Goal: Task Accomplishment & Management: Manage account settings

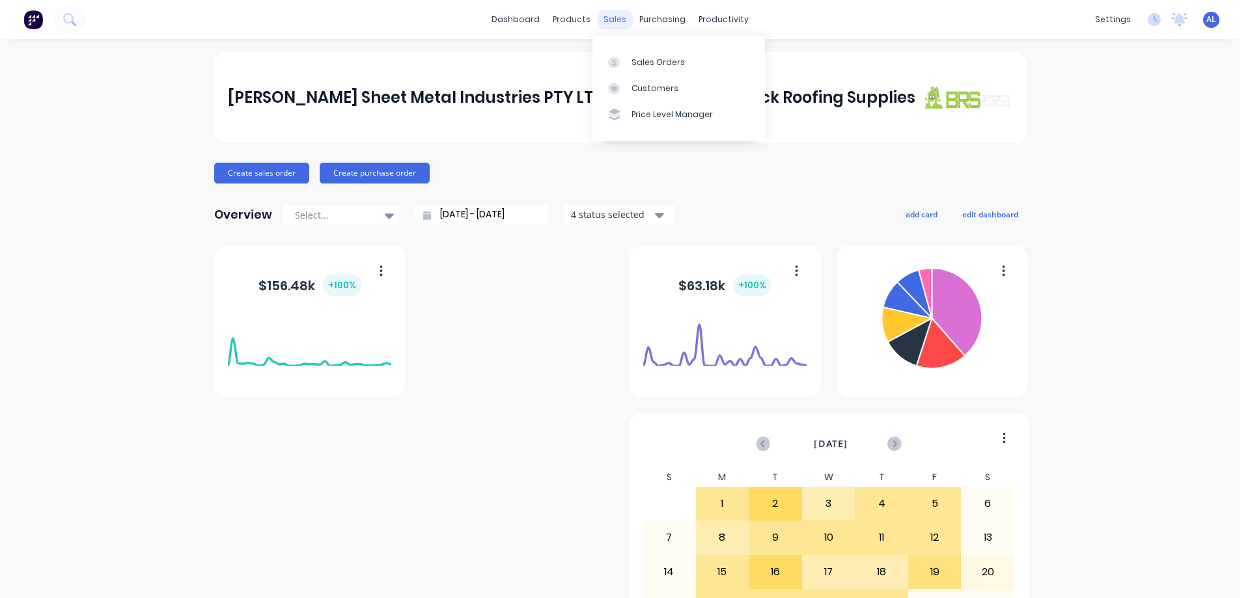
drag, startPoint x: 0, startPoint y: 0, endPoint x: 605, endPoint y: 20, distance: 605.6
click at [605, 20] on div "sales" at bounding box center [615, 20] width 36 height 20
click at [668, 64] on div "Sales Orders" at bounding box center [657, 63] width 53 height 12
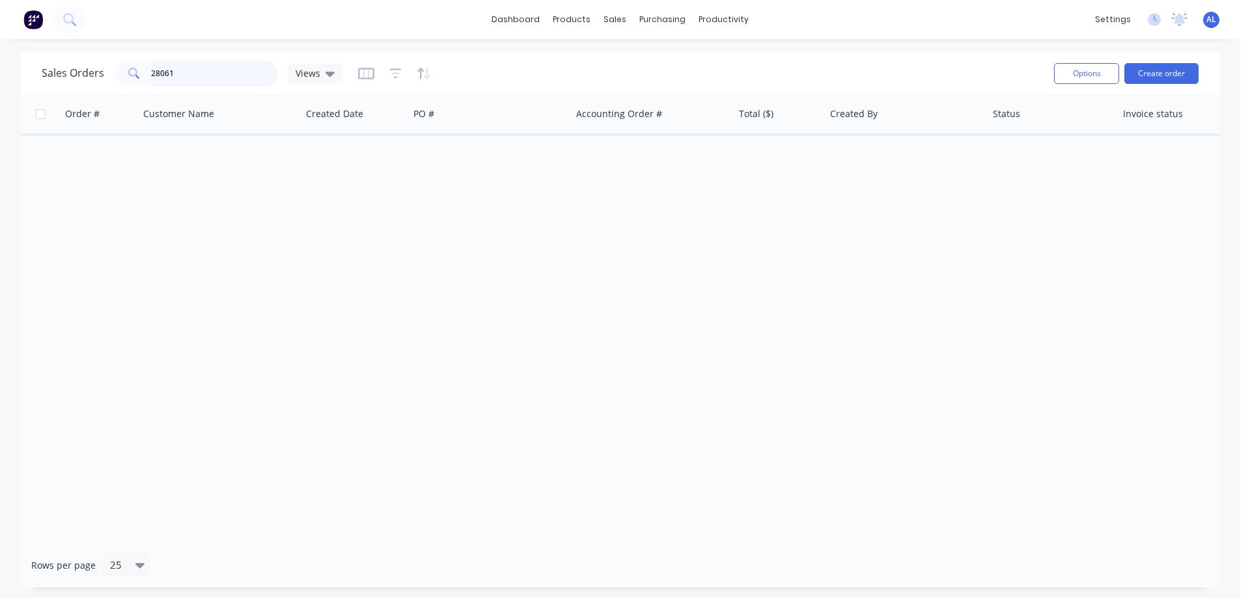
click at [208, 73] on input "28061" at bounding box center [214, 74] width 127 height 26
type input "2"
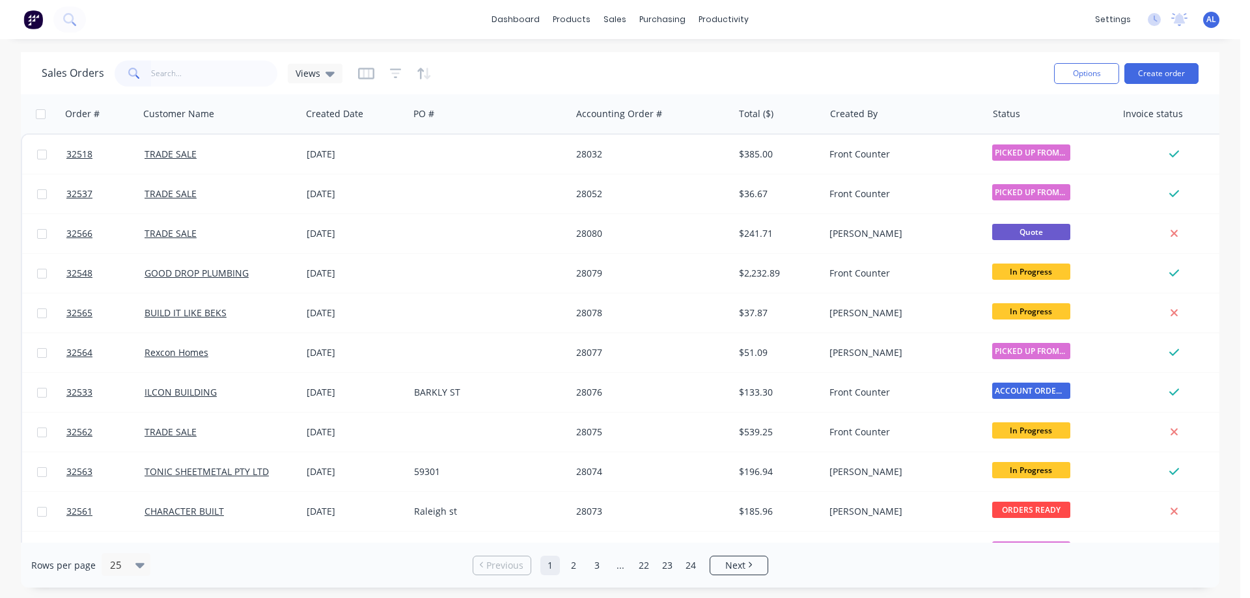
click at [31, 21] on img at bounding box center [33, 20] width 20 height 20
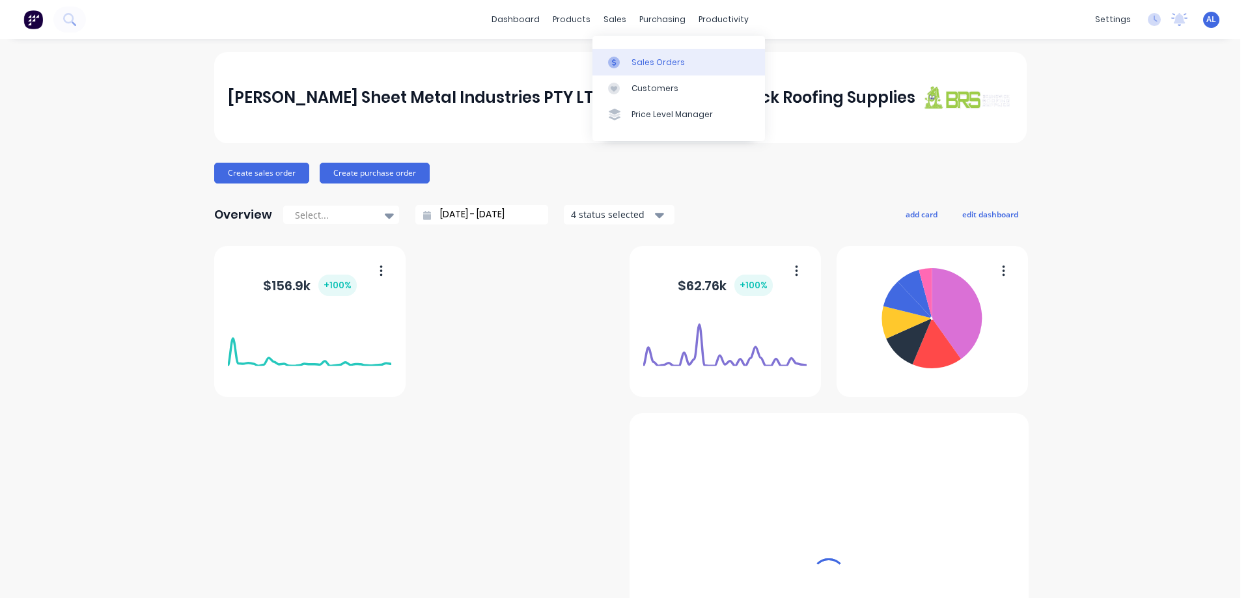
click at [641, 61] on div "Sales Orders" at bounding box center [657, 63] width 53 height 12
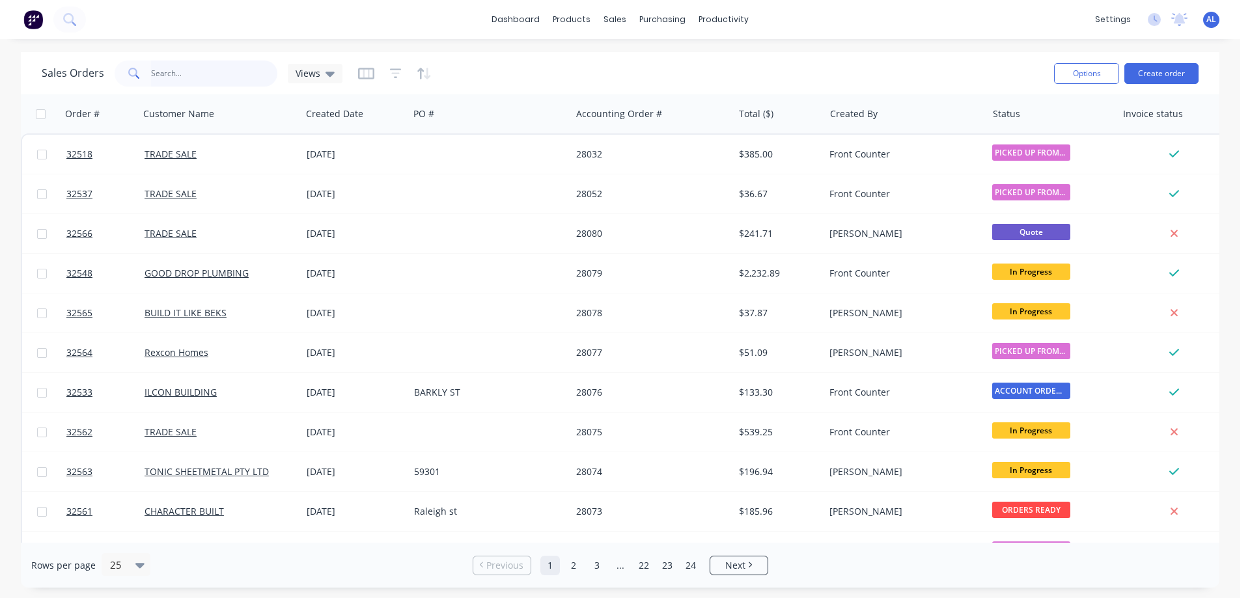
click at [219, 74] on input "text" at bounding box center [214, 74] width 127 height 26
type input "32508"
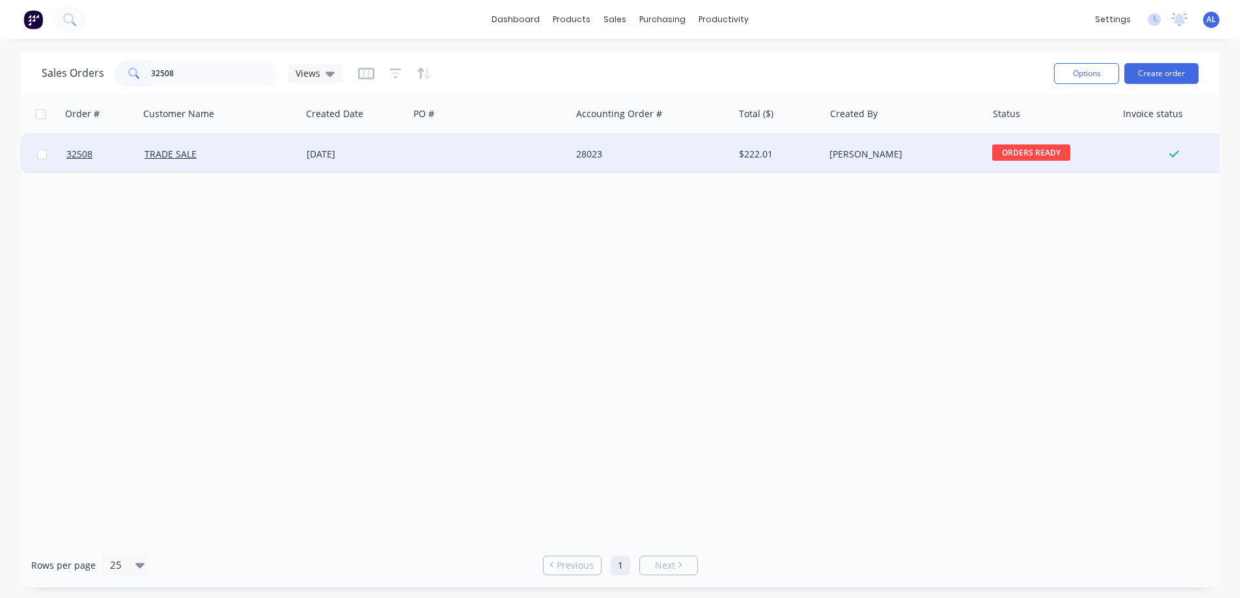
click at [581, 156] on div "28023" at bounding box center [648, 154] width 144 height 13
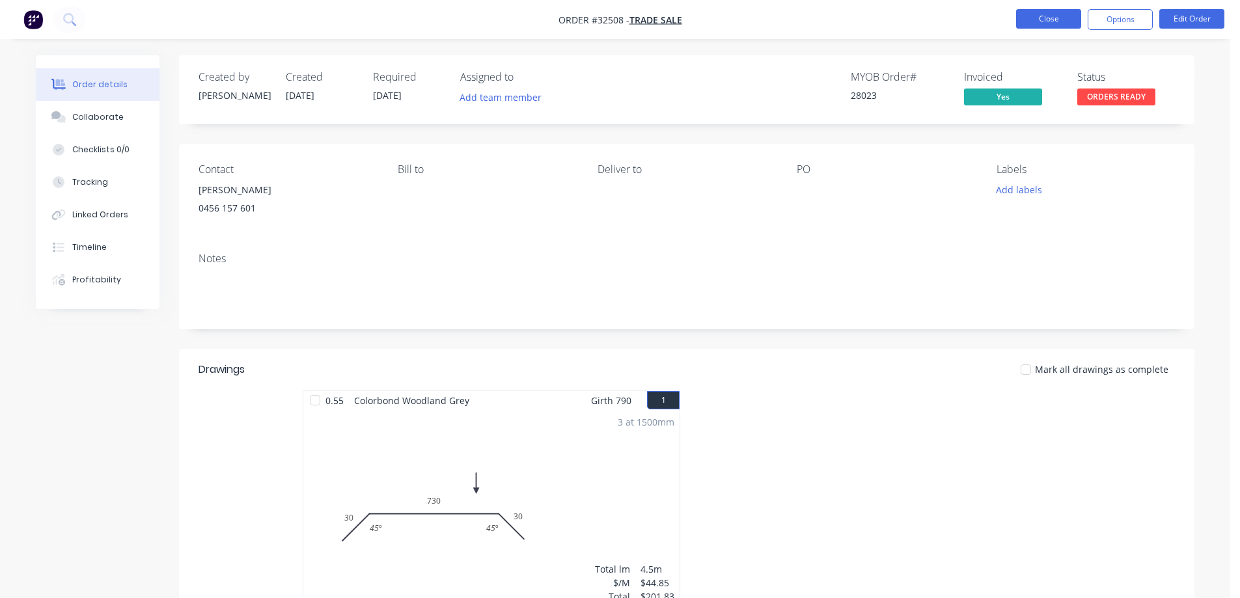
click at [1056, 20] on button "Close" at bounding box center [1048, 19] width 65 height 20
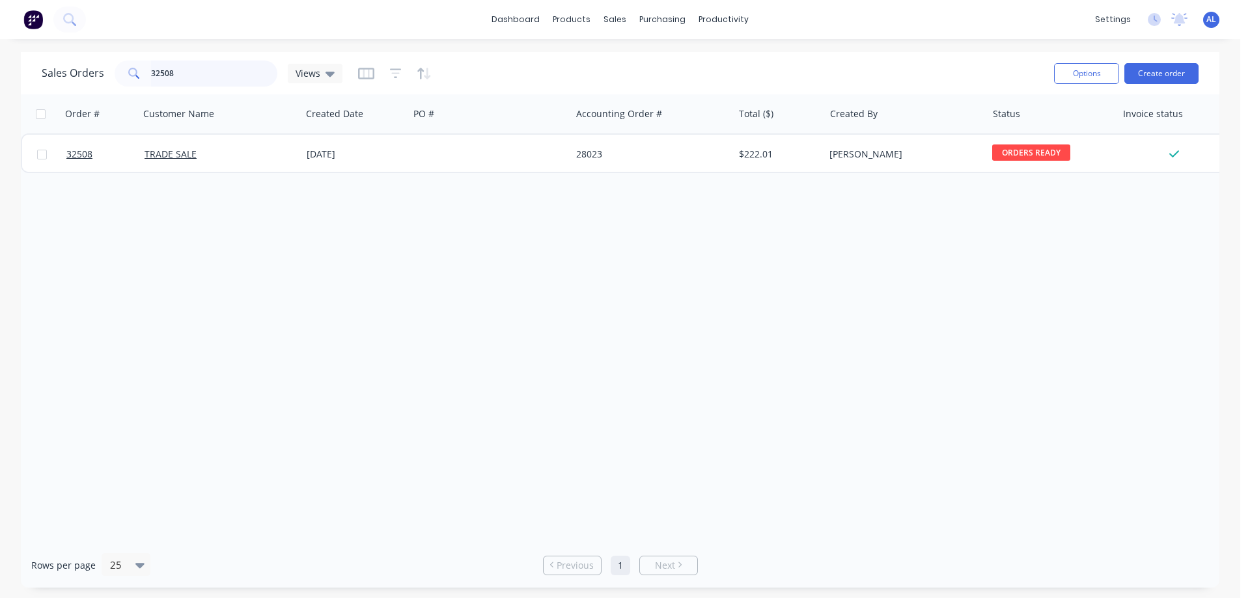
click at [235, 77] on input "32508" at bounding box center [214, 74] width 127 height 26
type input "3"
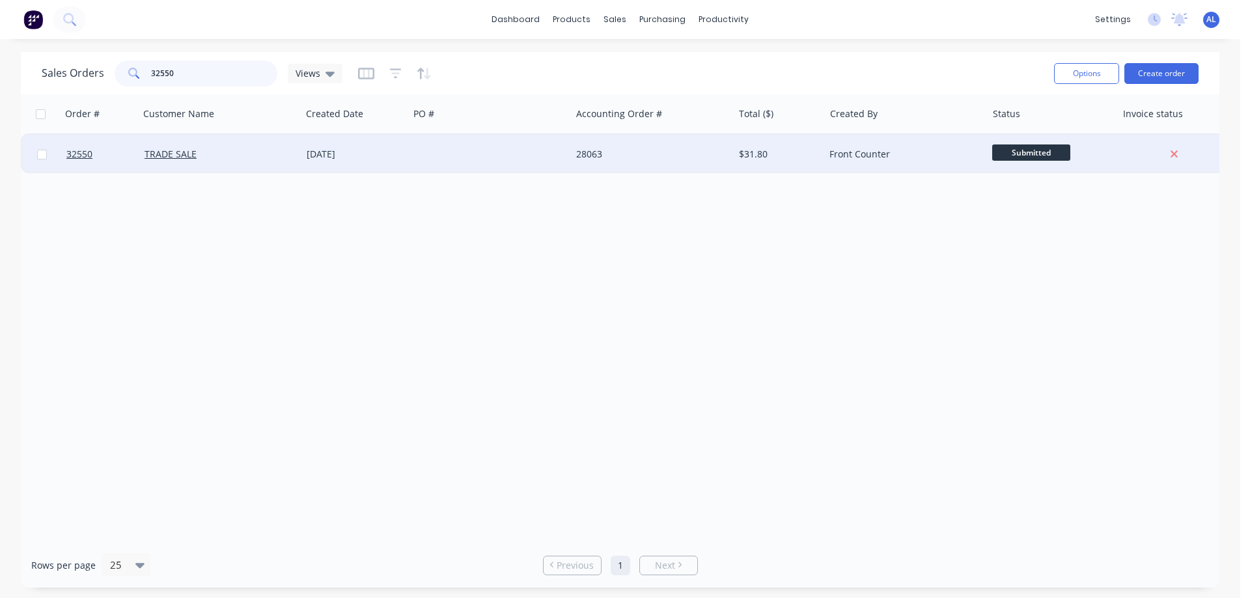
type input "32550"
click at [442, 152] on div at bounding box center [490, 154] width 162 height 39
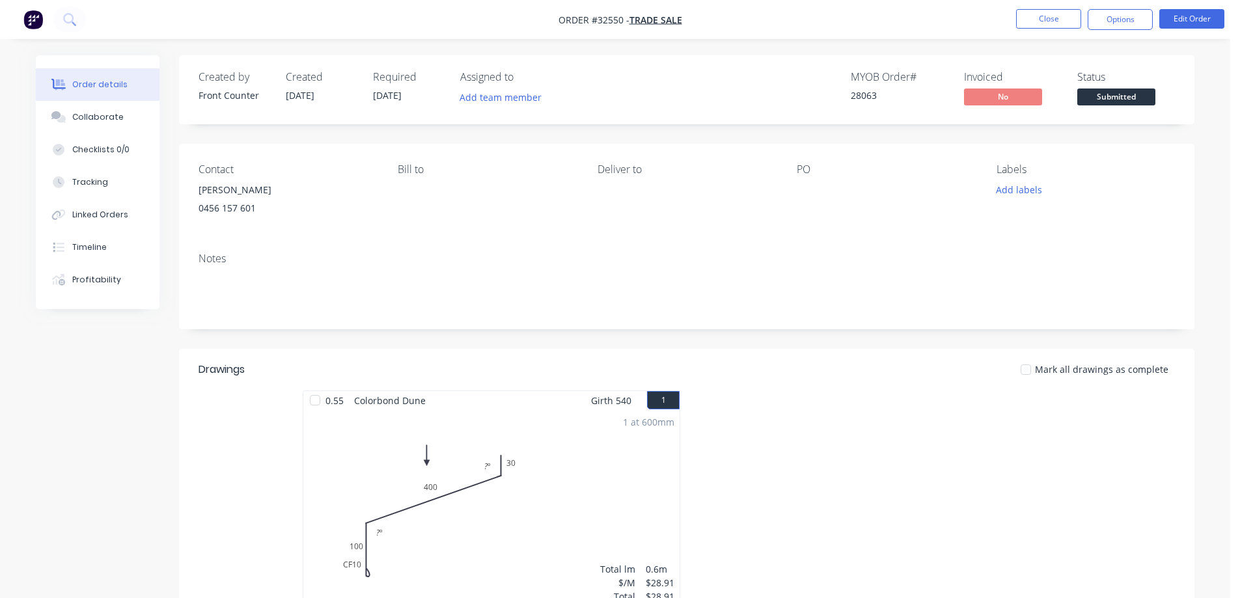
click at [595, 508] on div "1 at 600mm Total lm $/M Total 0.6m $28.91 $28.91" at bounding box center [491, 509] width 376 height 199
click at [1208, 16] on button "Edit Order" at bounding box center [1191, 19] width 65 height 20
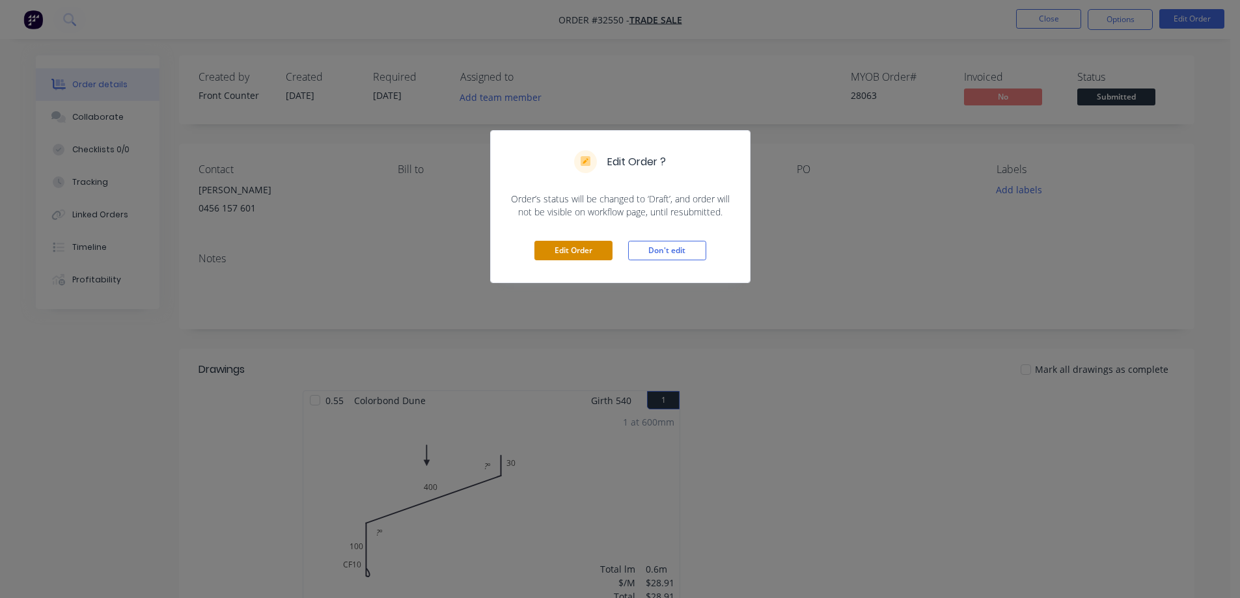
click at [599, 251] on button "Edit Order" at bounding box center [573, 251] width 78 height 20
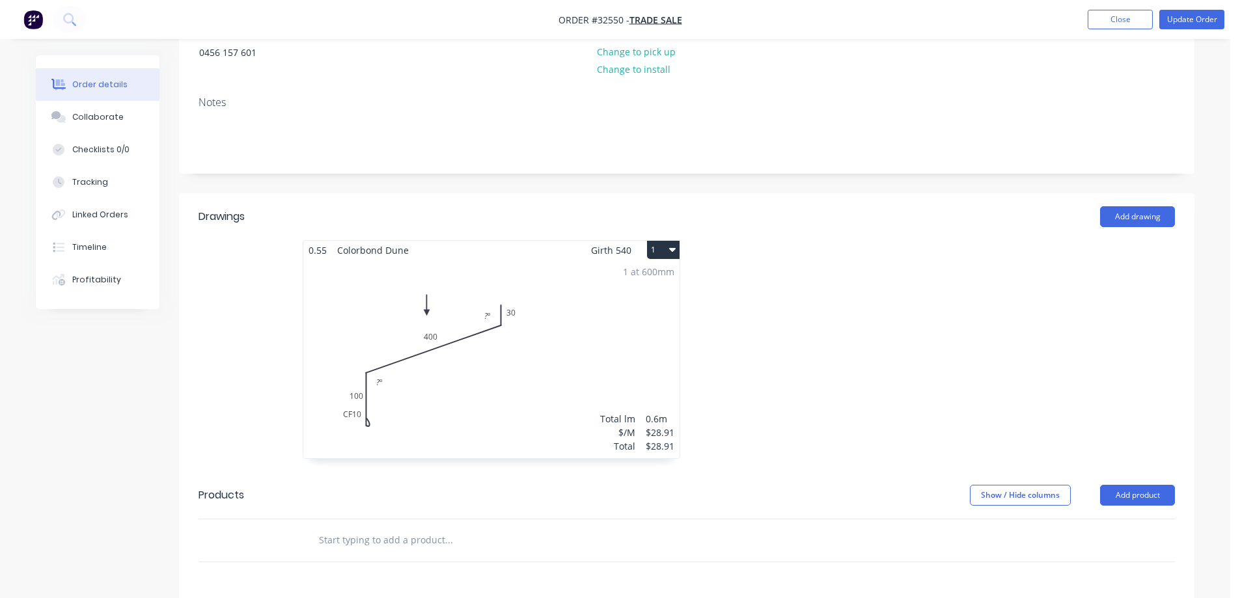
scroll to position [325, 0]
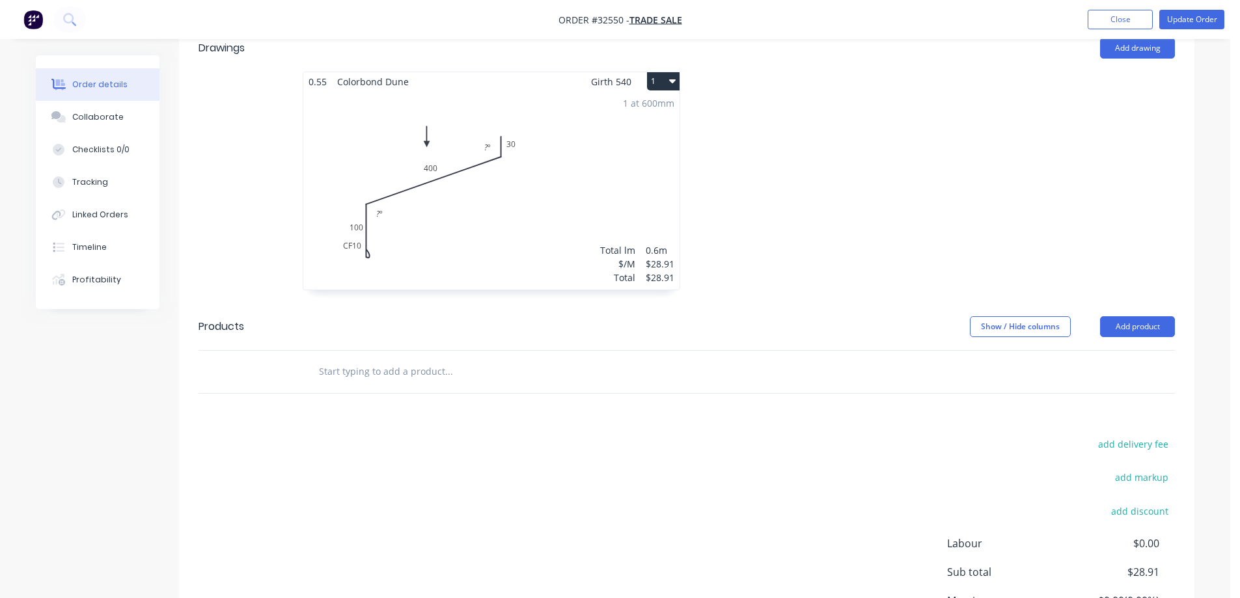
click at [380, 211] on div "1 at 600mm Total lm $/M Total 0.6m $28.91 $28.91" at bounding box center [491, 190] width 376 height 199
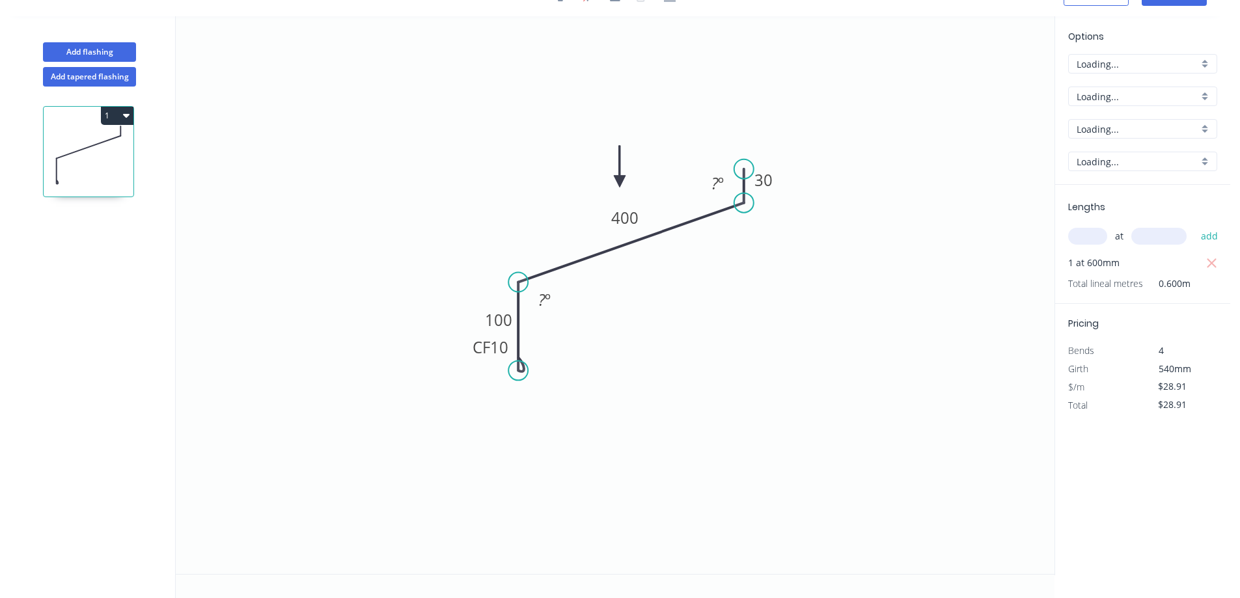
scroll to position [24, 0]
drag, startPoint x: 547, startPoint y: 301, endPoint x: 784, endPoint y: 331, distance: 238.8
click at [568, 297] on icon "0 CF 10 100 400 30 ? º ? º" at bounding box center [615, 295] width 879 height 558
click at [549, 299] on tspan "º" at bounding box center [548, 299] width 6 height 21
drag, startPoint x: 742, startPoint y: 167, endPoint x: 745, endPoint y: 114, distance: 52.8
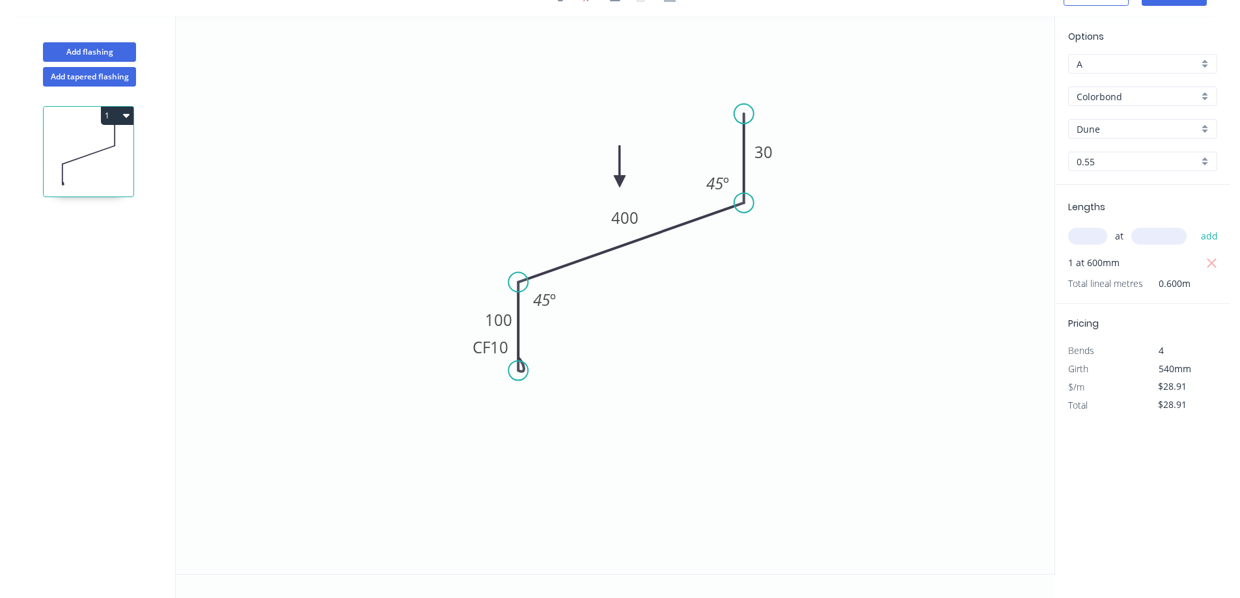
click at [745, 114] on circle at bounding box center [744, 114] width 20 height 20
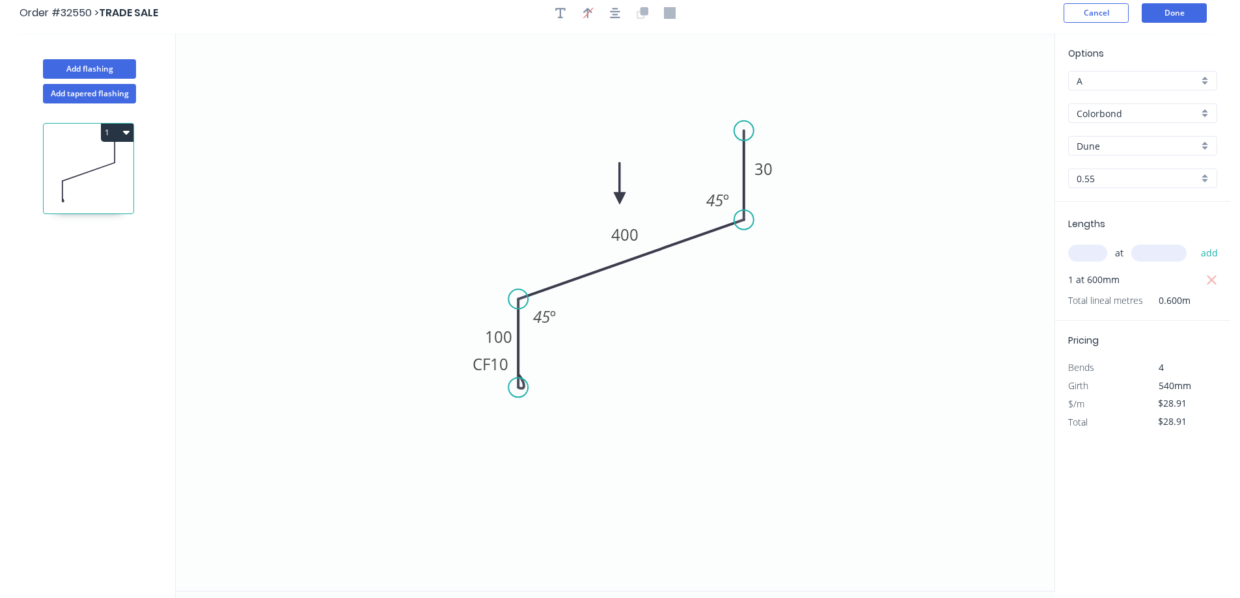
scroll to position [0, 0]
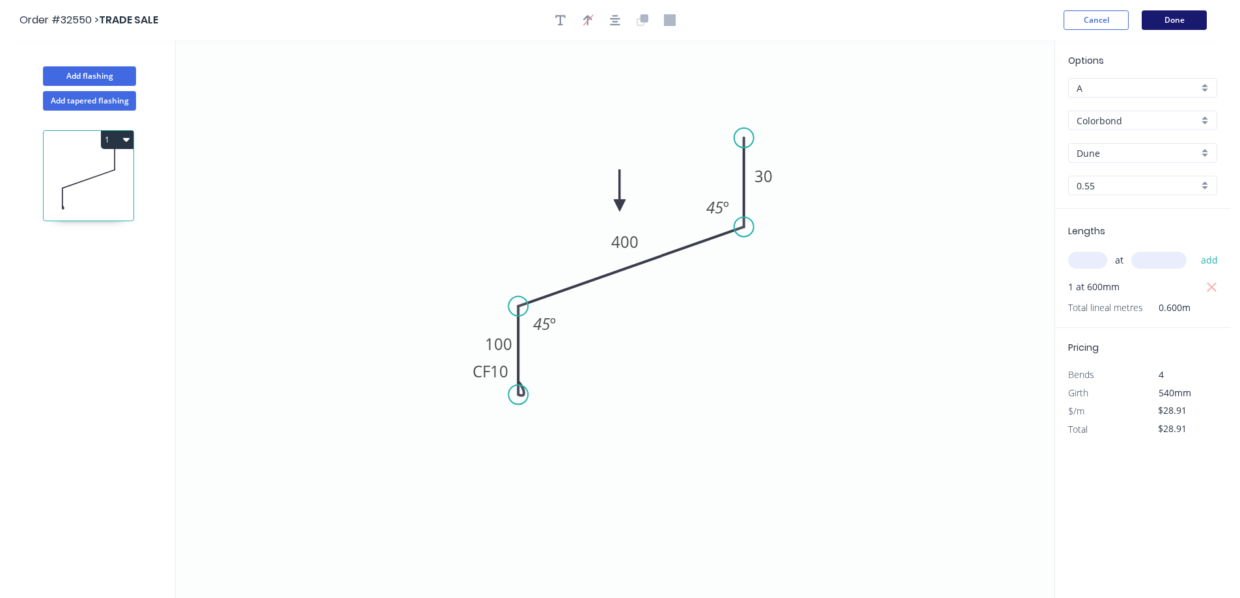
click at [1173, 24] on button "Done" at bounding box center [1174, 20] width 65 height 20
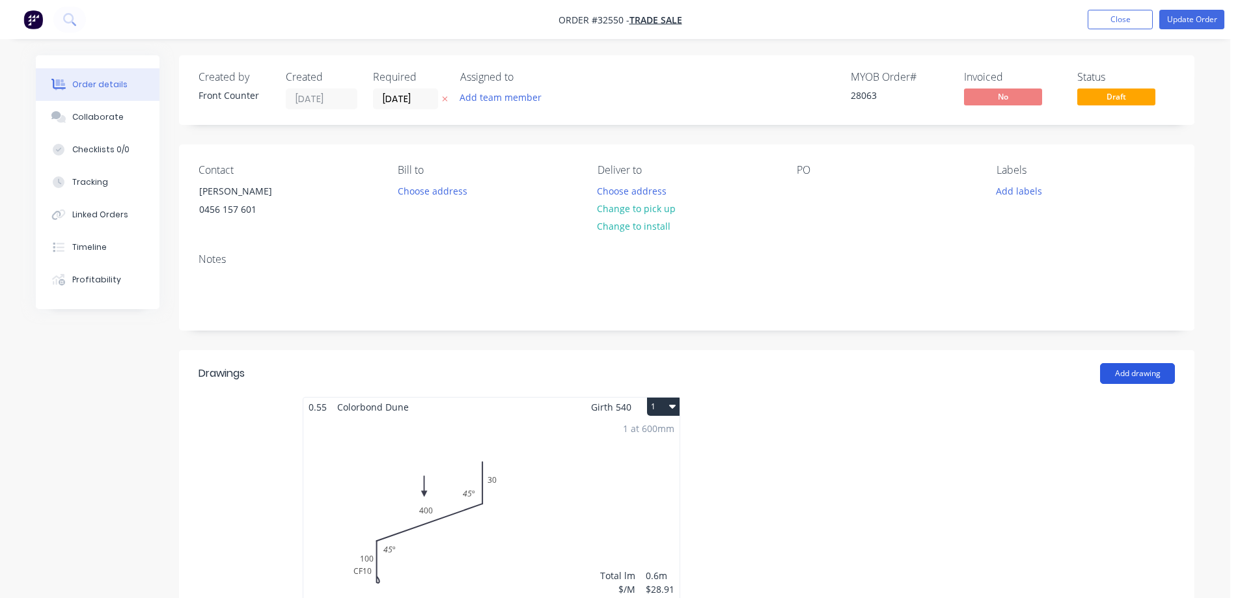
click at [1140, 374] on button "Add drawing" at bounding box center [1137, 373] width 75 height 21
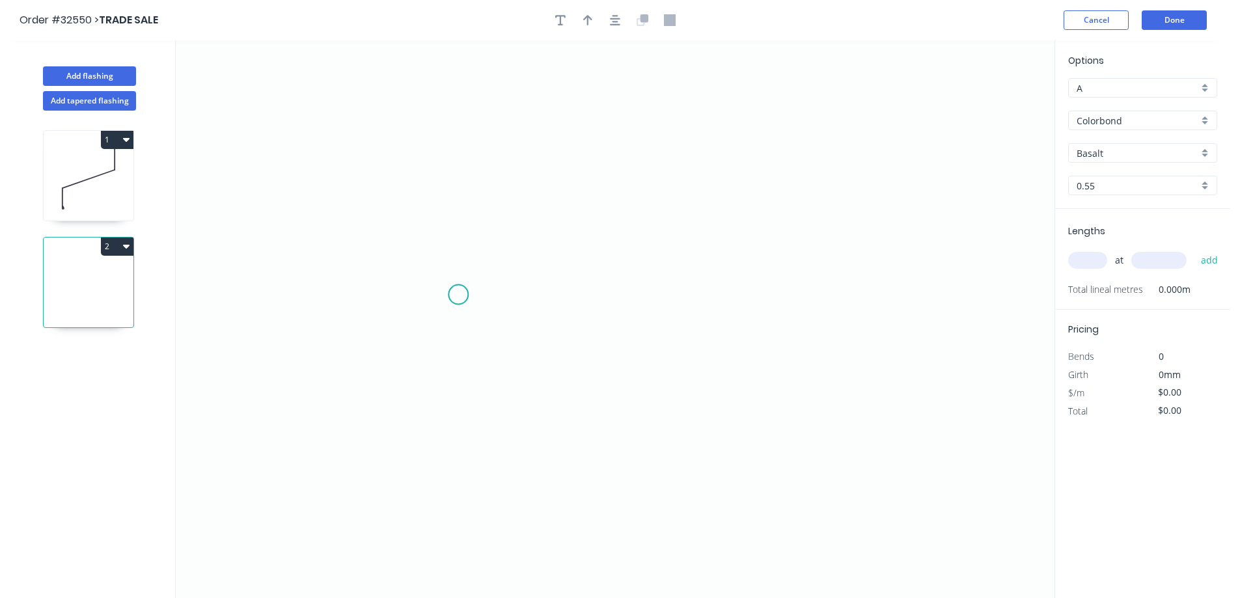
click at [459, 294] on icon "0" at bounding box center [615, 319] width 879 height 558
click at [802, 290] on icon "0" at bounding box center [615, 319] width 879 height 558
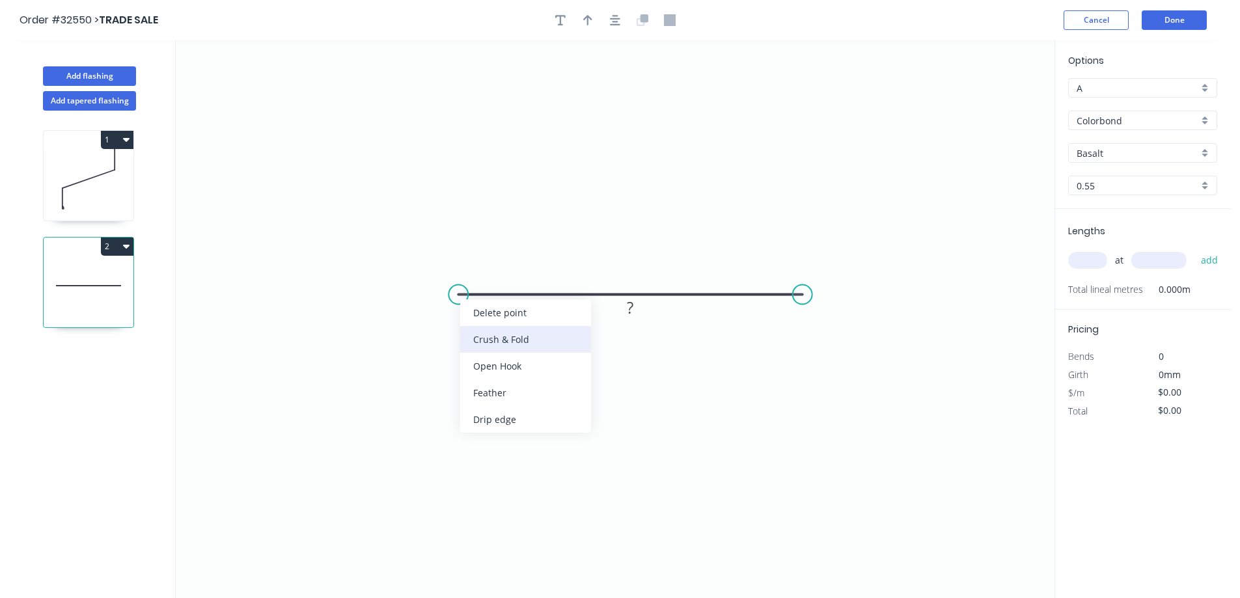
click at [538, 341] on div "Crush & Fold" at bounding box center [525, 339] width 131 height 27
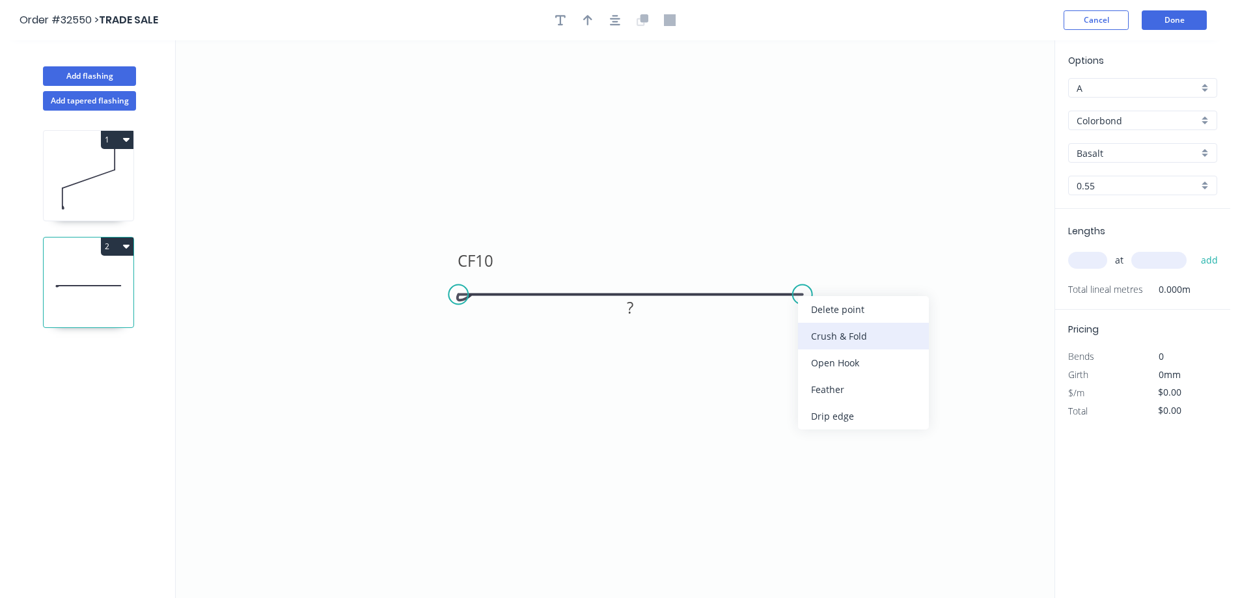
click at [829, 346] on div "Crush & Fold" at bounding box center [863, 336] width 131 height 27
click at [845, 336] on div "Flip bend" at bounding box center [868, 335] width 131 height 27
drag, startPoint x: 636, startPoint y: 306, endPoint x: 657, endPoint y: 275, distance: 37.9
click at [638, 300] on rect at bounding box center [630, 308] width 26 height 18
type input "$21.08"
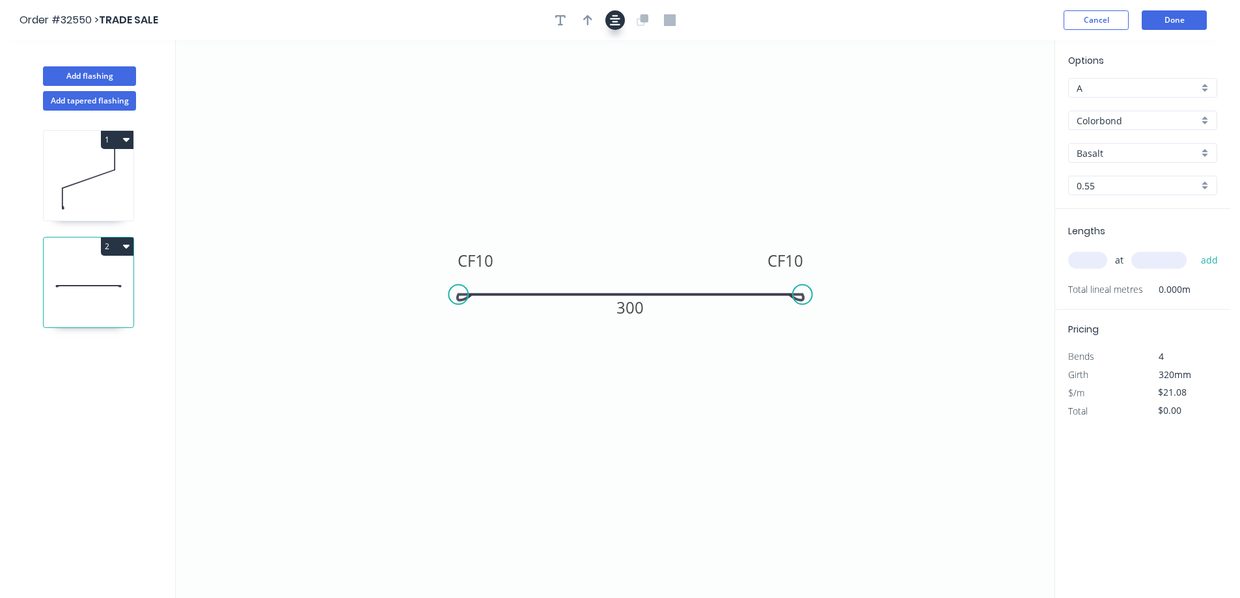
click at [616, 21] on icon "button" at bounding box center [615, 20] width 10 height 10
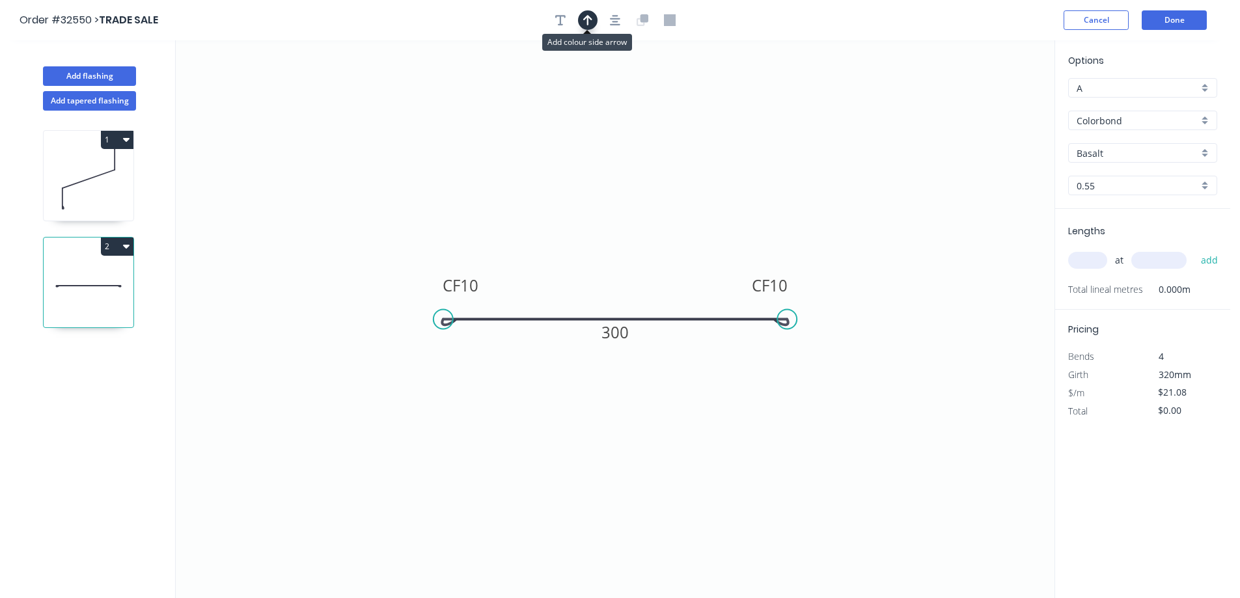
click at [588, 23] on icon "button" at bounding box center [587, 20] width 9 height 10
drag, startPoint x: 944, startPoint y: 121, endPoint x: 646, endPoint y: 268, distance: 332.4
click at [646, 268] on icon at bounding box center [648, 249] width 12 height 42
click at [1207, 153] on div "Basalt" at bounding box center [1142, 153] width 149 height 20
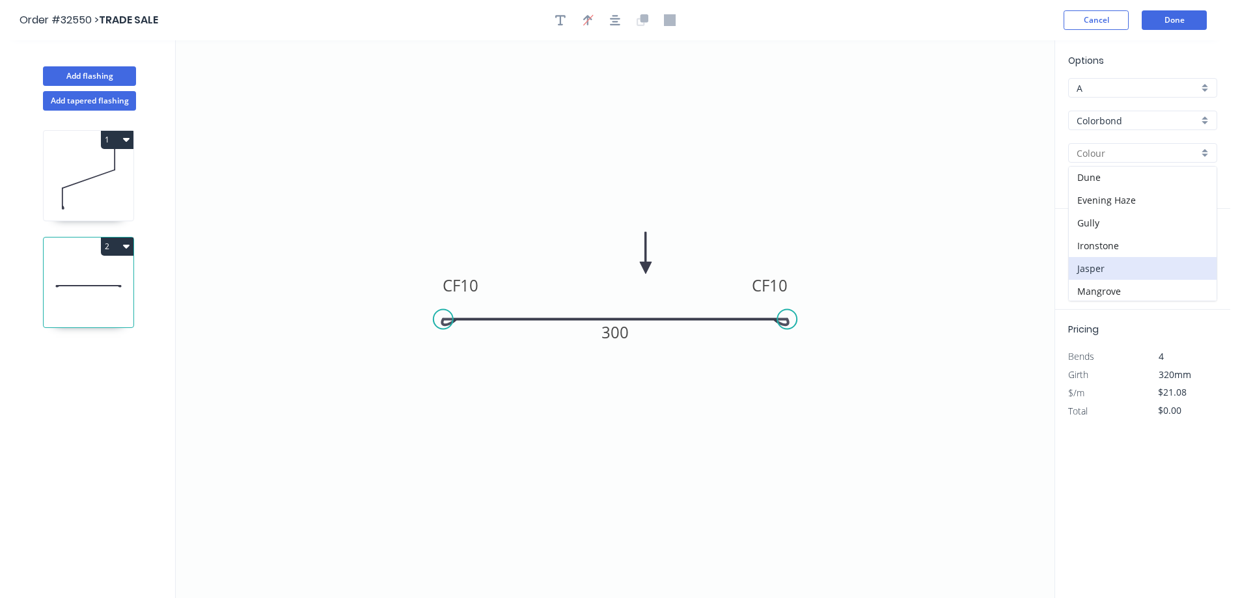
scroll to position [130, 0]
click at [1143, 207] on div "Dune" at bounding box center [1143, 207] width 148 height 23
type input "Dune"
click at [1091, 263] on input "text" at bounding box center [1087, 260] width 39 height 17
type input "2"
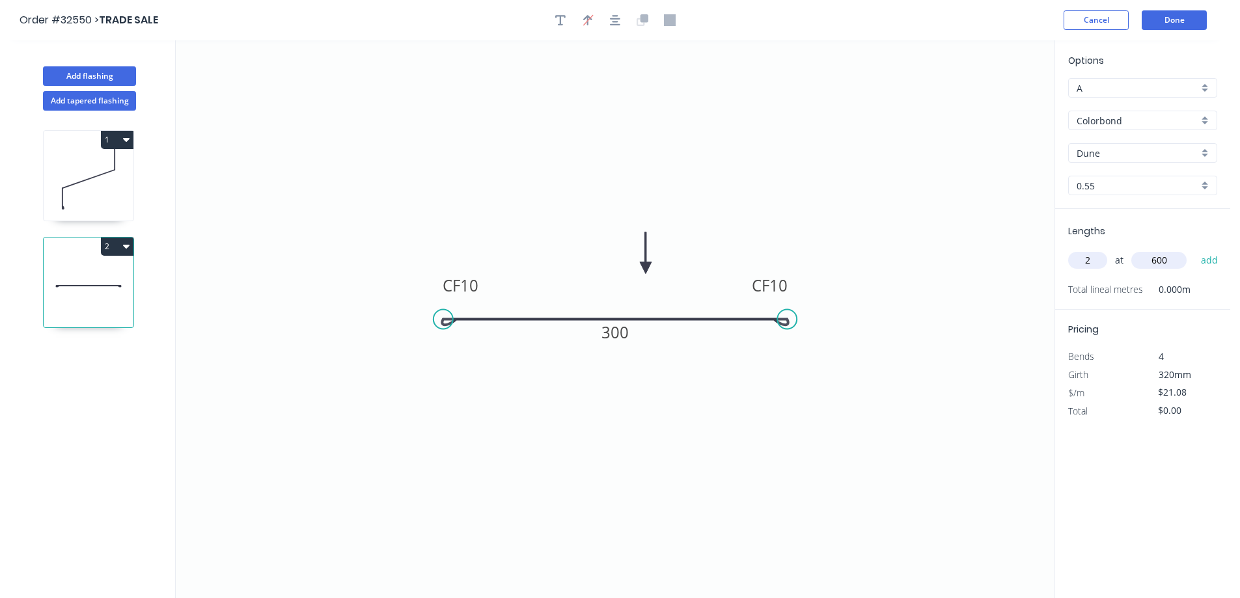
type input "600"
click at [1194, 249] on button "add" at bounding box center [1209, 260] width 31 height 22
type input "$42.16"
click at [616, 20] on icon "button" at bounding box center [615, 20] width 10 height 12
click at [1189, 24] on button "Done" at bounding box center [1174, 20] width 65 height 20
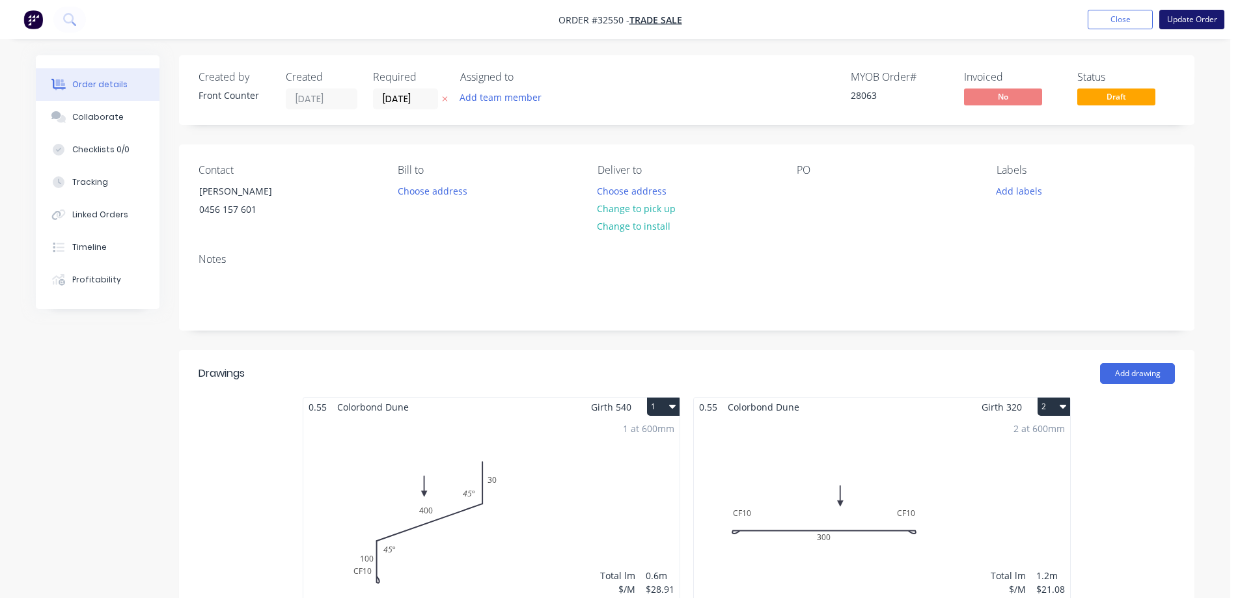
click at [1206, 22] on button "Update Order" at bounding box center [1191, 20] width 65 height 20
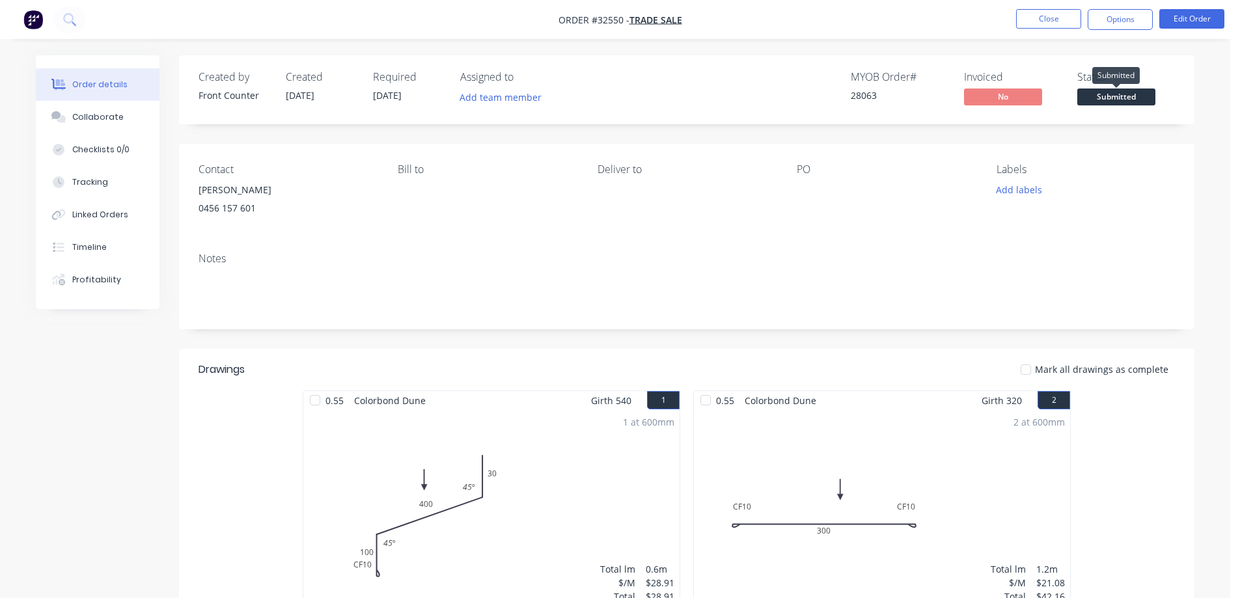
click at [1127, 96] on span "Submitted" at bounding box center [1116, 97] width 78 height 16
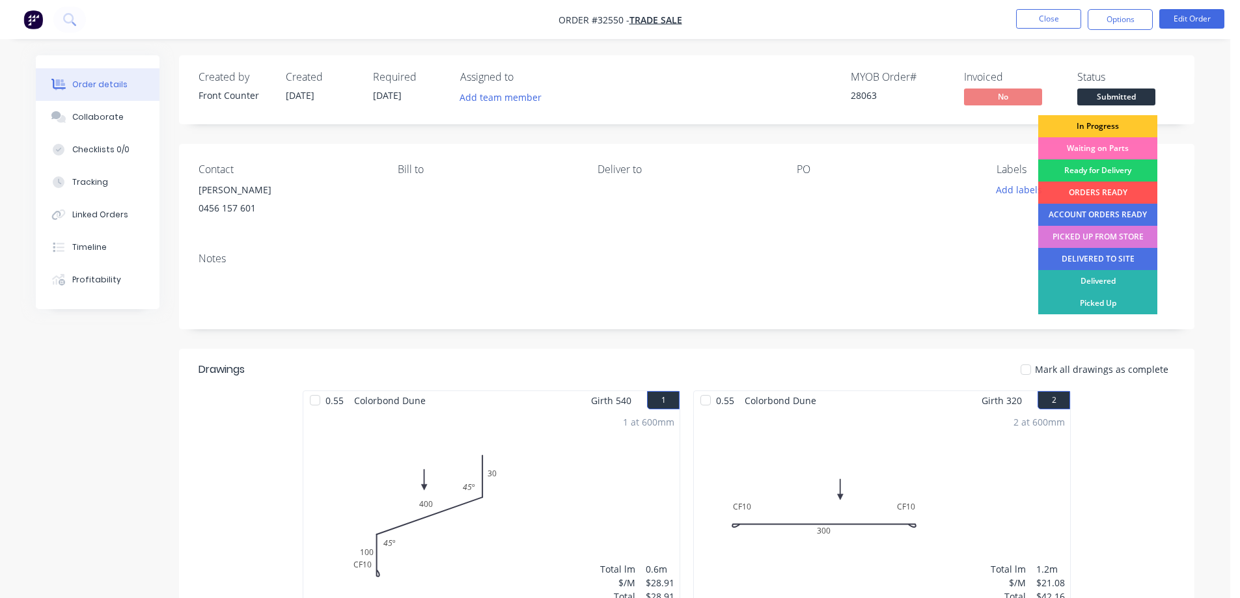
click at [1130, 131] on div "In Progress" at bounding box center [1097, 126] width 119 height 22
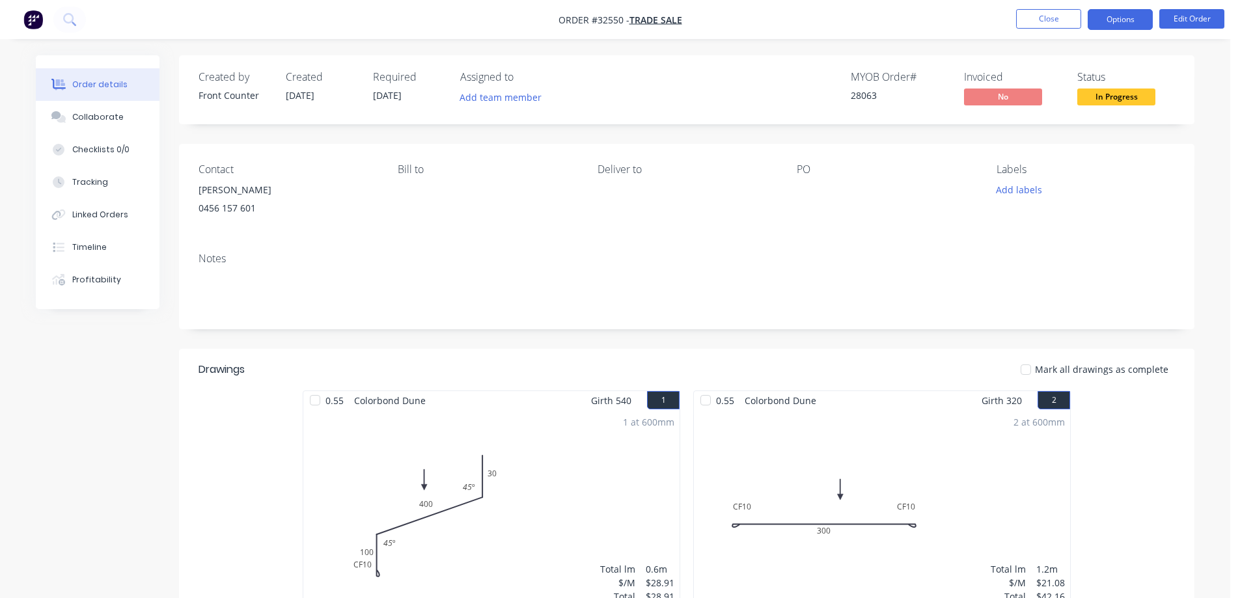
click at [1127, 19] on button "Options" at bounding box center [1120, 19] width 65 height 21
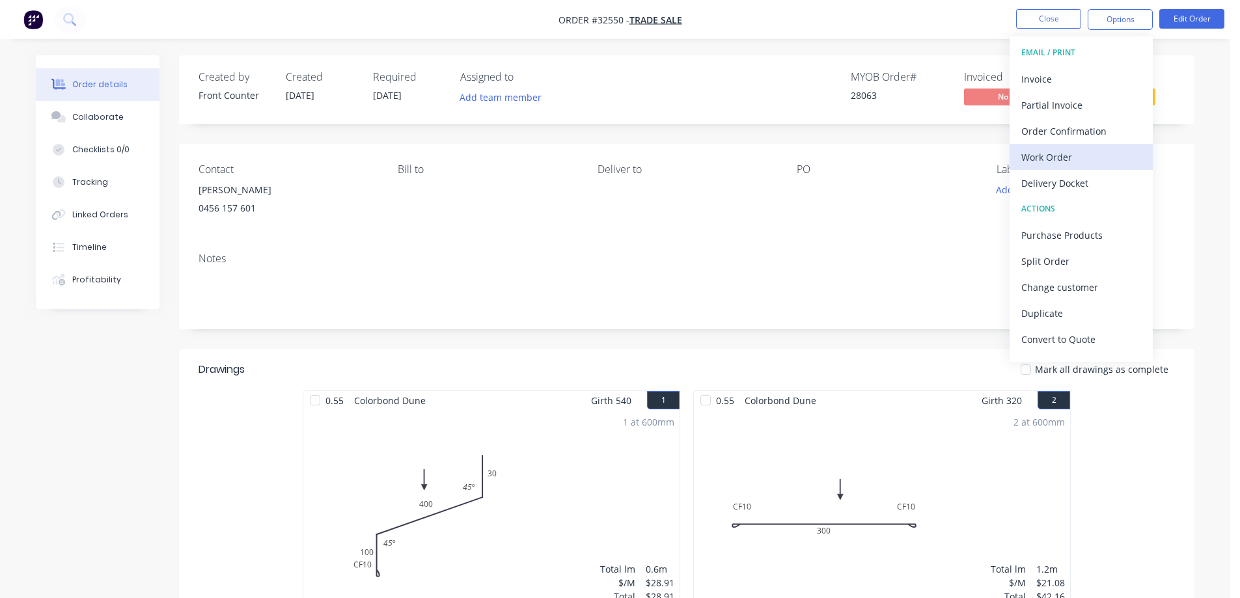
click at [1069, 158] on div "Work Order" at bounding box center [1081, 157] width 120 height 19
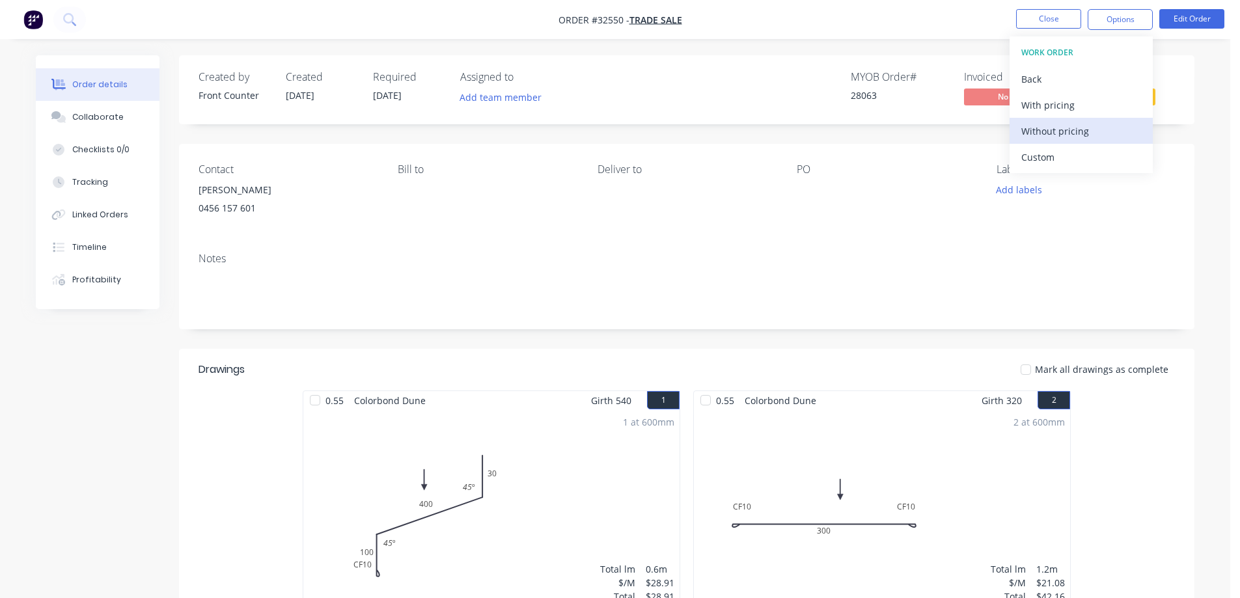
click at [1092, 125] on div "Without pricing" at bounding box center [1081, 131] width 120 height 19
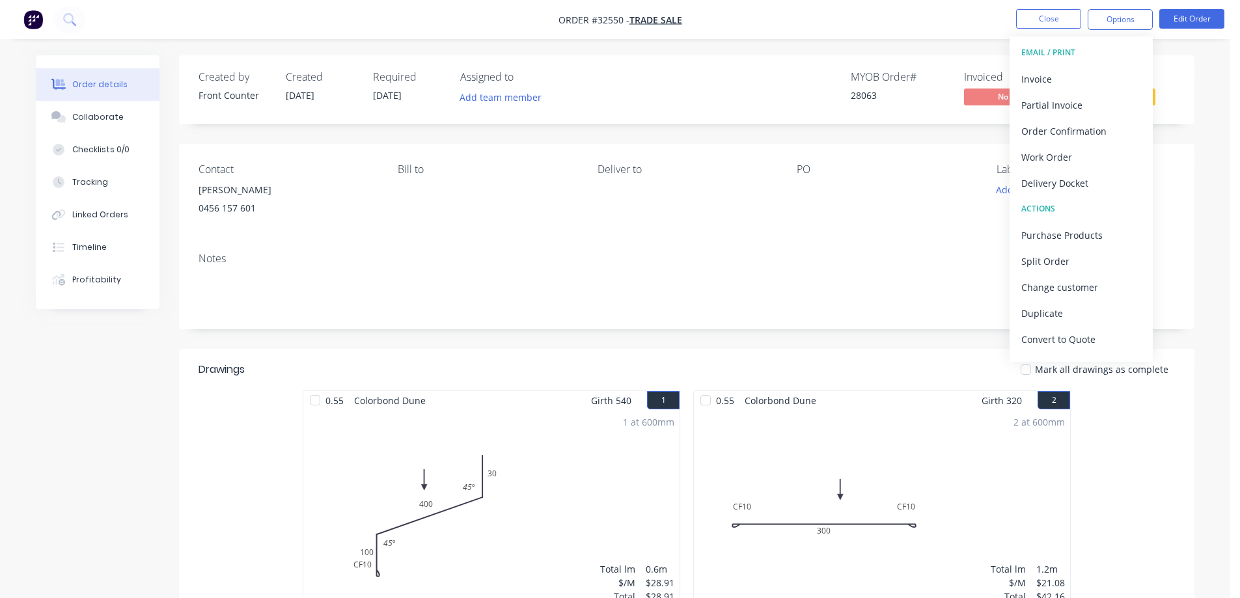
click at [931, 42] on div "Order details Collaborate Checklists 0/0 Tracking Linked Orders Timeline Profit…" at bounding box center [615, 427] width 1230 height 854
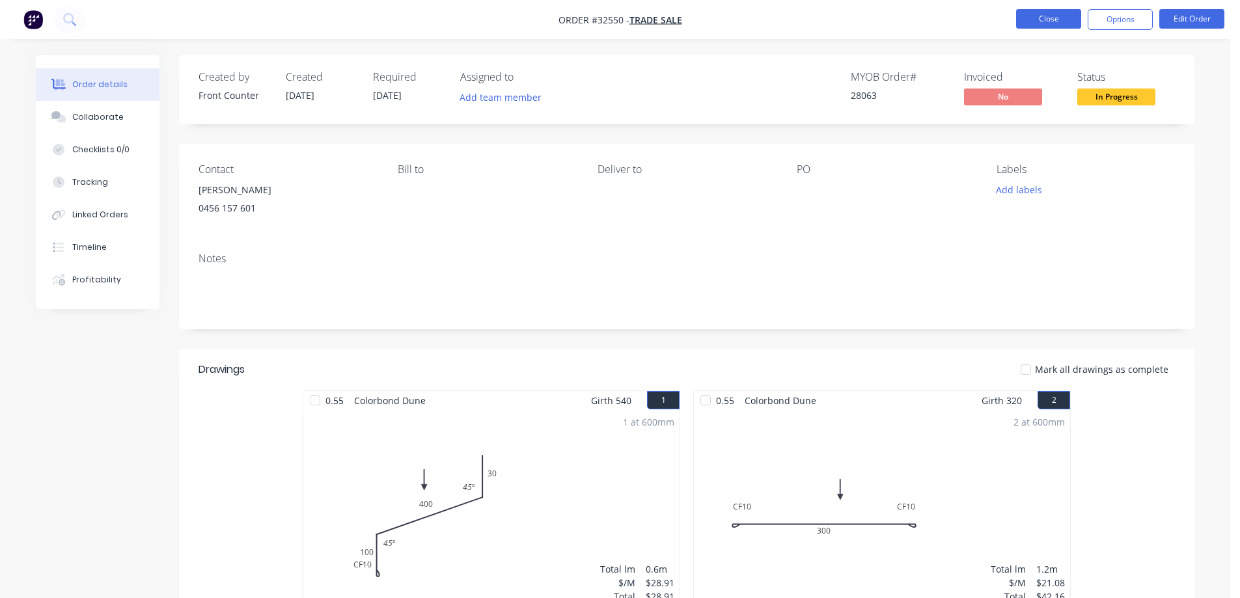
click at [1060, 20] on button "Close" at bounding box center [1048, 19] width 65 height 20
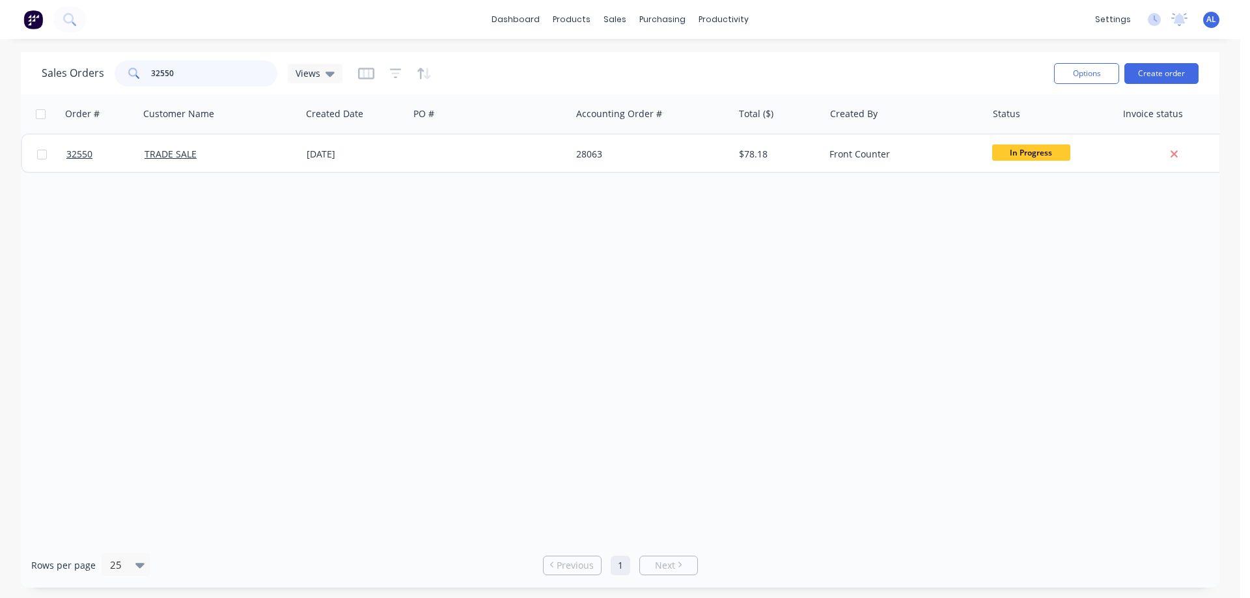
click at [213, 76] on input "32550" at bounding box center [214, 74] width 127 height 26
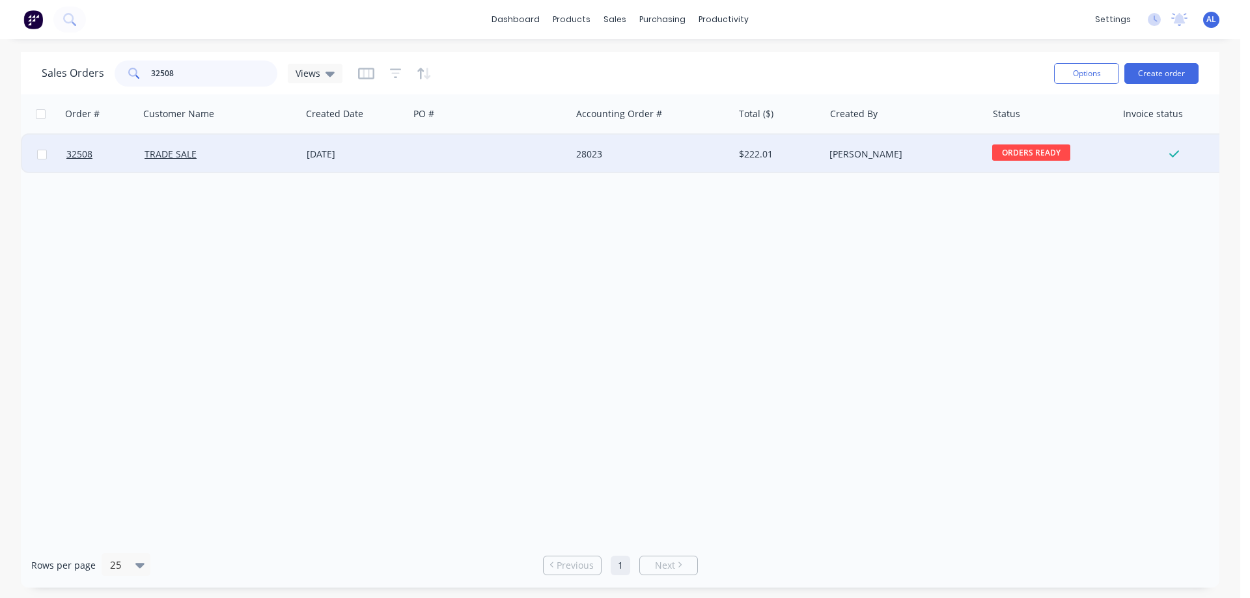
type input "32508"
click at [708, 153] on div "28023" at bounding box center [648, 154] width 144 height 13
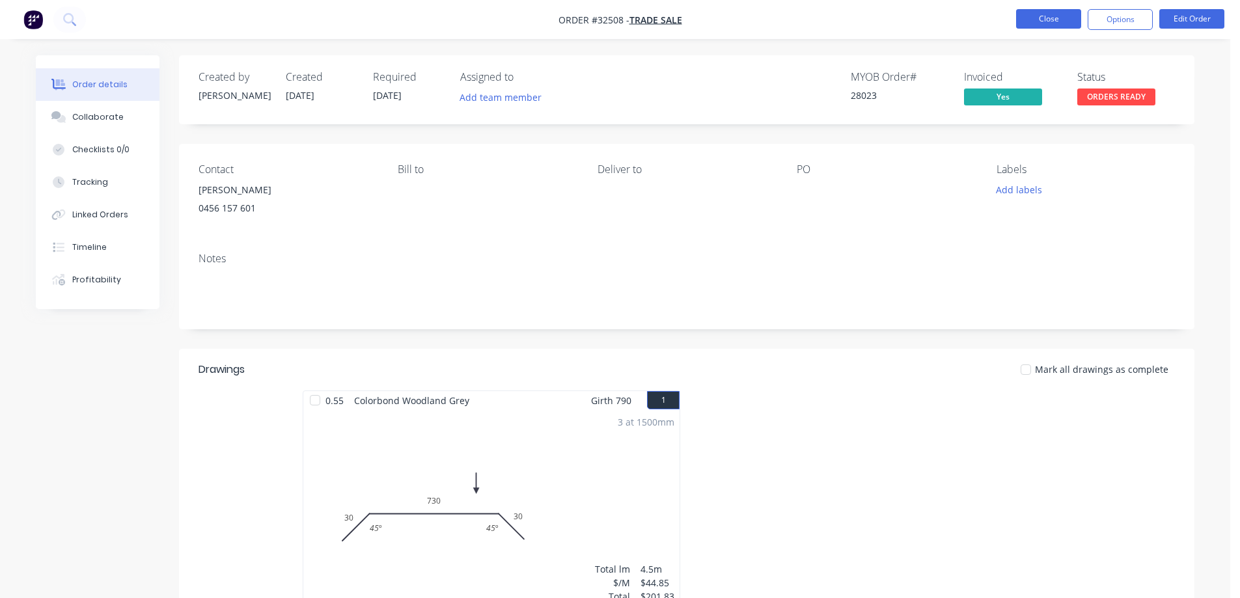
click at [1041, 23] on button "Close" at bounding box center [1048, 19] width 65 height 20
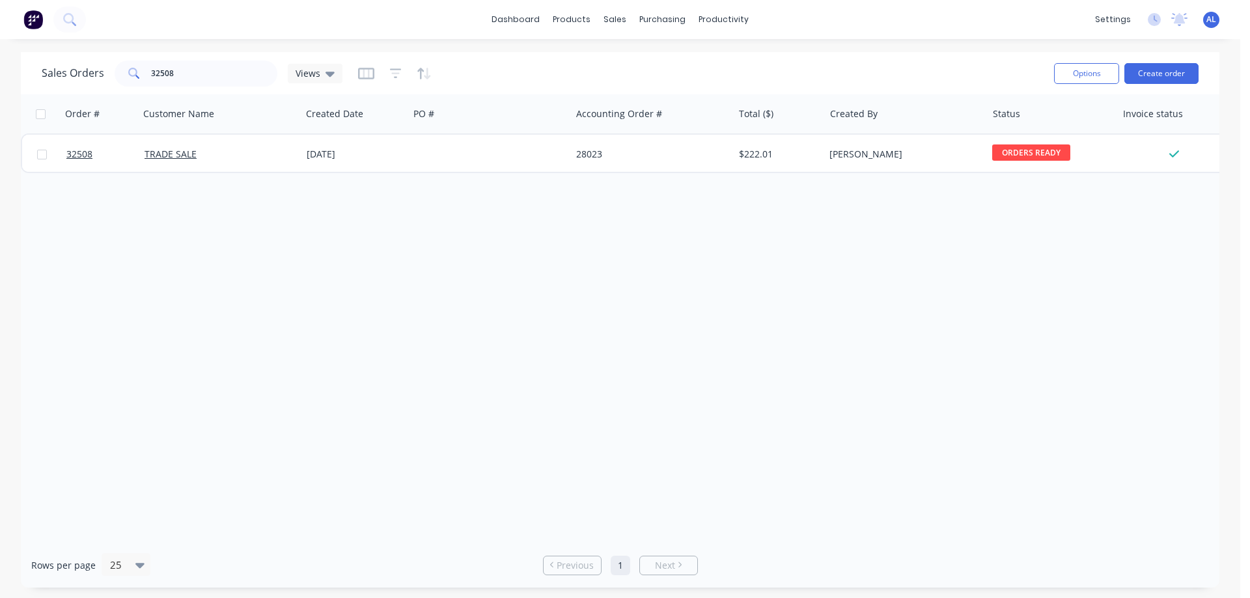
click at [38, 21] on img at bounding box center [33, 20] width 20 height 20
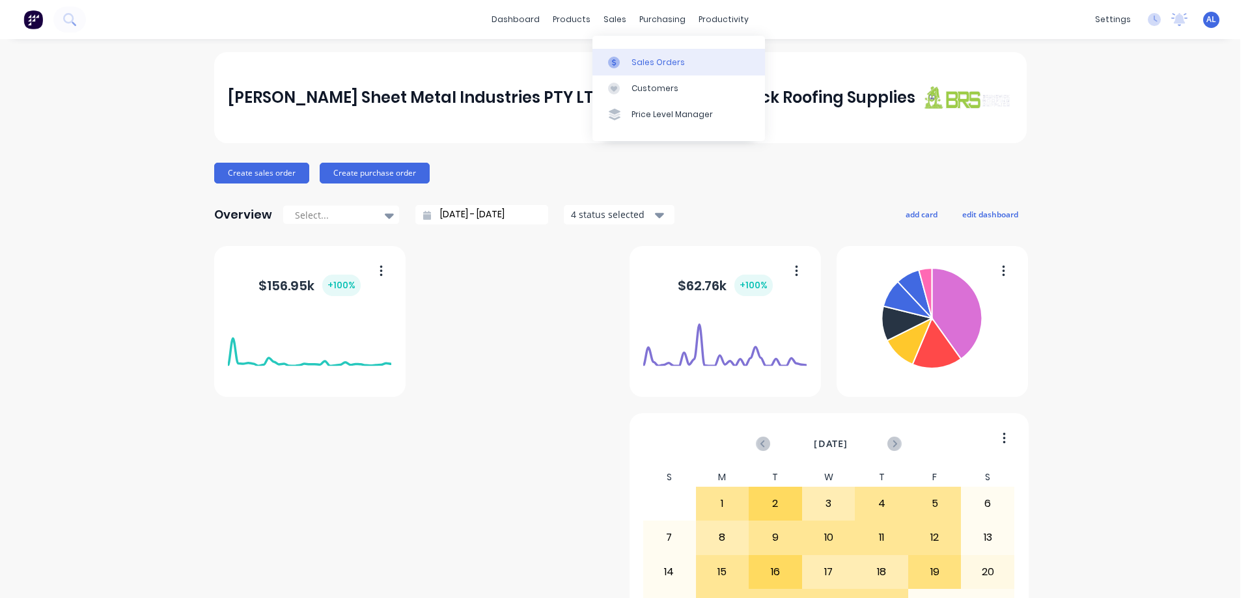
click at [650, 60] on div "Sales Orders" at bounding box center [657, 63] width 53 height 12
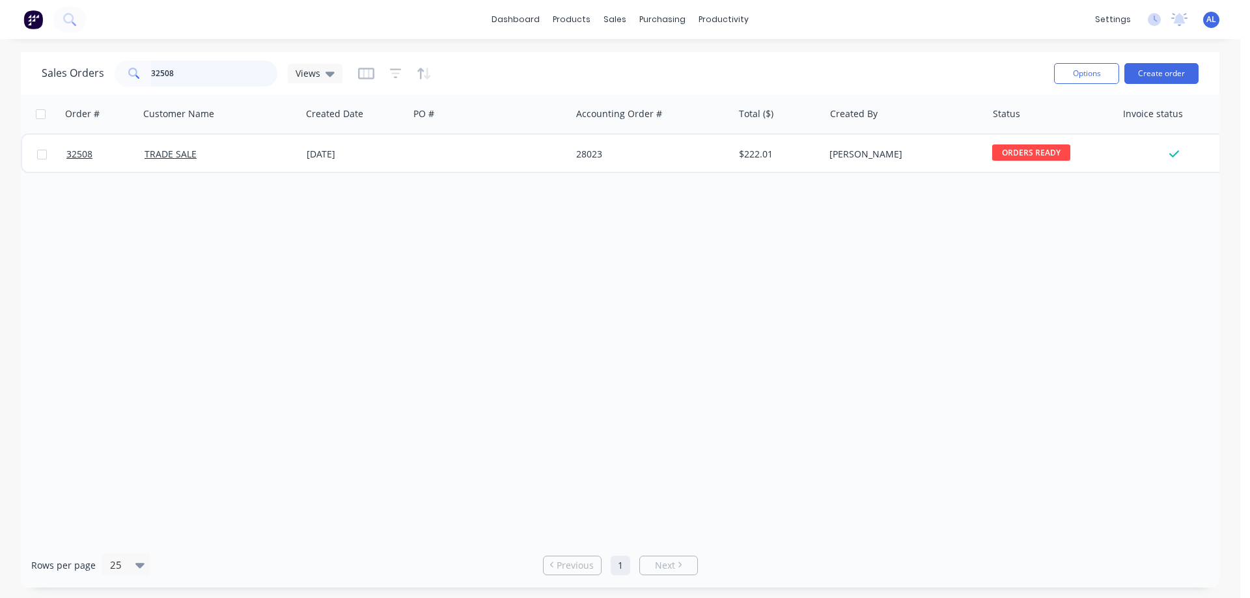
click at [202, 78] on input "32508" at bounding box center [214, 74] width 127 height 26
type input "3"
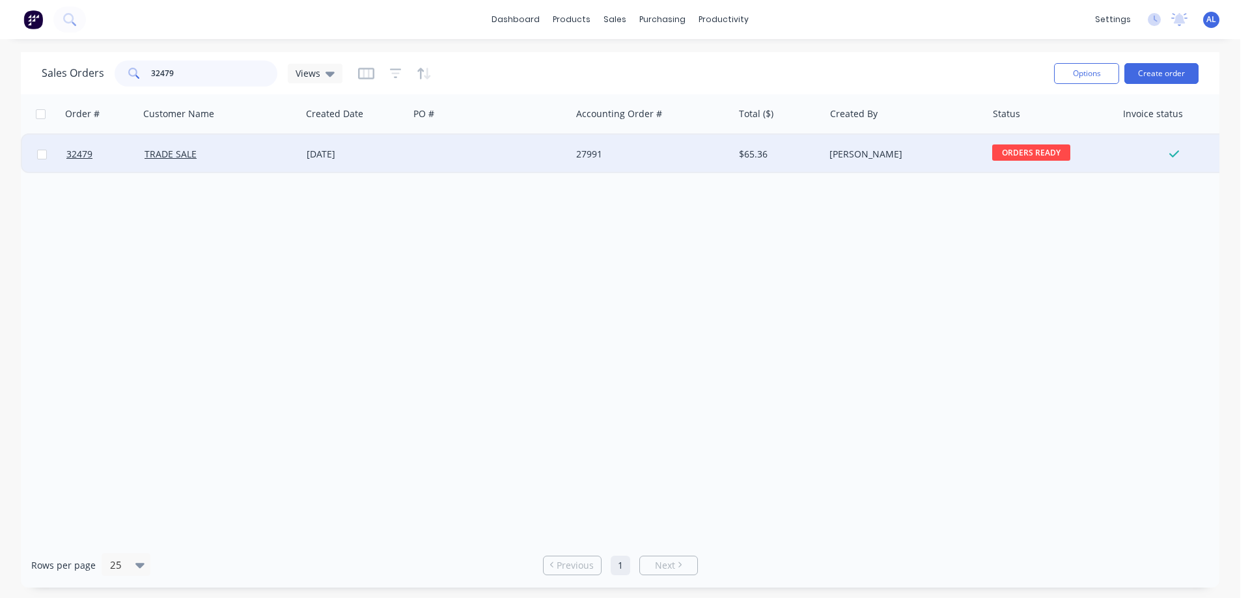
type input "32479"
click at [585, 161] on div "27991" at bounding box center [652, 154] width 162 height 39
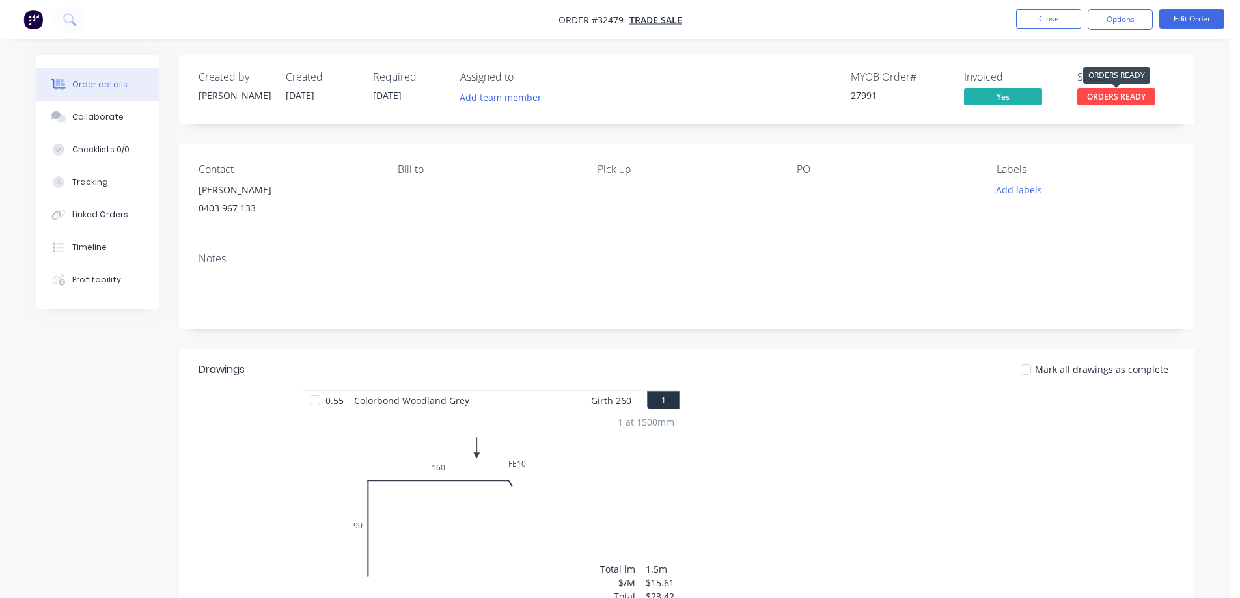
click at [1131, 97] on span "ORDERS READY" at bounding box center [1116, 97] width 78 height 16
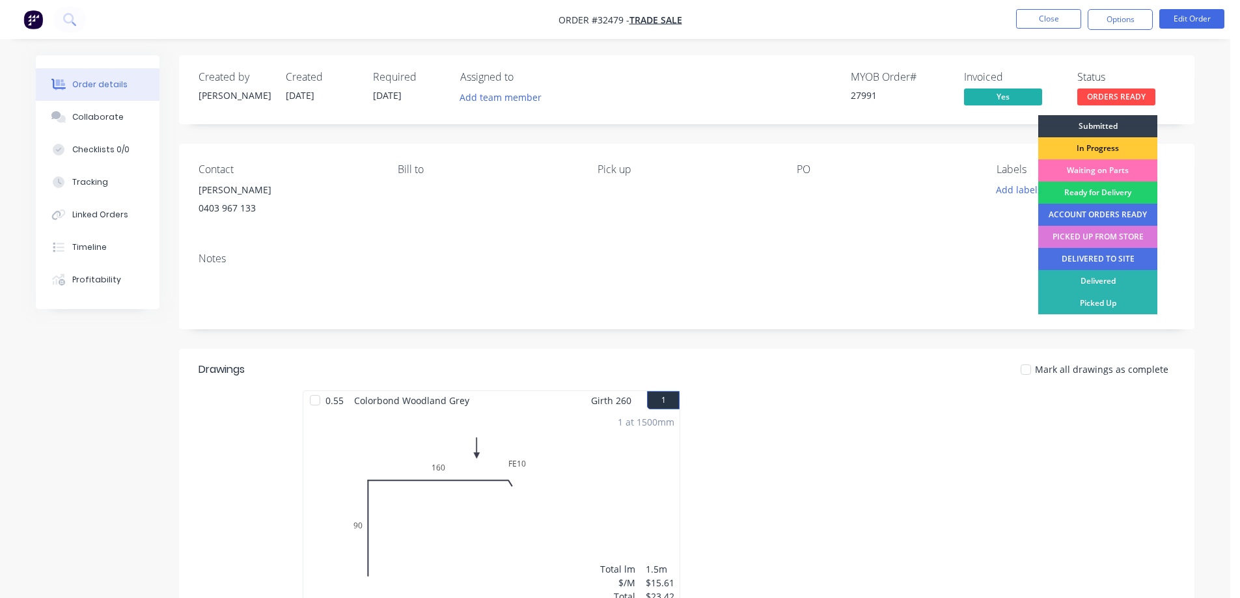
click at [805, 221] on div "PO" at bounding box center [886, 192] width 178 height 59
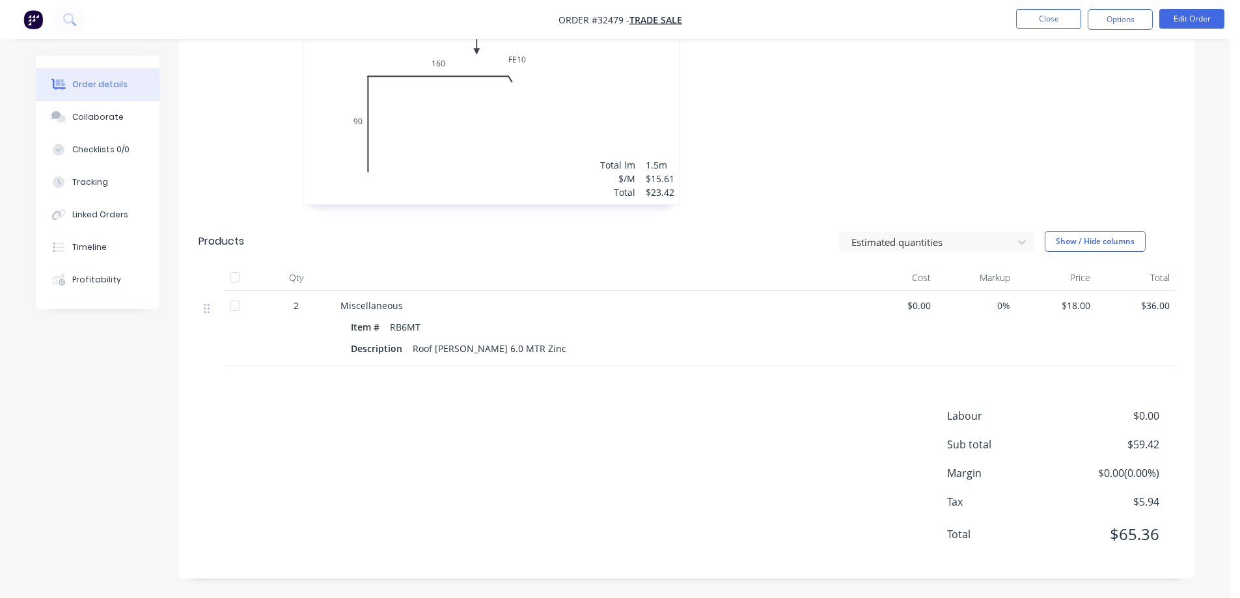
scroll to position [14, 0]
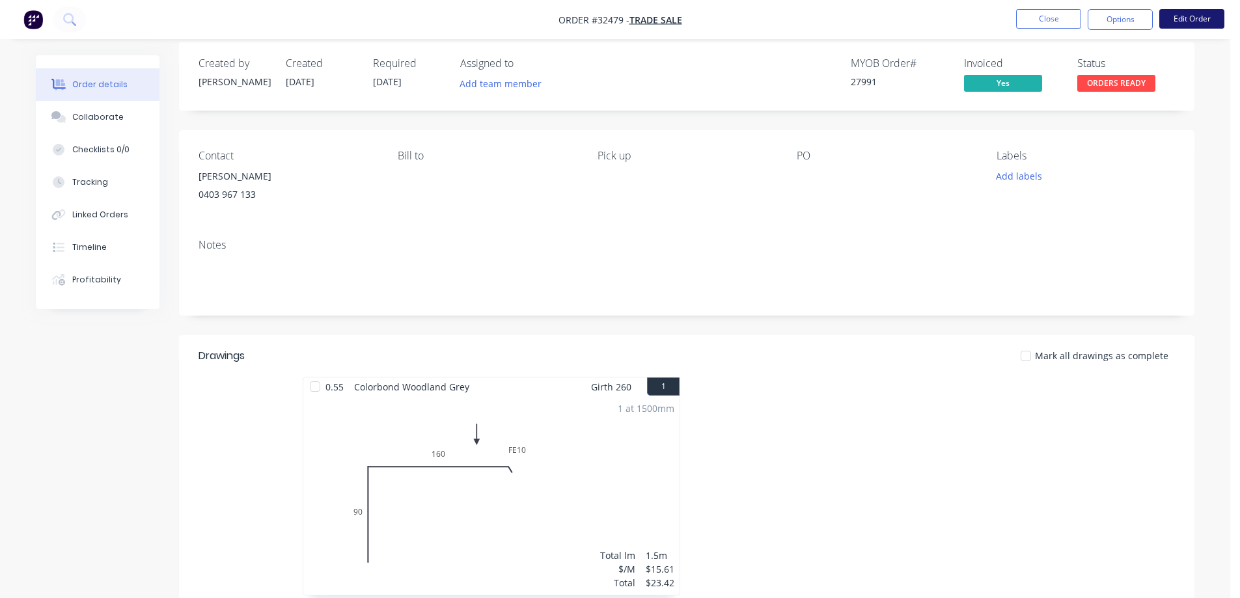
click at [1173, 20] on button "Edit Order" at bounding box center [1191, 19] width 65 height 20
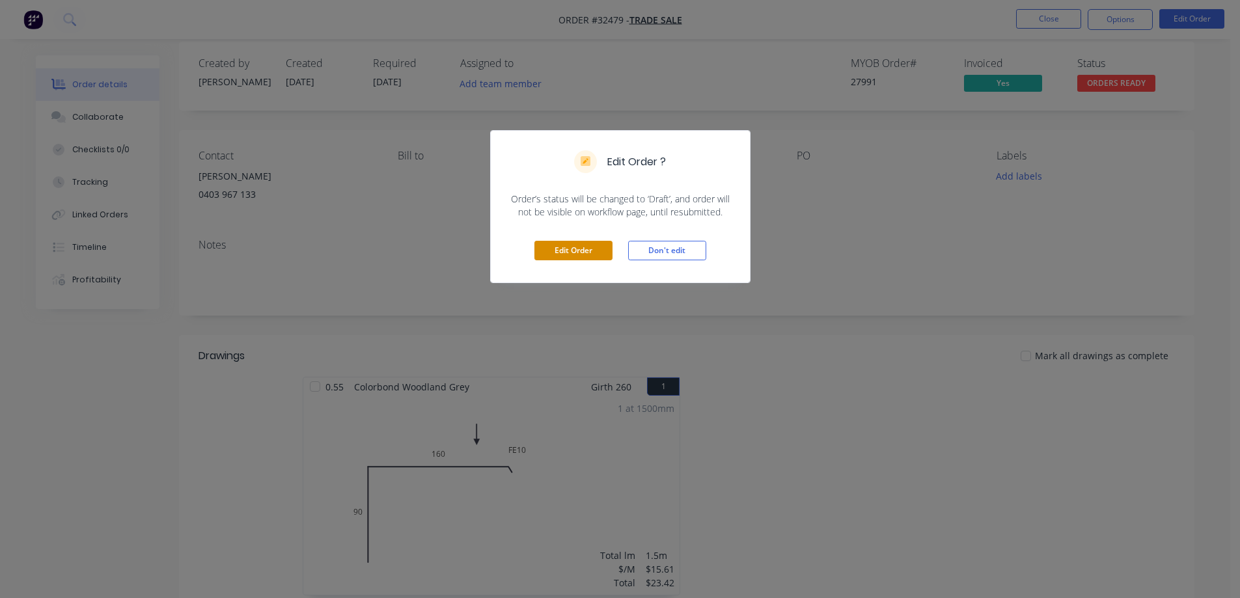
click at [580, 248] on button "Edit Order" at bounding box center [573, 251] width 78 height 20
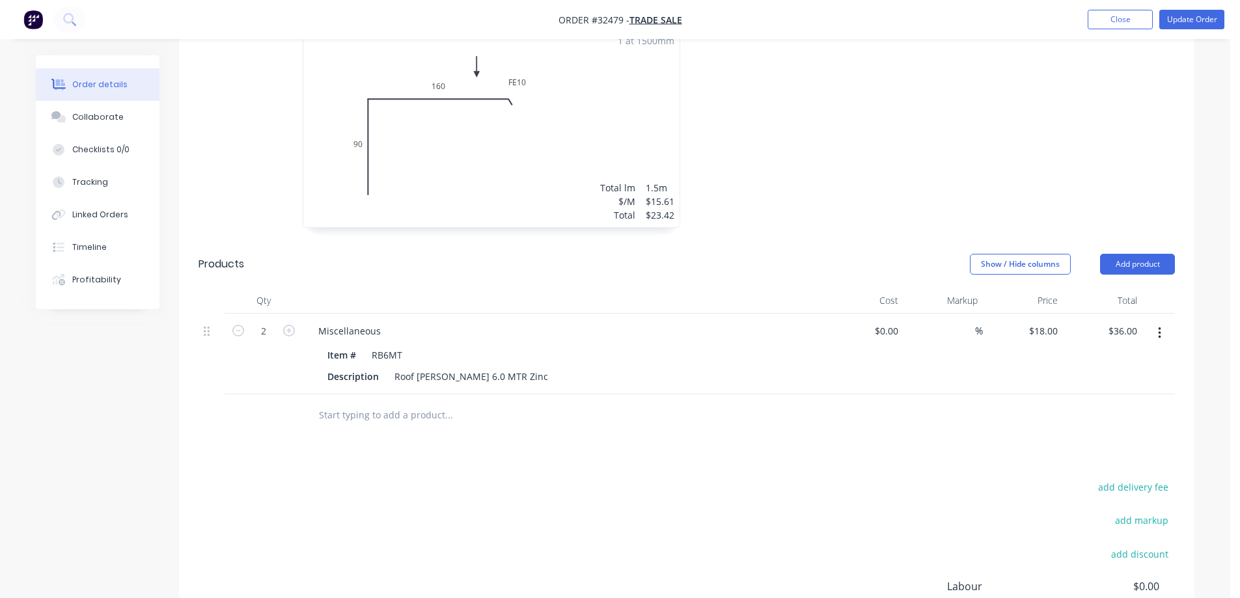
scroll to position [390, 0]
drag, startPoint x: 409, startPoint y: 401, endPoint x: 405, endPoint y: 408, distance: 8.2
click at [410, 403] on input "text" at bounding box center [448, 413] width 260 height 26
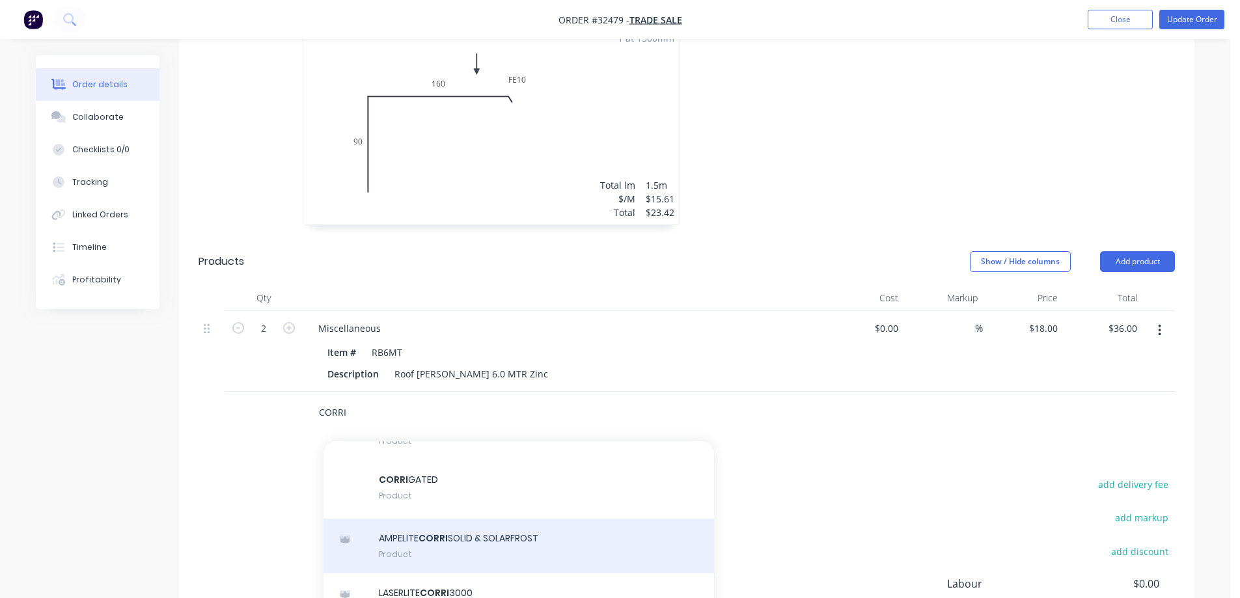
scroll to position [65, 0]
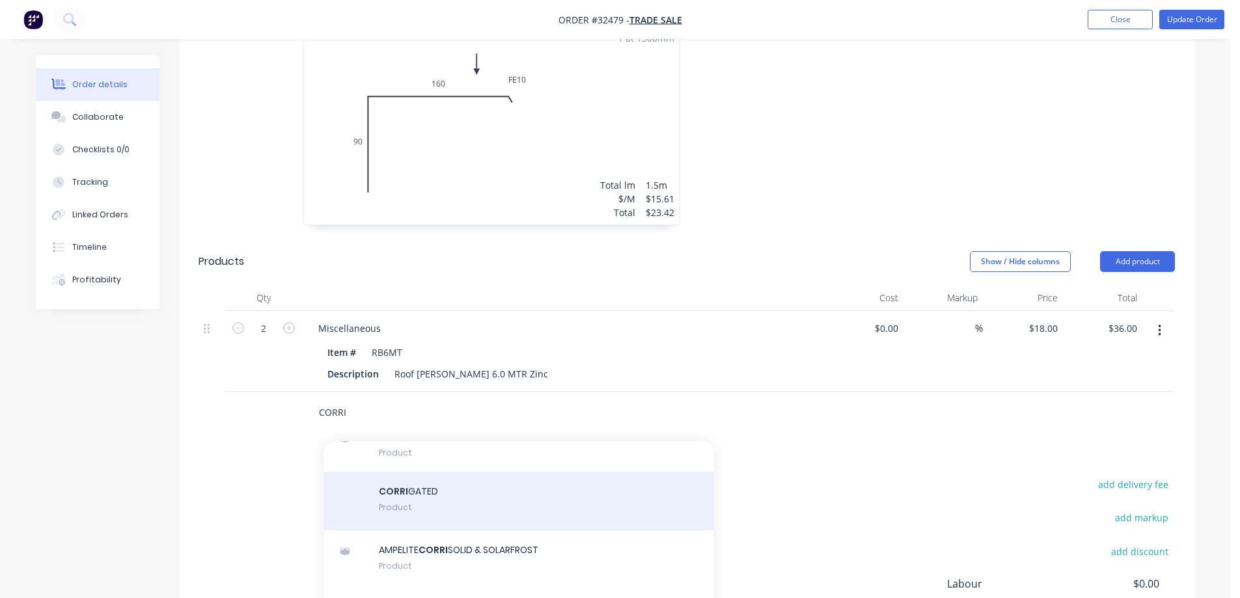
type input "CORRI"
click at [458, 491] on div "CORRI GATED Product" at bounding box center [518, 501] width 390 height 59
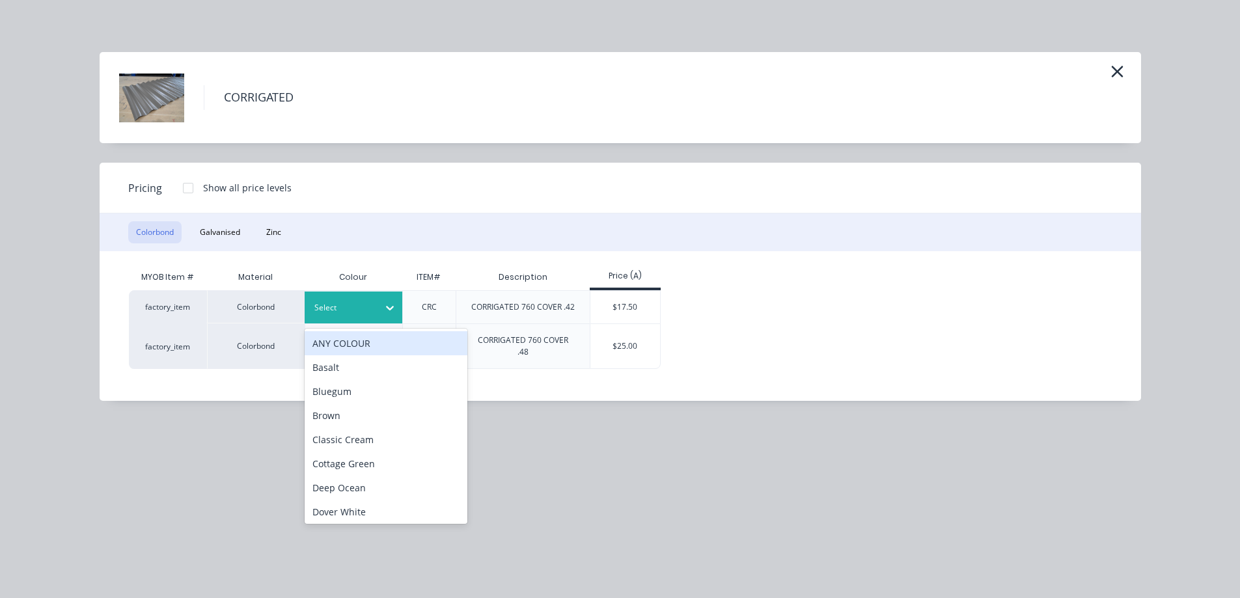
click at [387, 310] on icon at bounding box center [389, 307] width 13 height 13
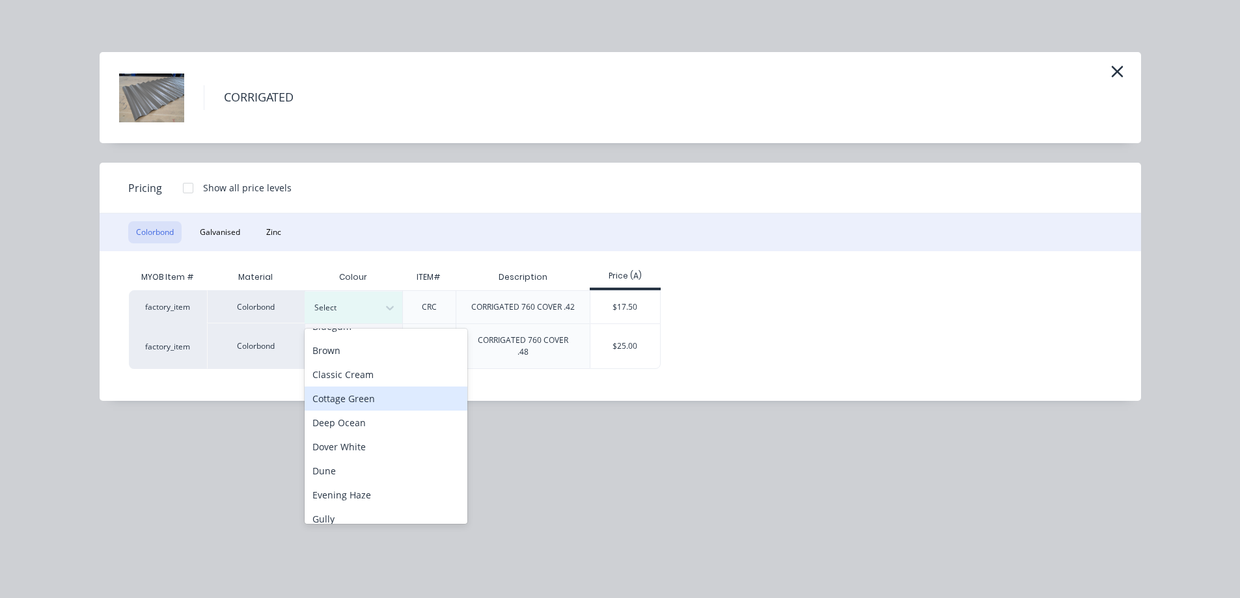
click at [378, 396] on div "Cottage Green" at bounding box center [386, 399] width 163 height 24
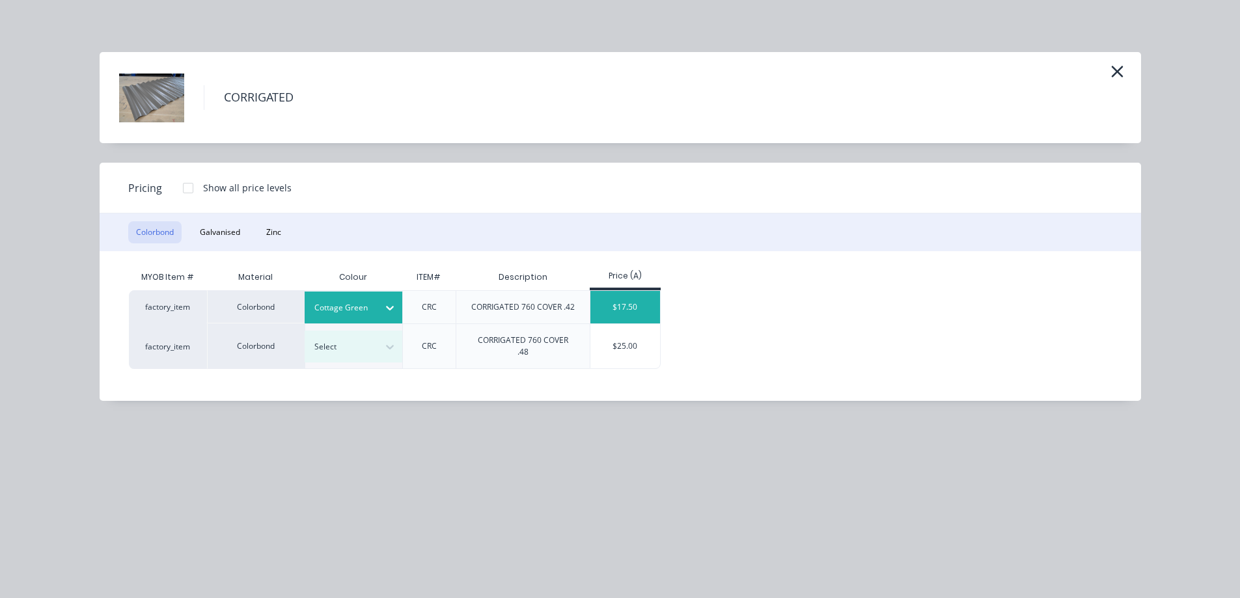
click at [625, 307] on div "$17.50" at bounding box center [625, 307] width 70 height 33
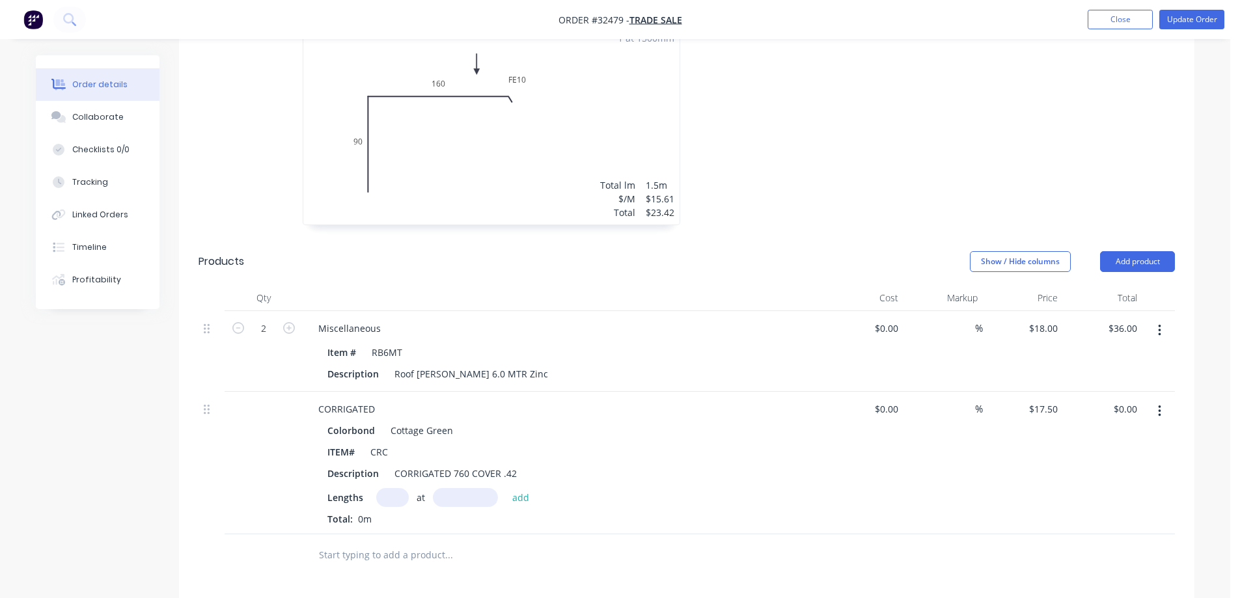
click at [401, 502] on input "text" at bounding box center [392, 497] width 33 height 19
type input "2"
type input "2020"
click at [506, 488] on button "add" at bounding box center [521, 497] width 31 height 18
type input "$70.70"
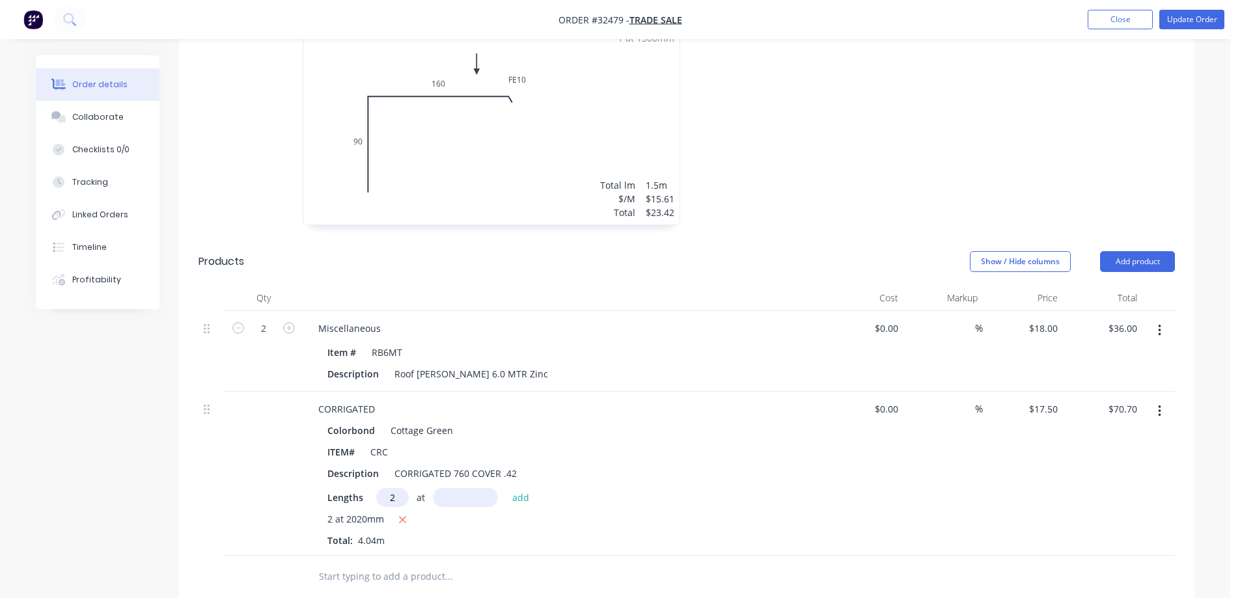
type input "2"
type input "1900"
click at [506, 488] on button "add" at bounding box center [521, 497] width 31 height 18
type input "$137.20"
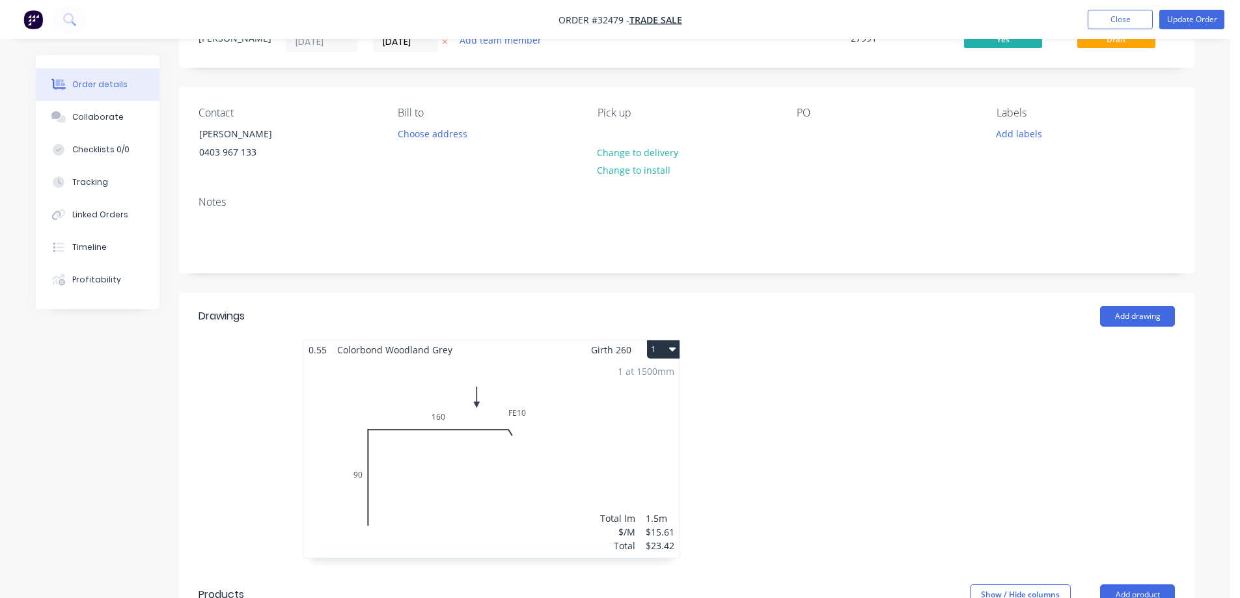
scroll to position [0, 0]
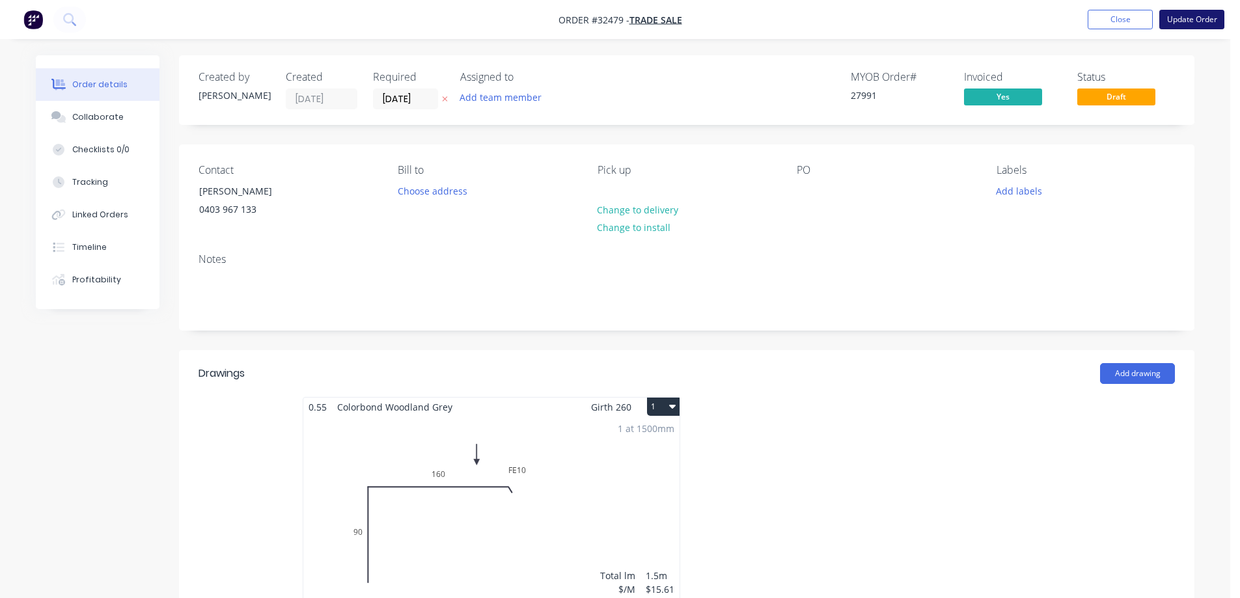
click at [1185, 15] on button "Update Order" at bounding box center [1191, 20] width 65 height 20
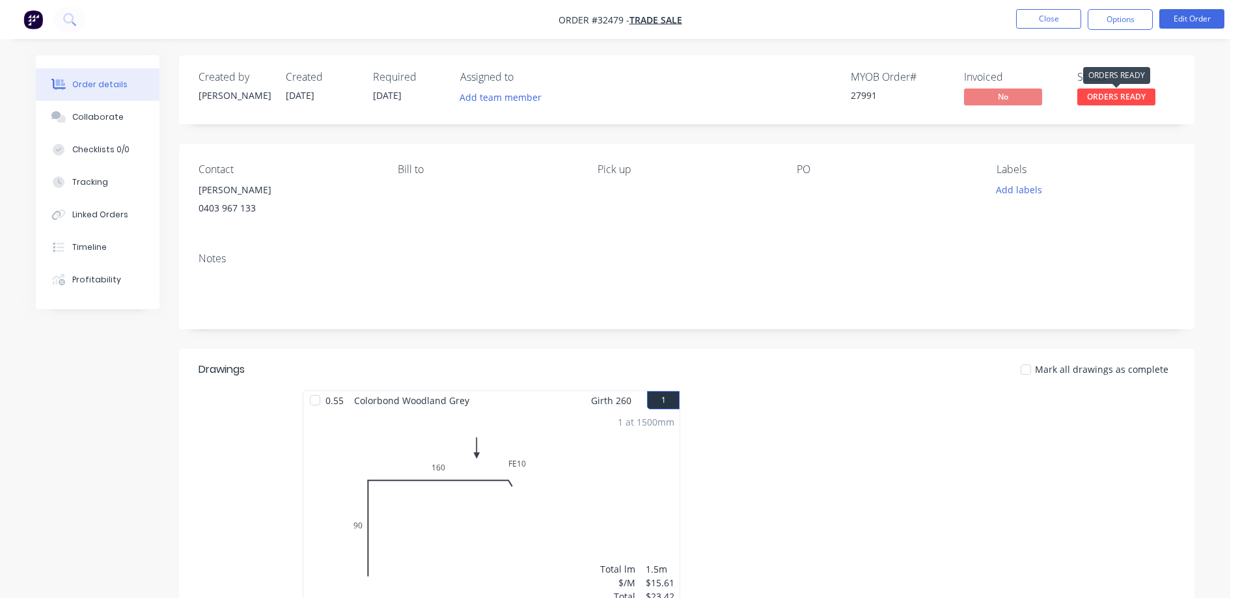
click at [1099, 97] on span "ORDERS READY" at bounding box center [1116, 97] width 78 height 16
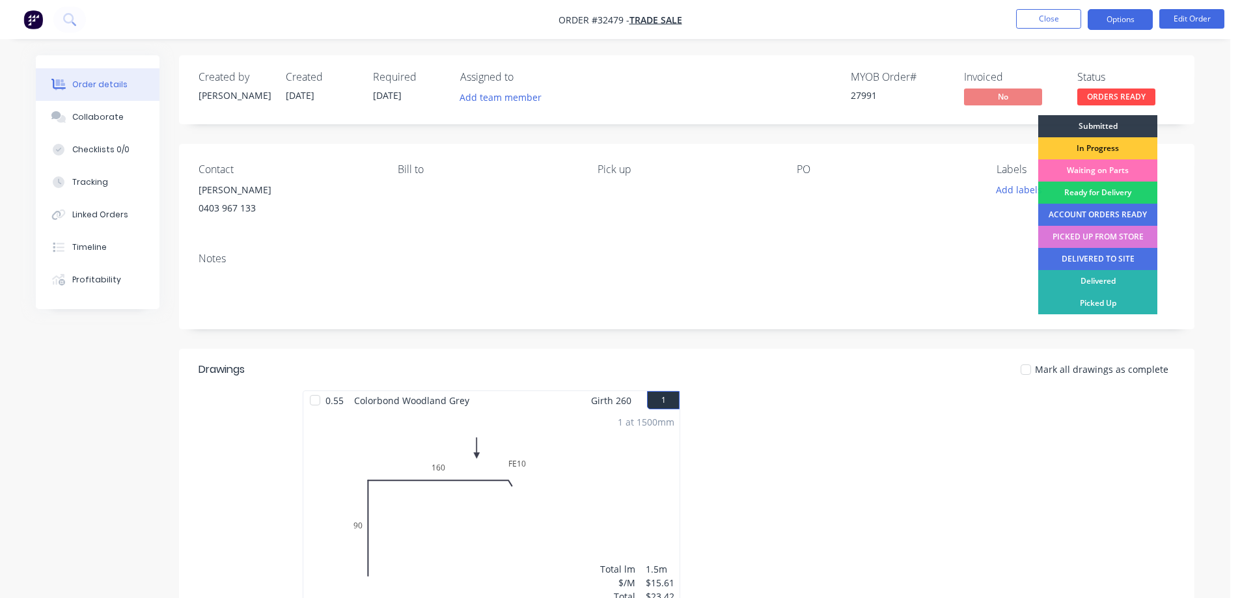
click at [1122, 20] on button "Options" at bounding box center [1120, 19] width 65 height 21
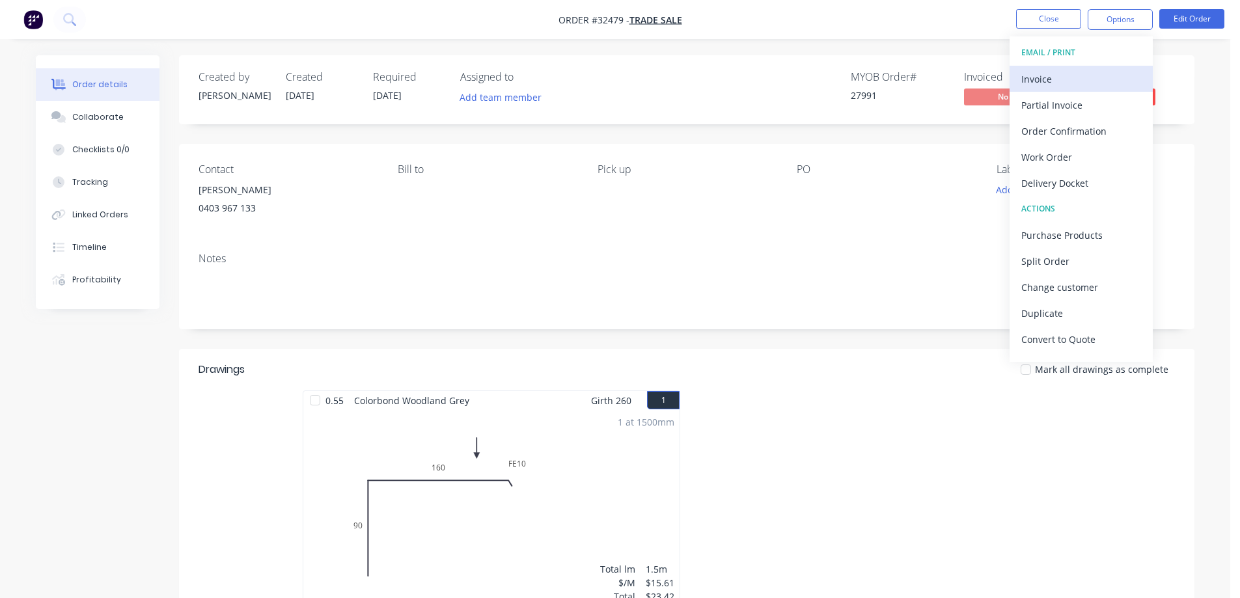
click at [1076, 81] on div "Invoice" at bounding box center [1081, 79] width 120 height 19
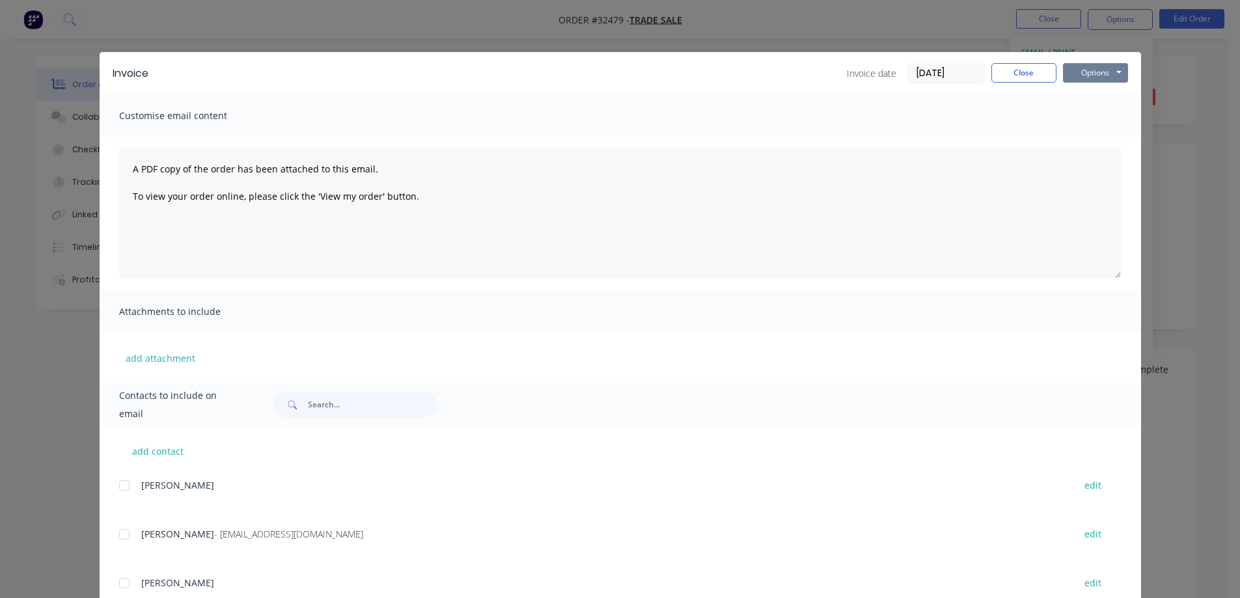
click at [1104, 75] on button "Options" at bounding box center [1095, 73] width 65 height 20
click at [1027, 77] on button "Close" at bounding box center [1023, 73] width 65 height 20
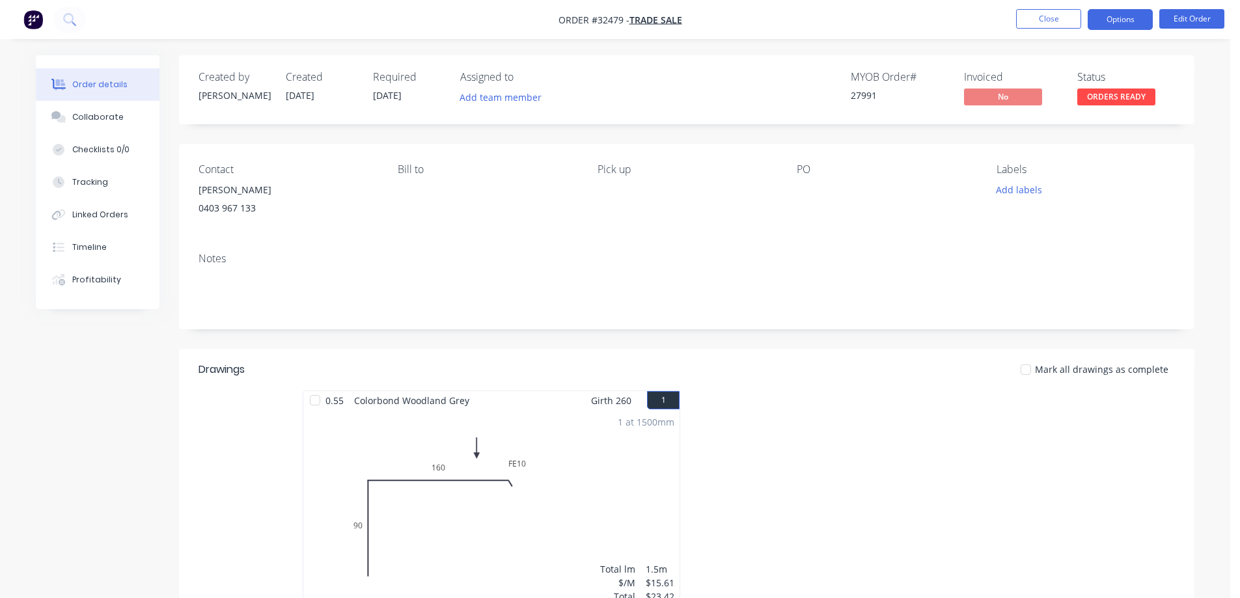
click at [1127, 16] on button "Options" at bounding box center [1120, 19] width 65 height 21
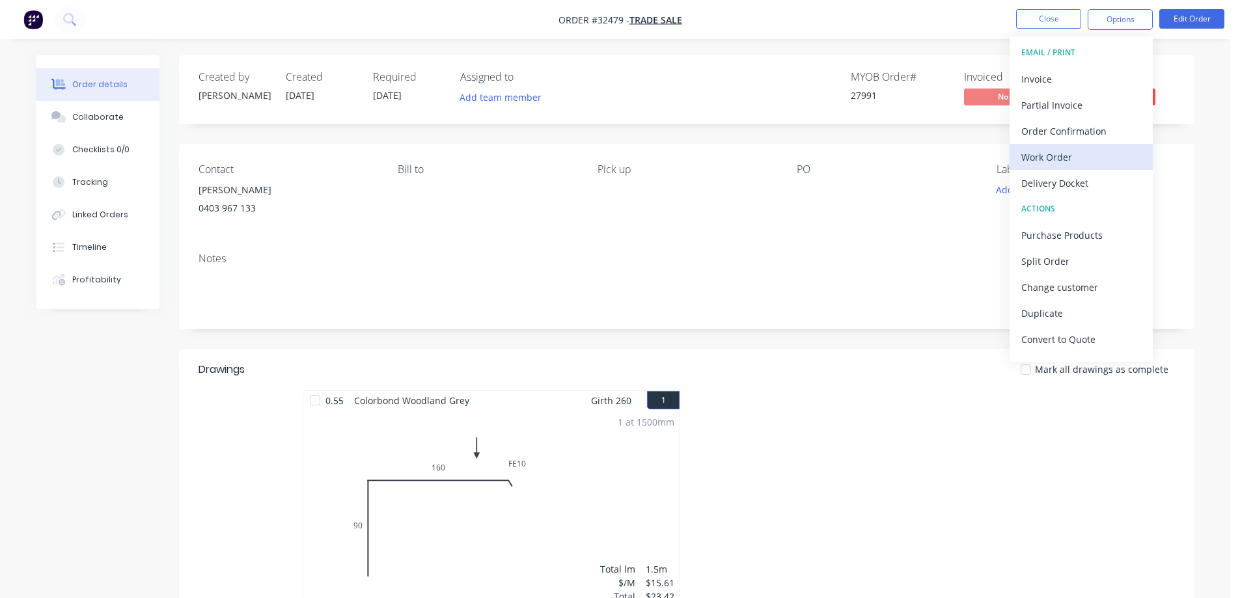
click at [1084, 153] on div "Work Order" at bounding box center [1081, 157] width 120 height 19
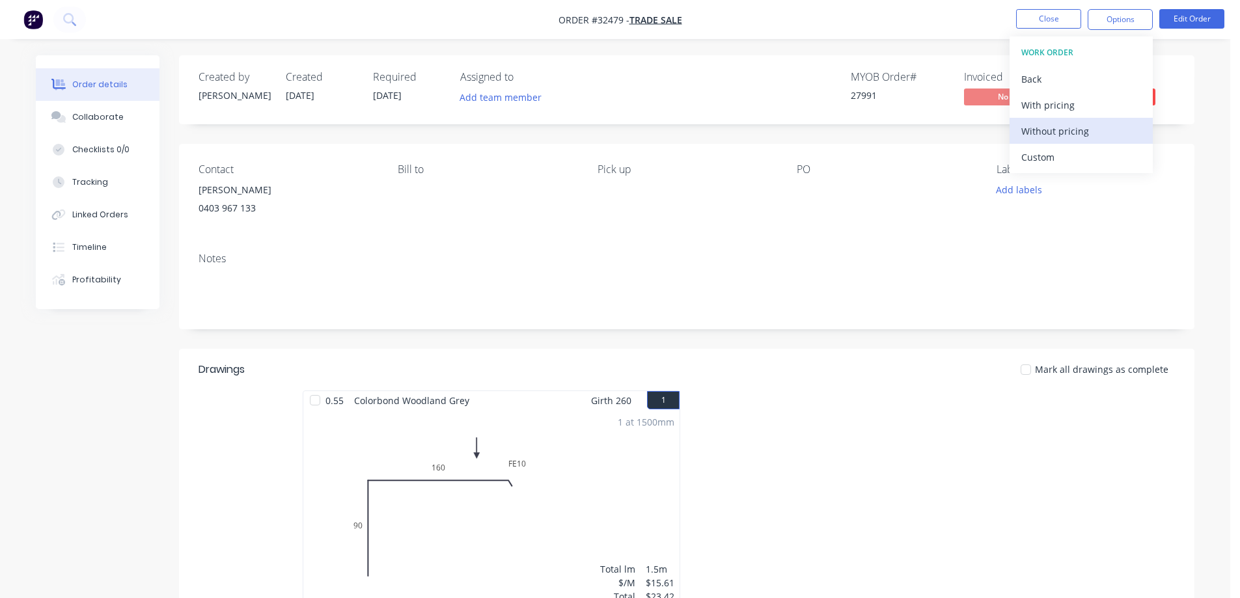
click at [1106, 133] on div "Without pricing" at bounding box center [1081, 131] width 120 height 19
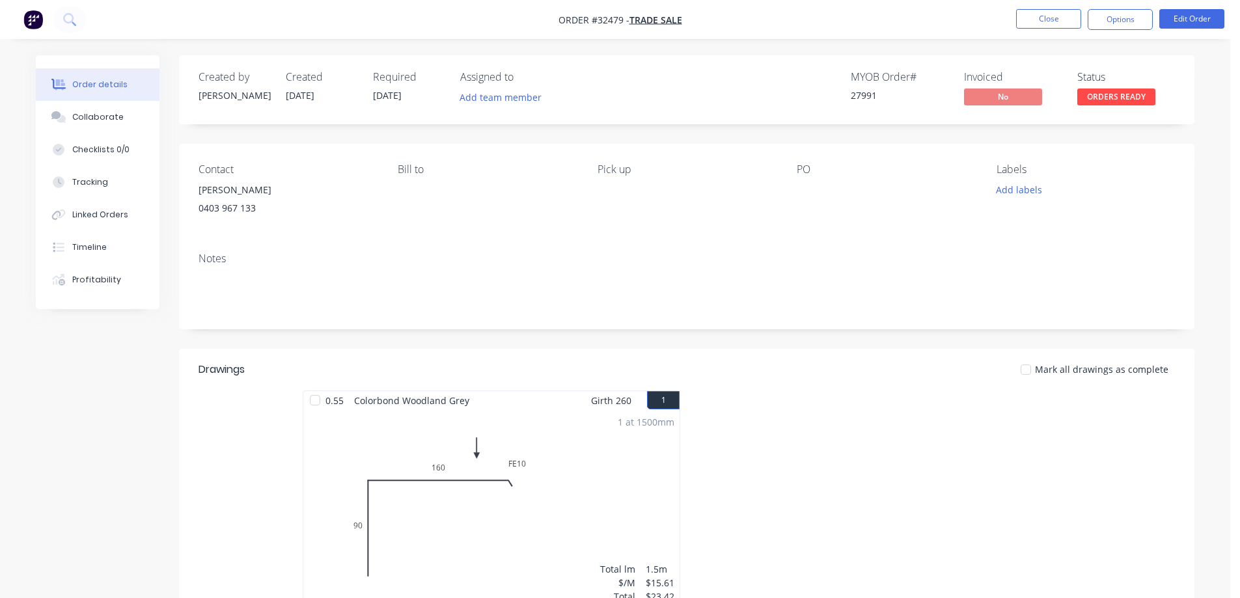
click at [1192, 53] on div "Order details Collaborate Checklists 0/0 Tracking Linked Orders Timeline Profit…" at bounding box center [615, 586] width 1230 height 1172
click at [1138, 18] on button "Options" at bounding box center [1120, 19] width 65 height 21
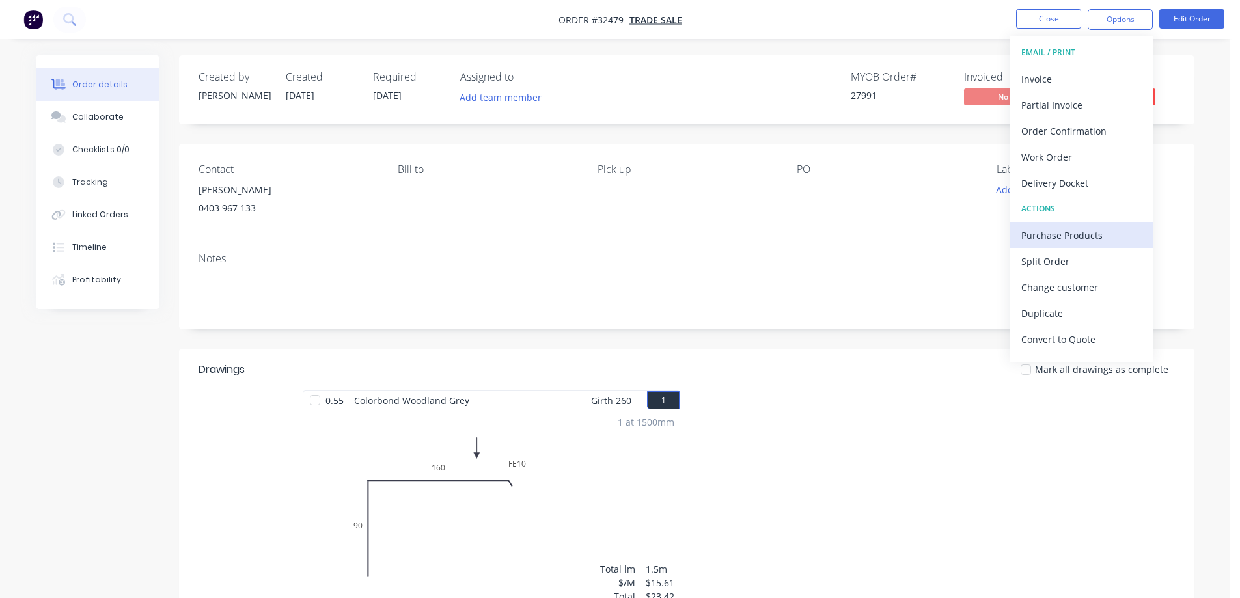
click at [1073, 240] on div "Purchase Products" at bounding box center [1081, 235] width 120 height 19
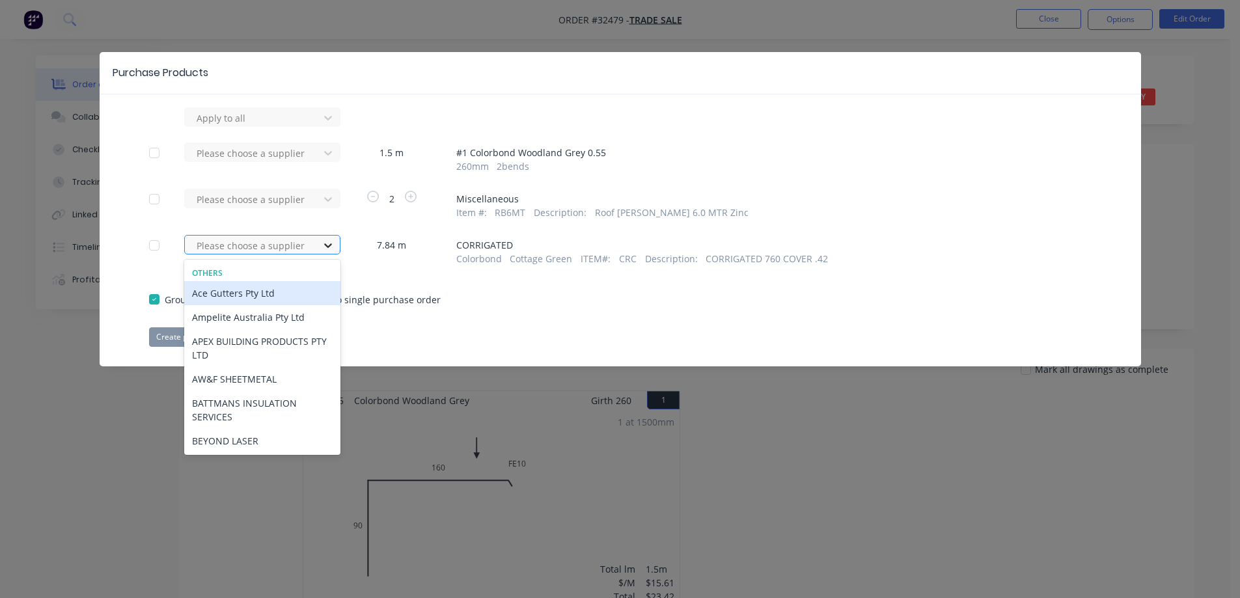
click at [335, 243] on div at bounding box center [327, 245] width 23 height 21
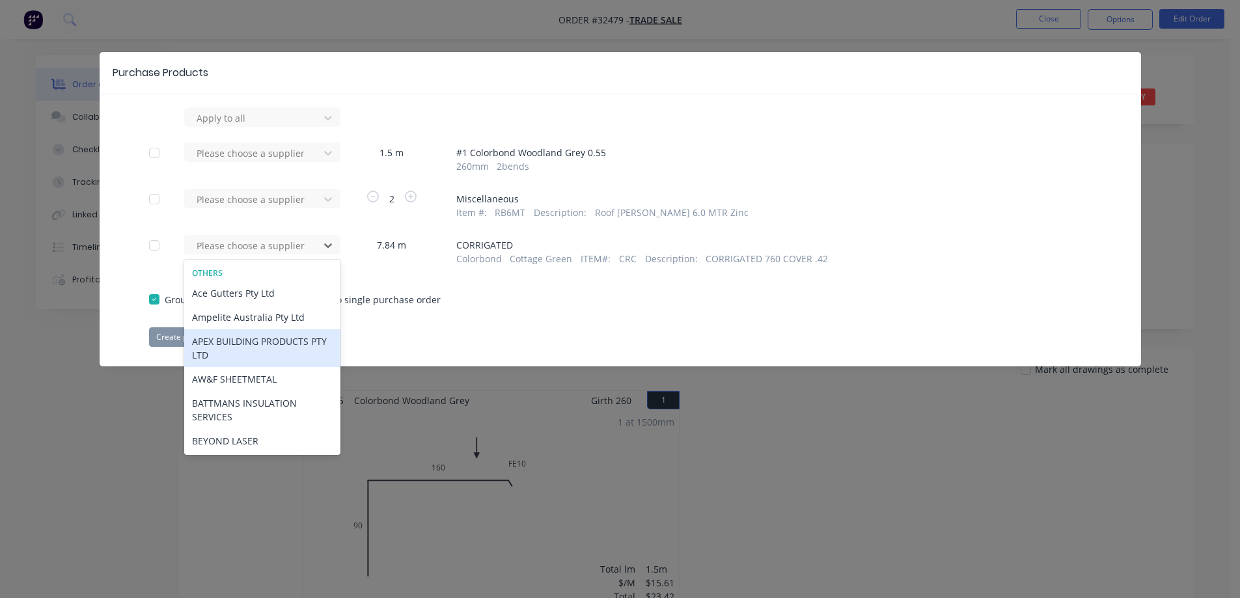
click at [260, 348] on div "APEX BUILDING PRODUCTS PTY LTD" at bounding box center [262, 348] width 156 height 38
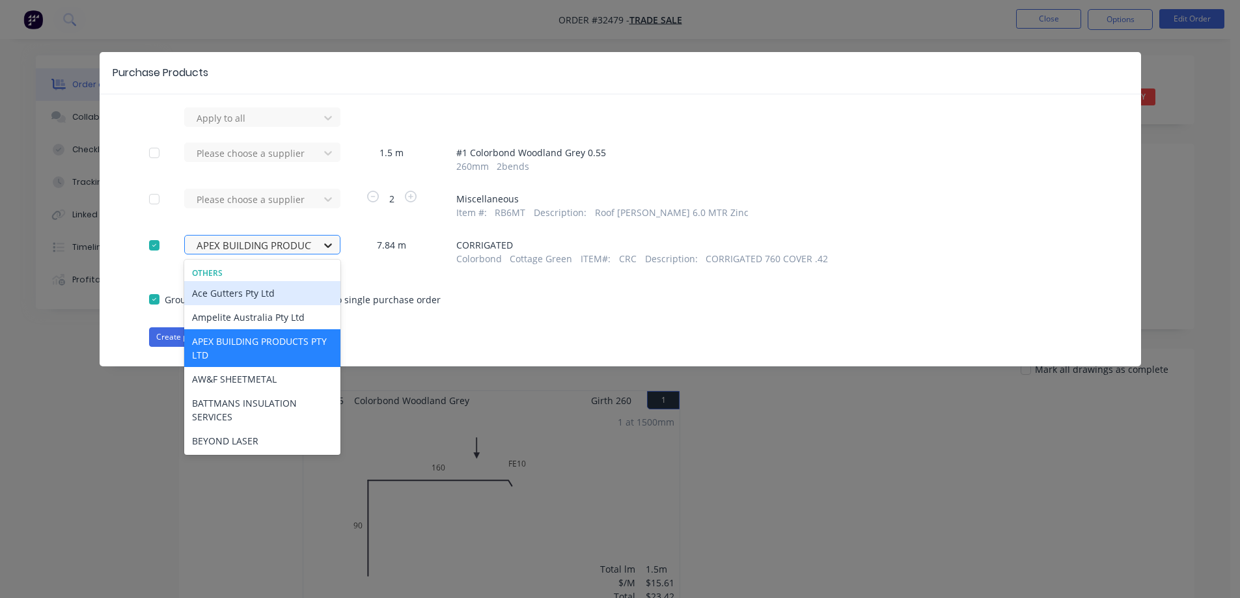
click at [322, 243] on icon at bounding box center [328, 245] width 13 height 13
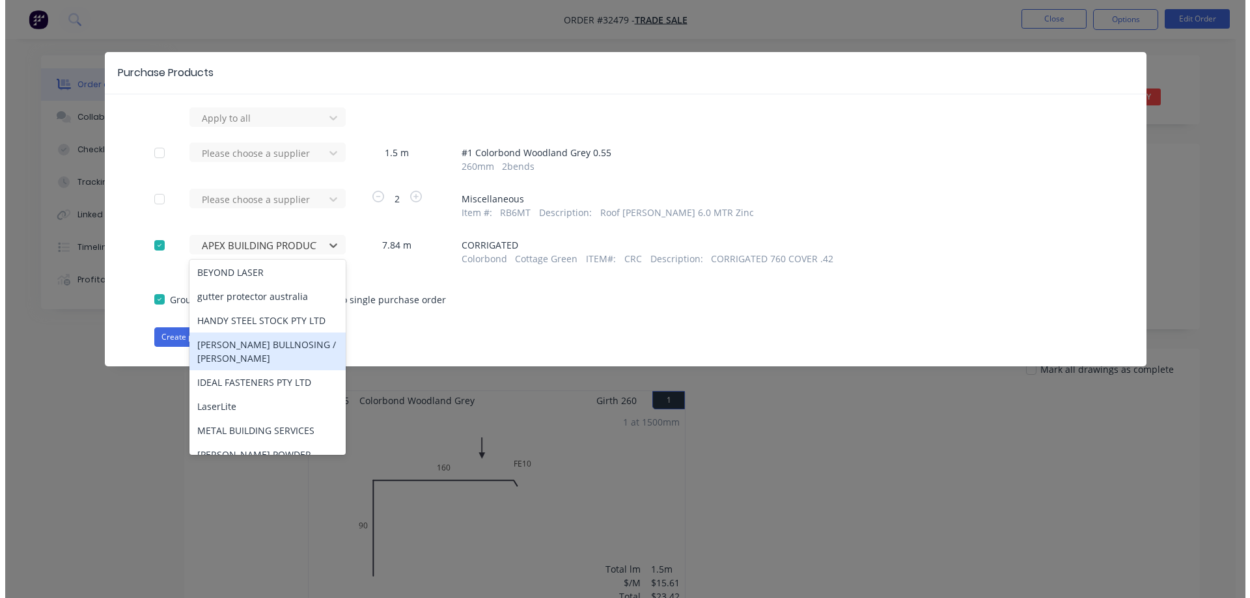
scroll to position [250, 0]
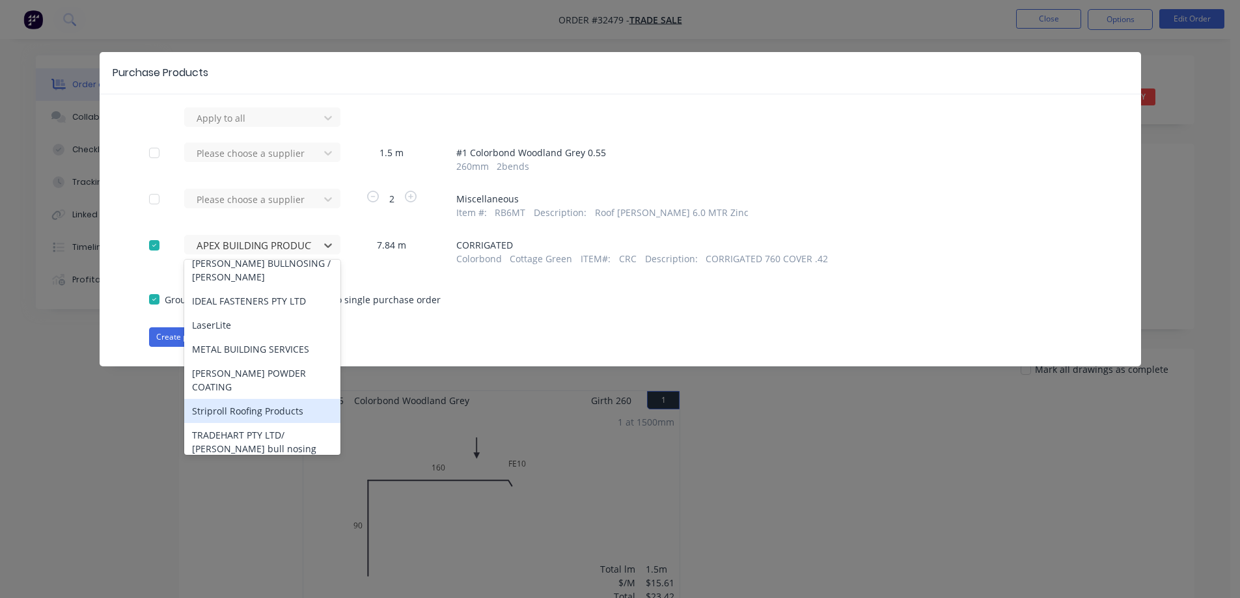
click at [275, 399] on div "Striproll Roofing Products" at bounding box center [262, 411] width 156 height 24
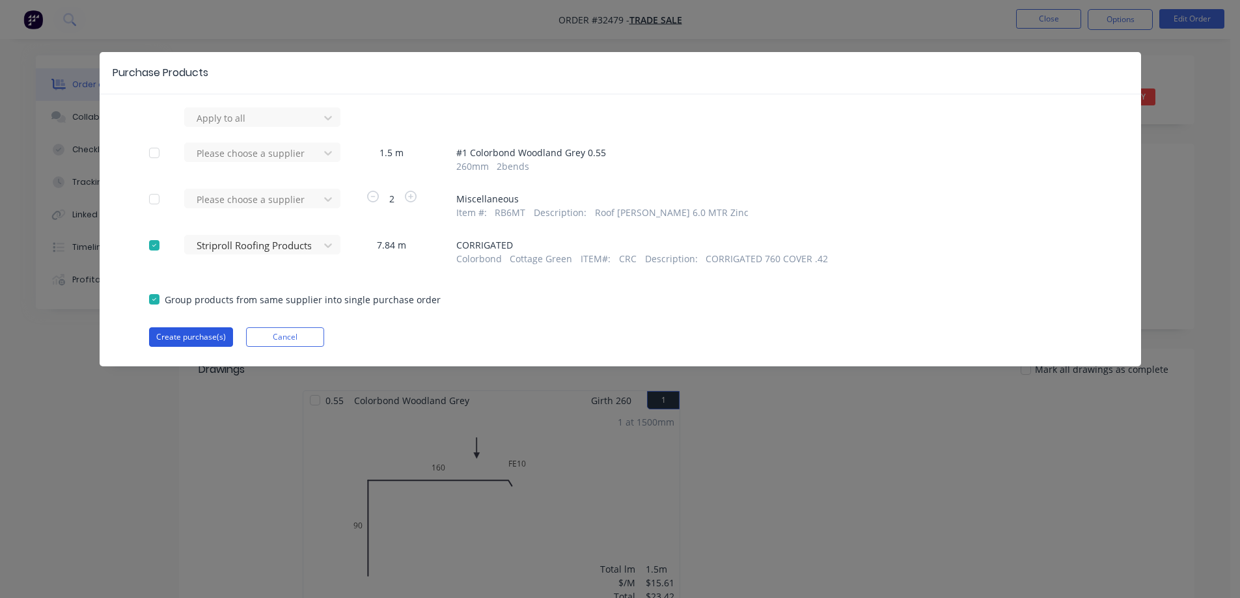
click at [209, 335] on button "Create purchase(s)" at bounding box center [191, 337] width 84 height 20
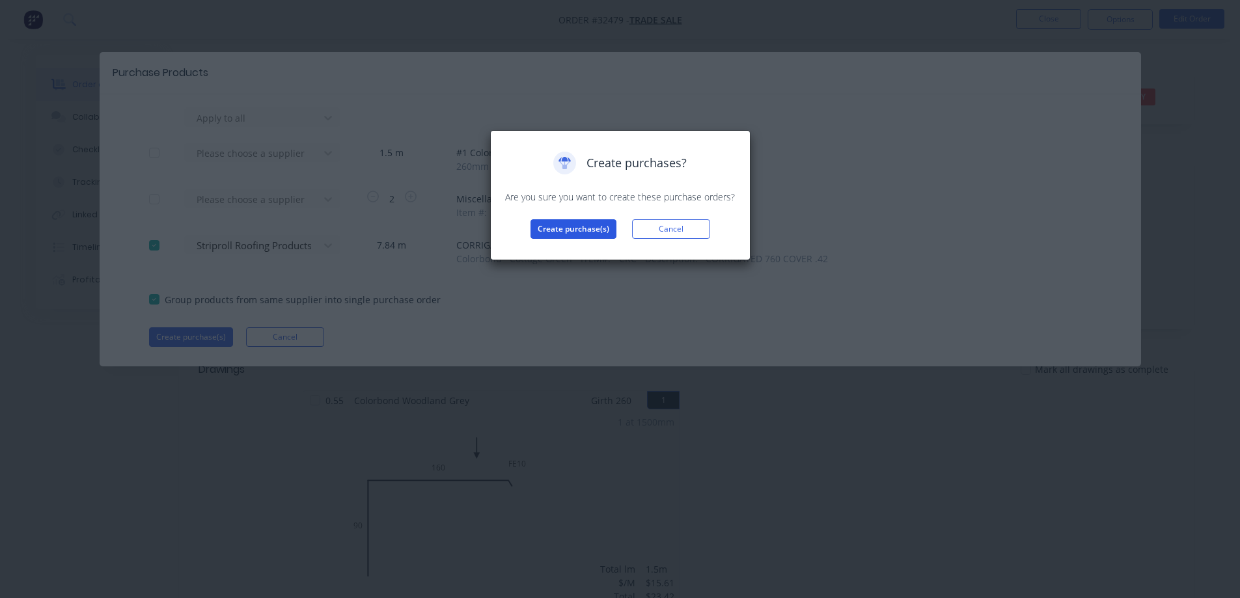
click at [590, 229] on button "Create purchase(s)" at bounding box center [573, 229] width 86 height 20
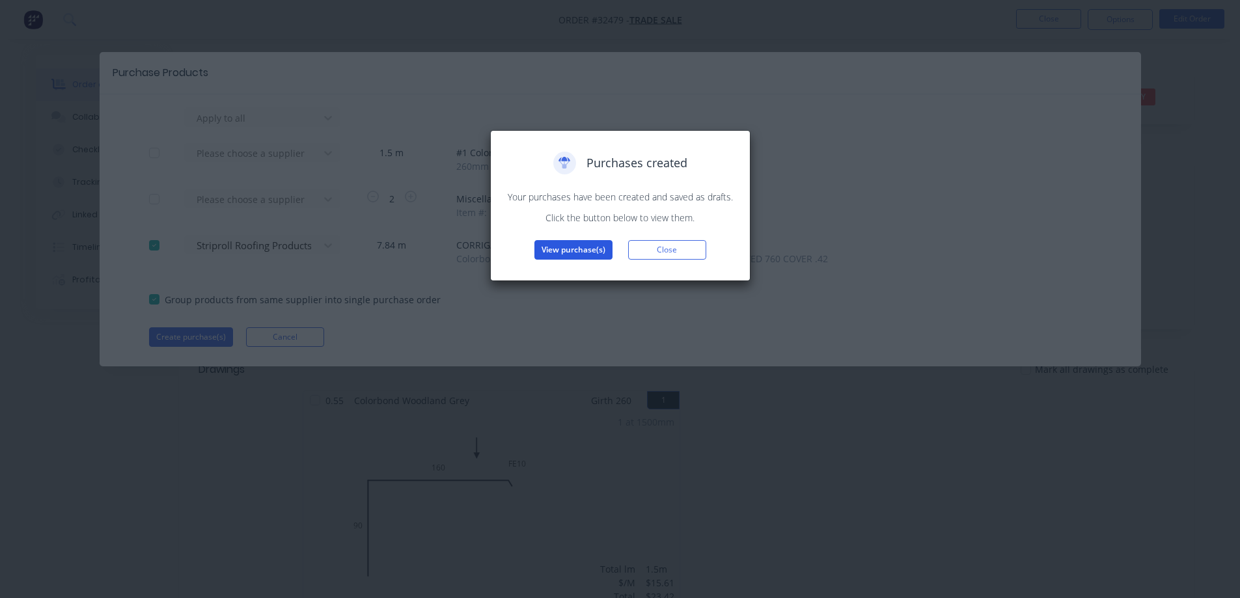
click at [593, 251] on button "View purchase(s)" at bounding box center [573, 250] width 78 height 20
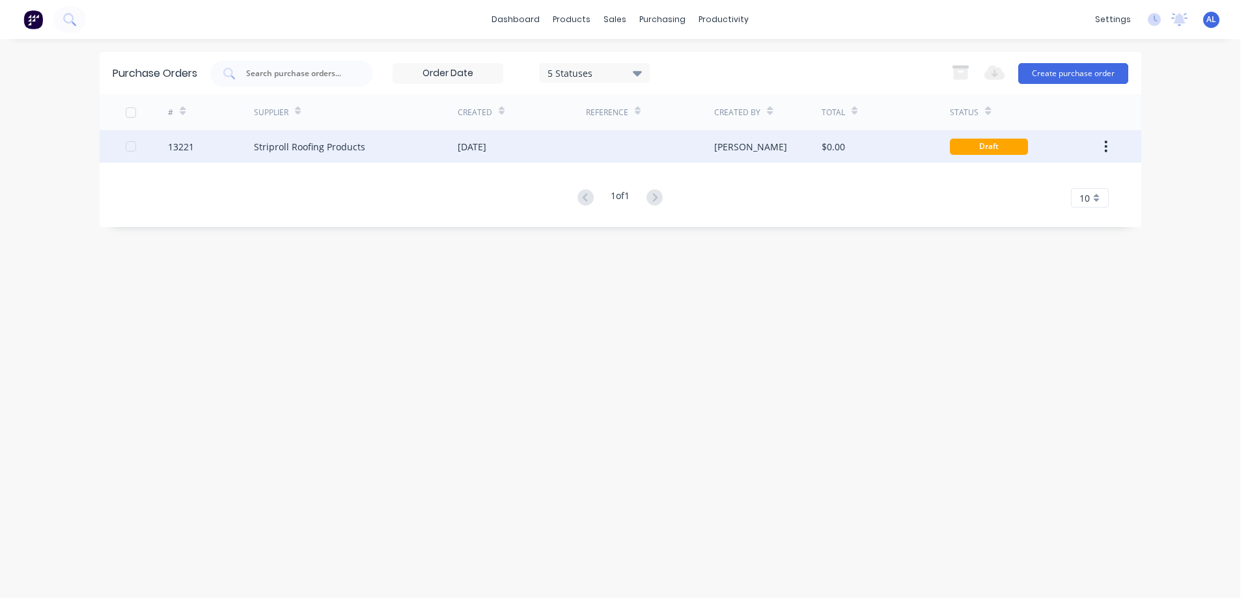
click at [583, 141] on div "[DATE]" at bounding box center [522, 146] width 128 height 33
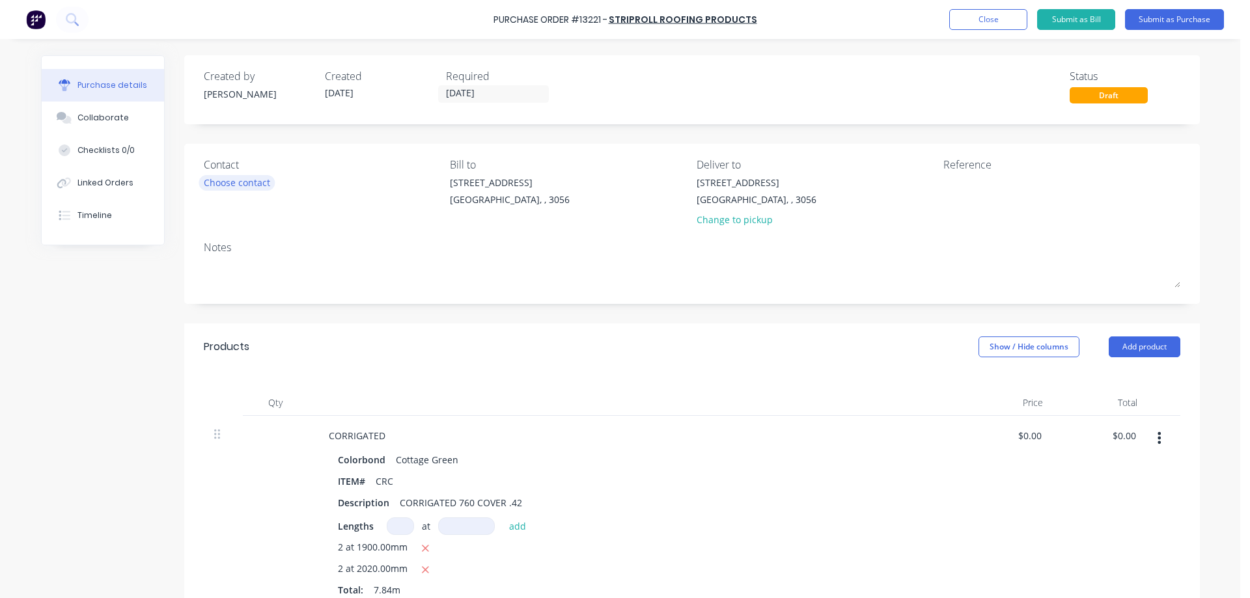
click at [230, 182] on div "Choose contact" at bounding box center [237, 183] width 66 height 14
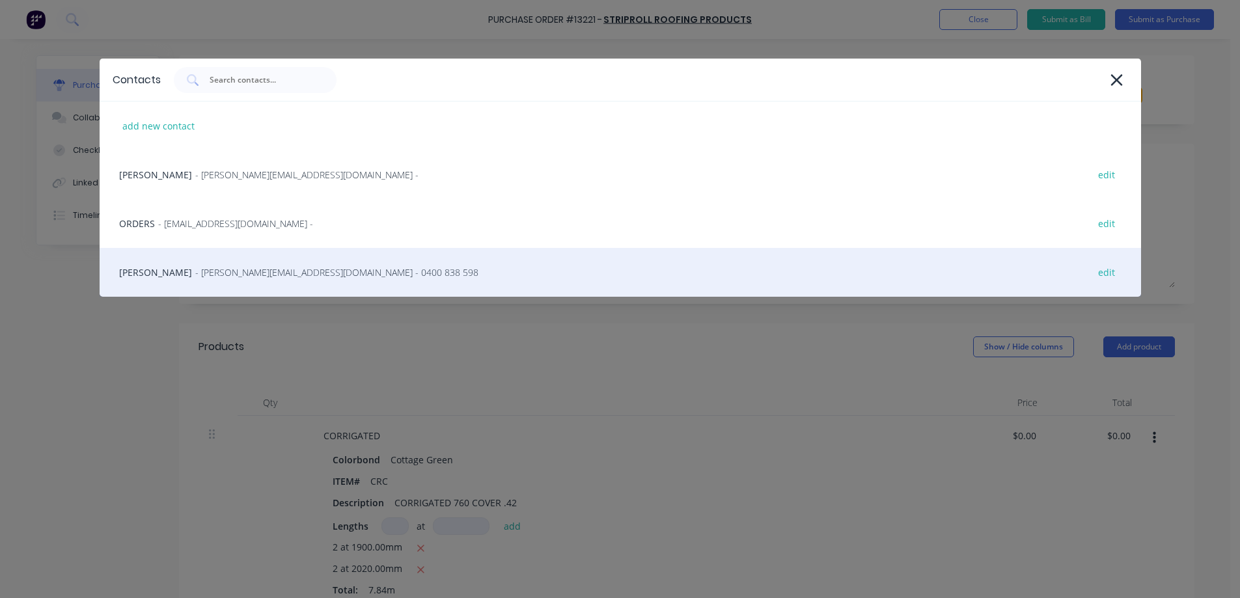
click at [195, 280] on div "Vito - [EMAIL_ADDRESS][DOMAIN_NAME] - 0400 838 598 edit" at bounding box center [620, 272] width 1041 height 49
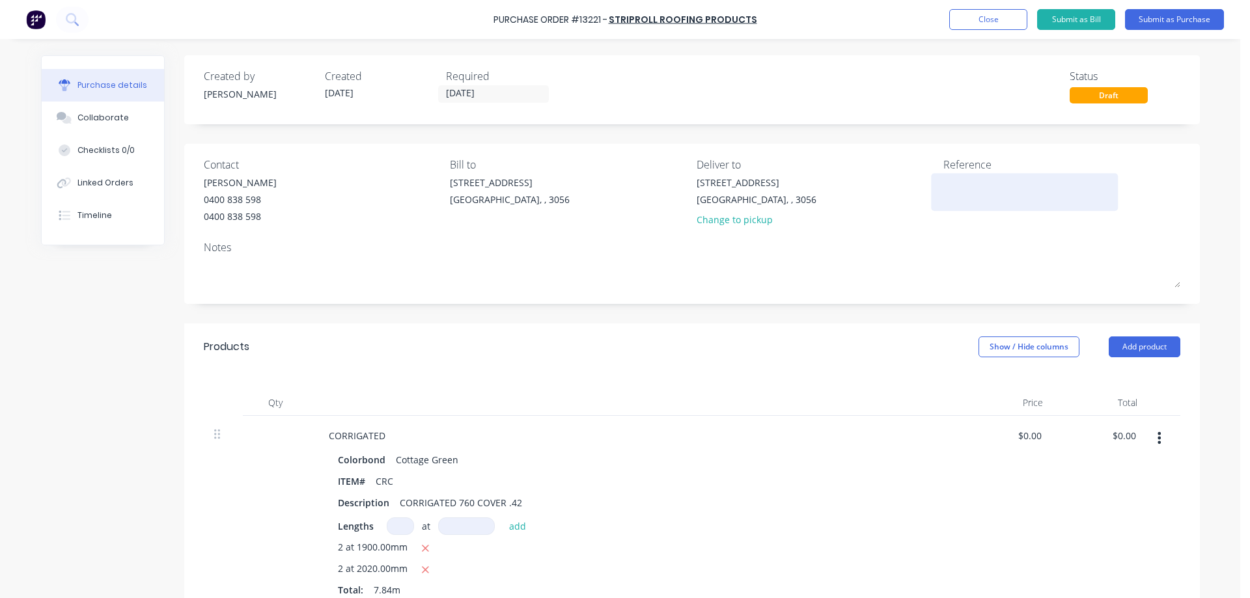
click at [963, 184] on textarea at bounding box center [1024, 190] width 163 height 29
type textarea "27991"
click at [1163, 21] on button "Submit as Purchase" at bounding box center [1174, 19] width 99 height 21
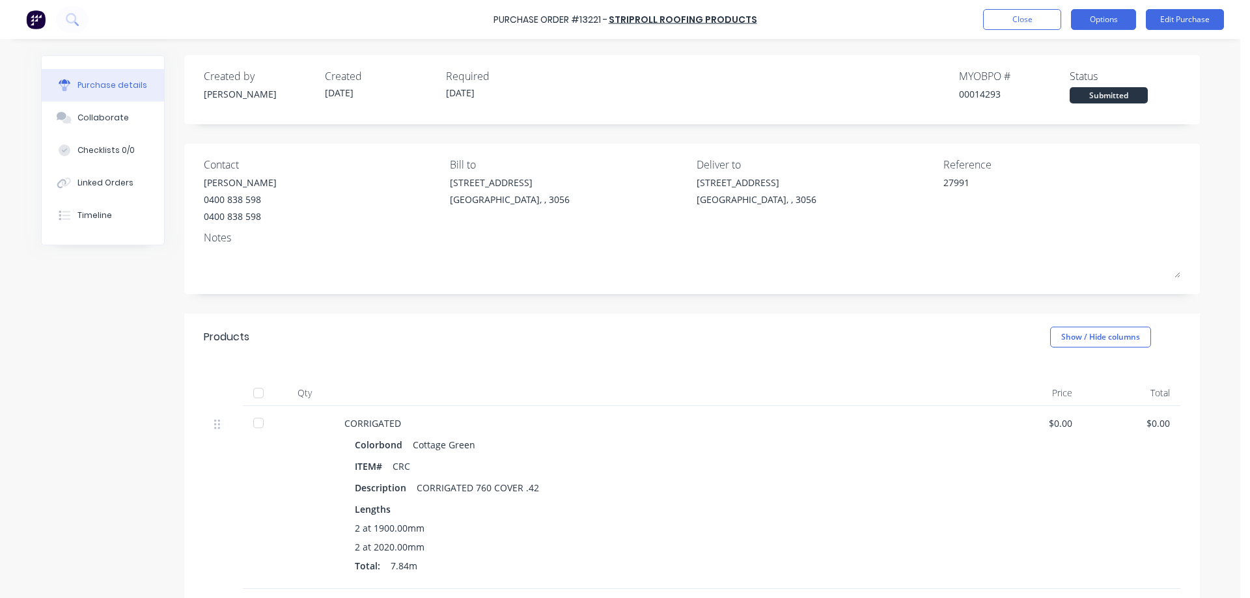
click at [1116, 15] on button "Options" at bounding box center [1103, 19] width 65 height 21
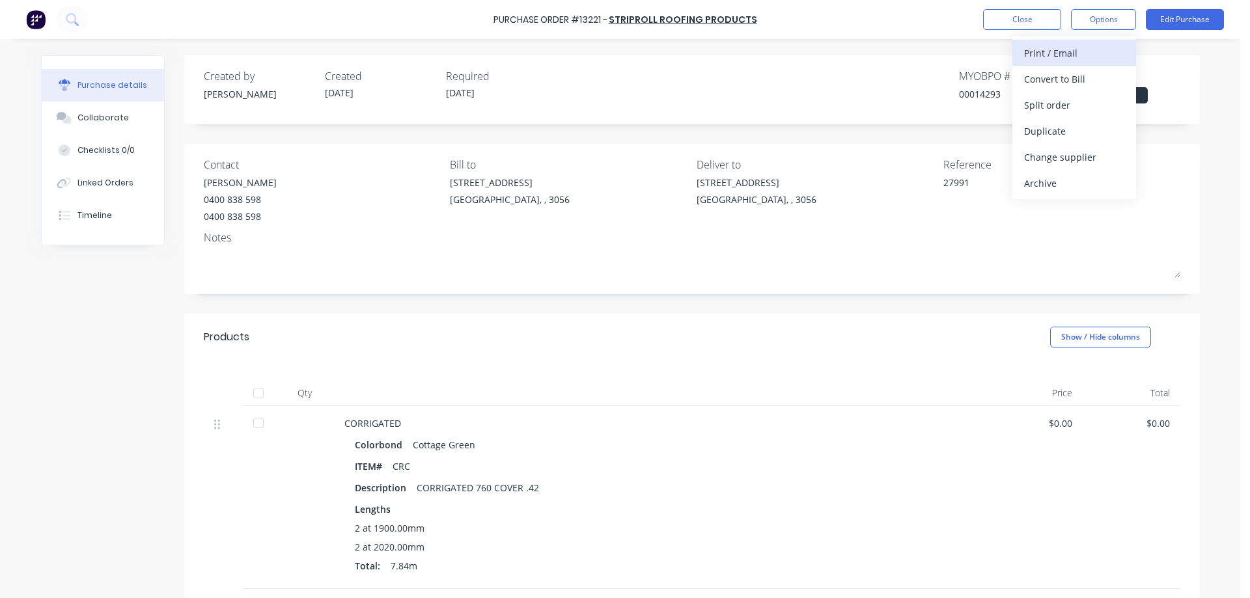
click at [1089, 45] on div "Print / Email" at bounding box center [1074, 53] width 100 height 19
click at [1087, 99] on div "Without pricing" at bounding box center [1074, 105] width 100 height 19
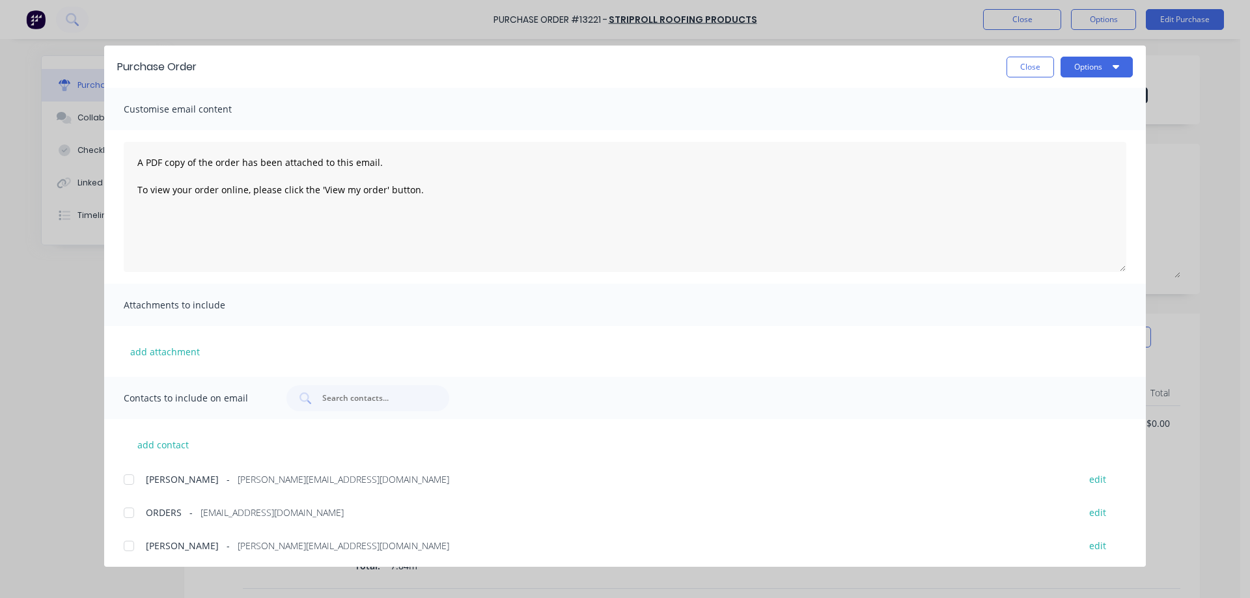
click at [128, 547] on div at bounding box center [129, 546] width 26 height 26
click at [1102, 68] on button "Options" at bounding box center [1096, 67] width 72 height 21
click at [1052, 159] on div "Email" at bounding box center [1071, 152] width 100 height 19
click at [1020, 66] on button "Close" at bounding box center [1030, 67] width 48 height 21
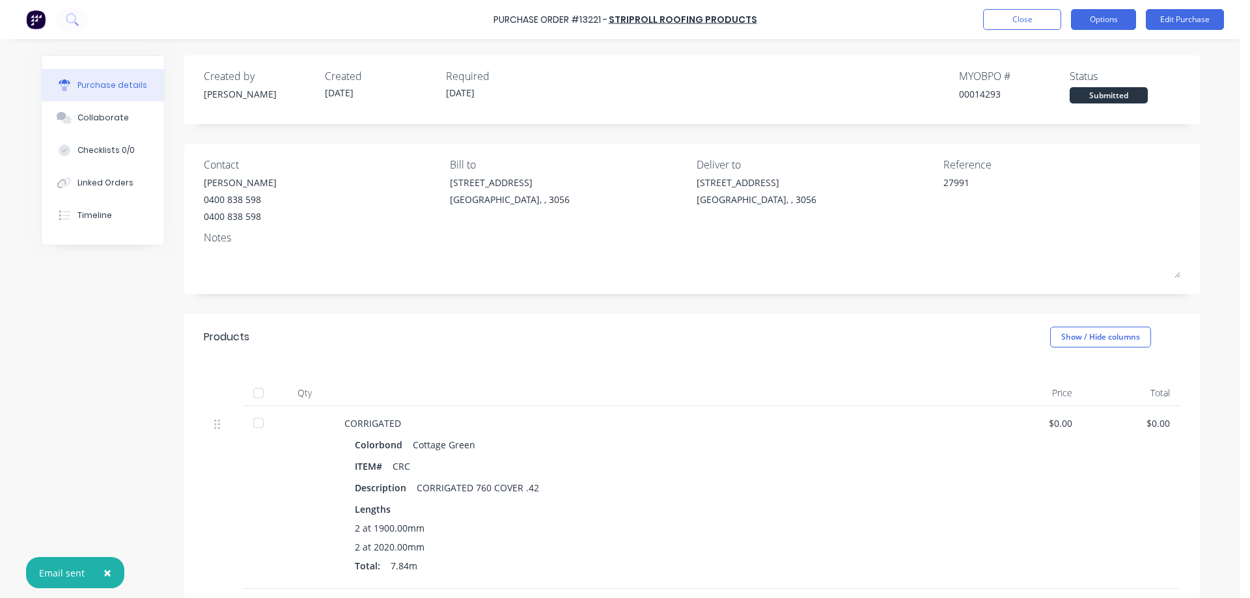
click at [1119, 22] on button "Options" at bounding box center [1103, 19] width 65 height 21
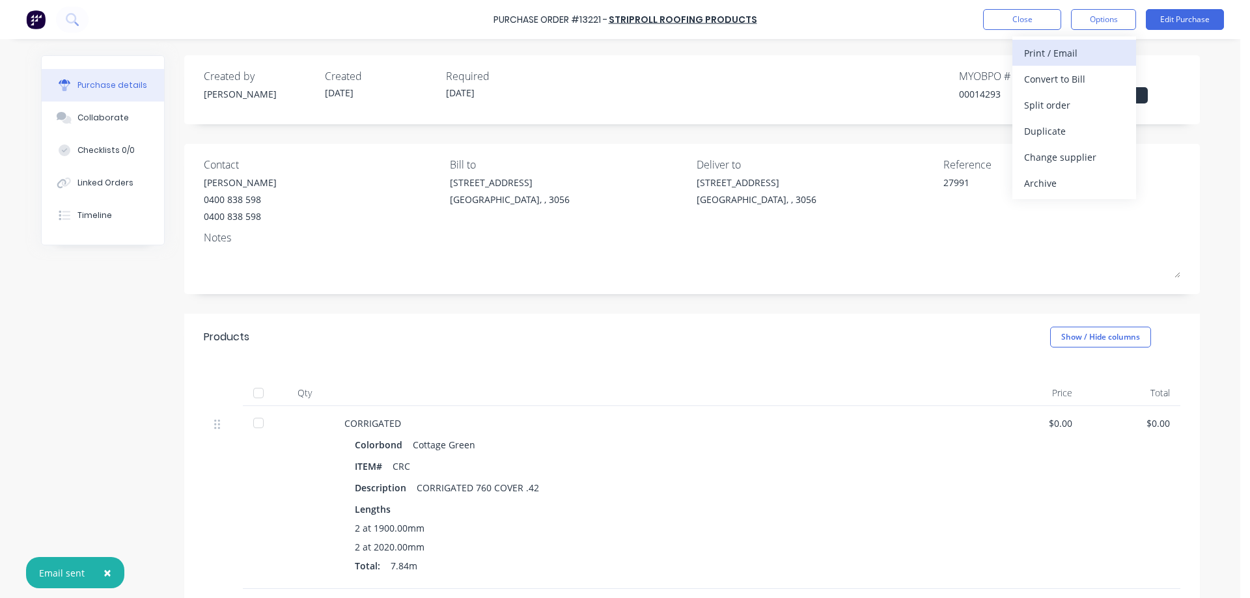
click at [1069, 56] on div "Print / Email" at bounding box center [1074, 53] width 100 height 19
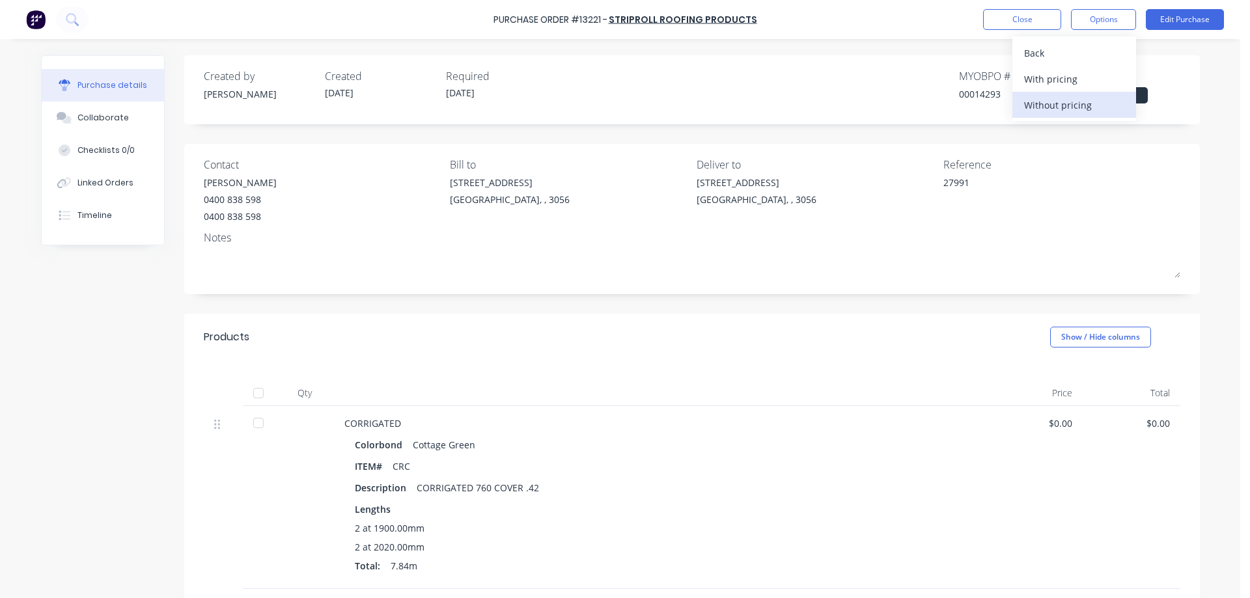
click at [1072, 103] on div "Without pricing" at bounding box center [1074, 105] width 100 height 19
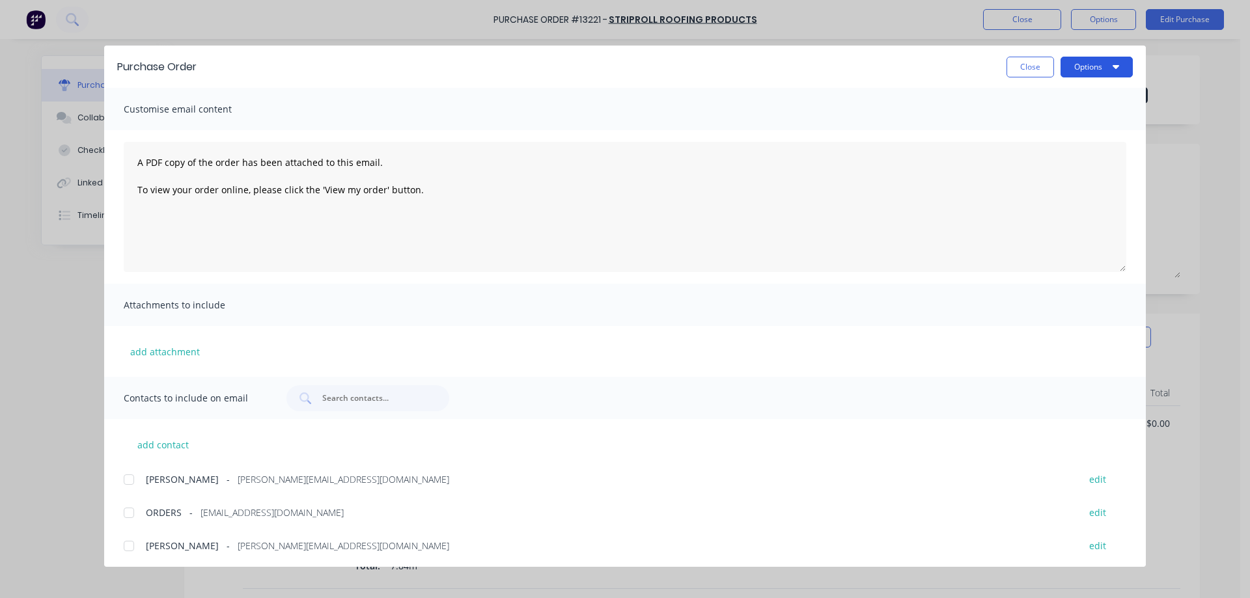
click at [1099, 74] on button "Options" at bounding box center [1096, 67] width 72 height 21
click at [1085, 126] on div "Print" at bounding box center [1071, 125] width 100 height 19
click at [1033, 66] on button "Close" at bounding box center [1030, 67] width 48 height 21
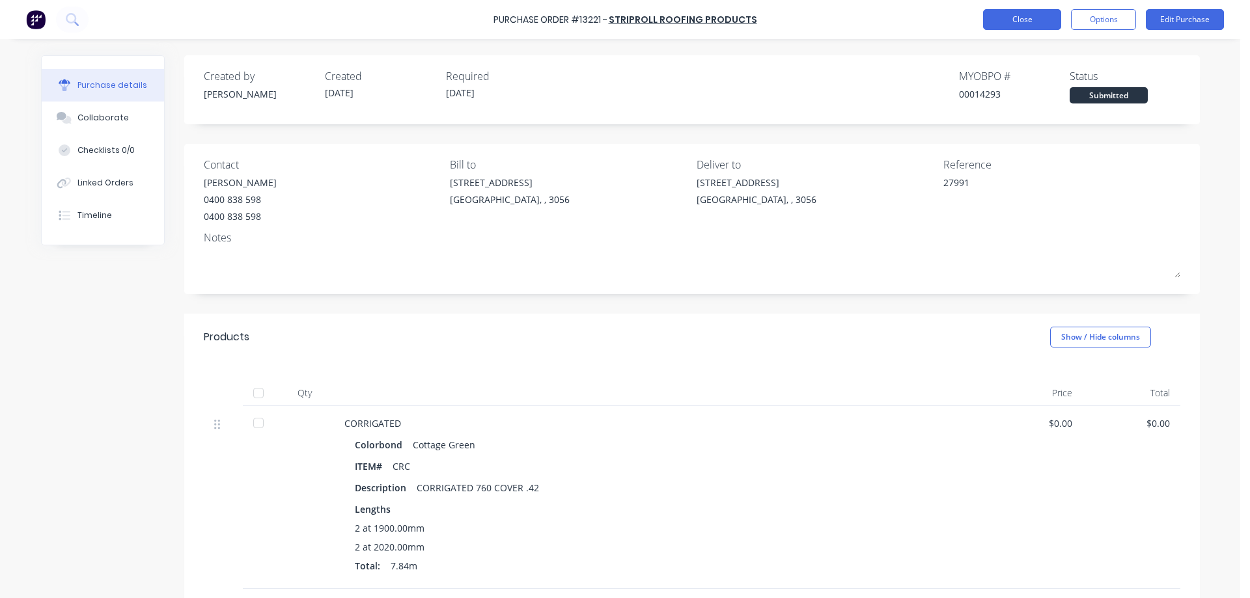
click at [1029, 23] on button "Close" at bounding box center [1022, 19] width 78 height 21
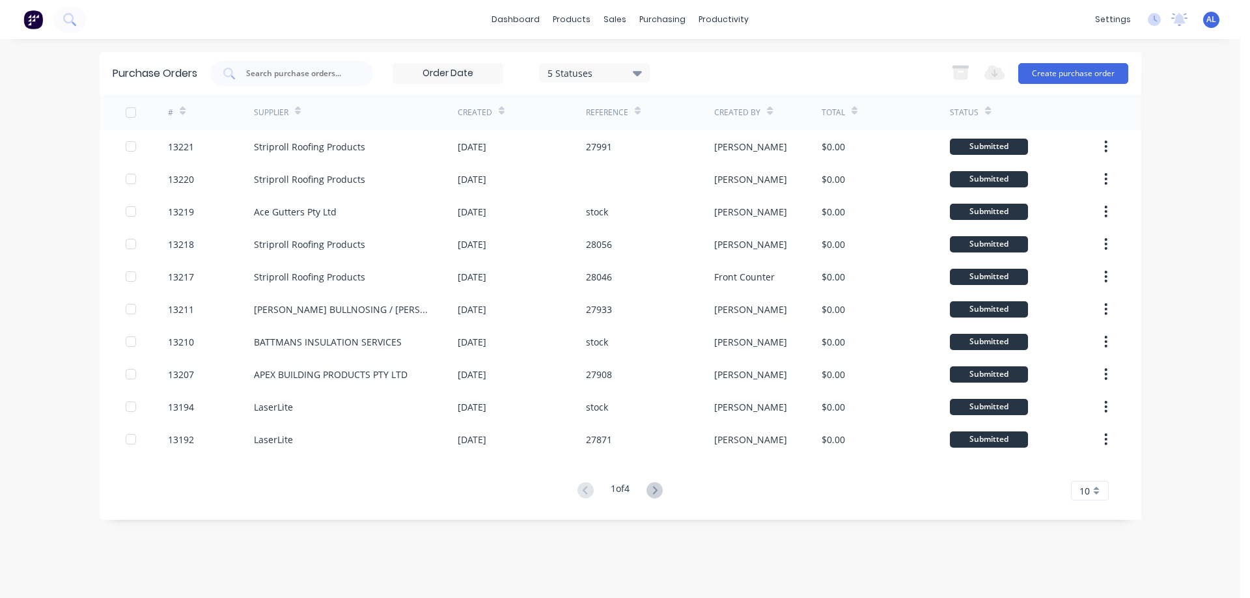
click at [36, 20] on img at bounding box center [33, 20] width 20 height 20
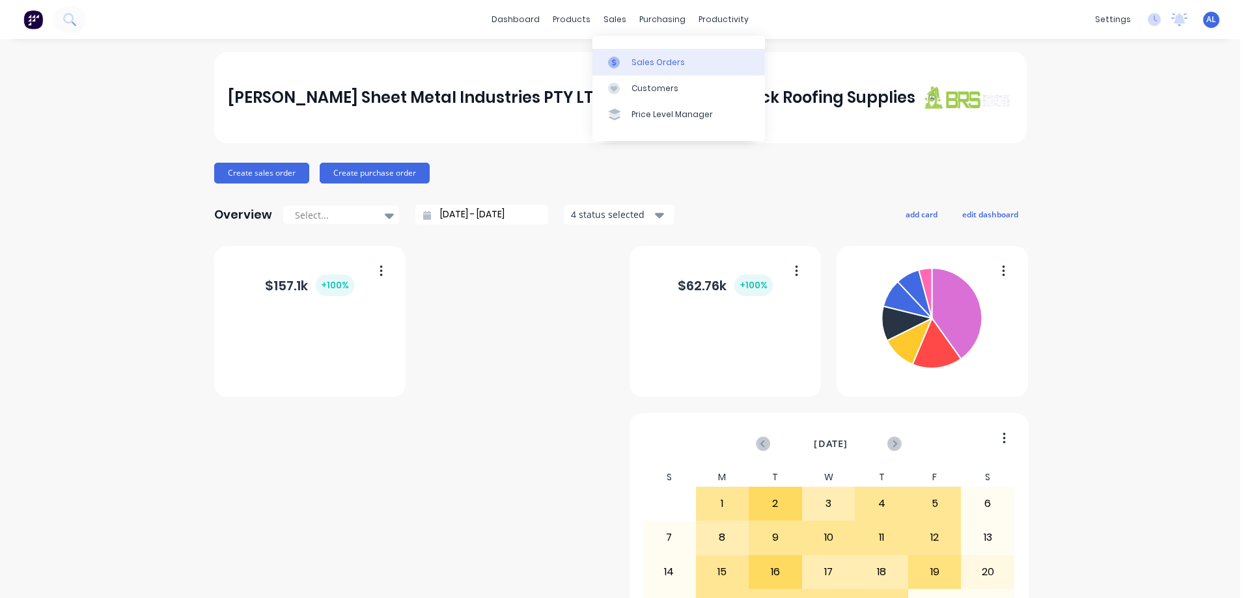
click at [659, 55] on link "Sales Orders" at bounding box center [678, 62] width 172 height 26
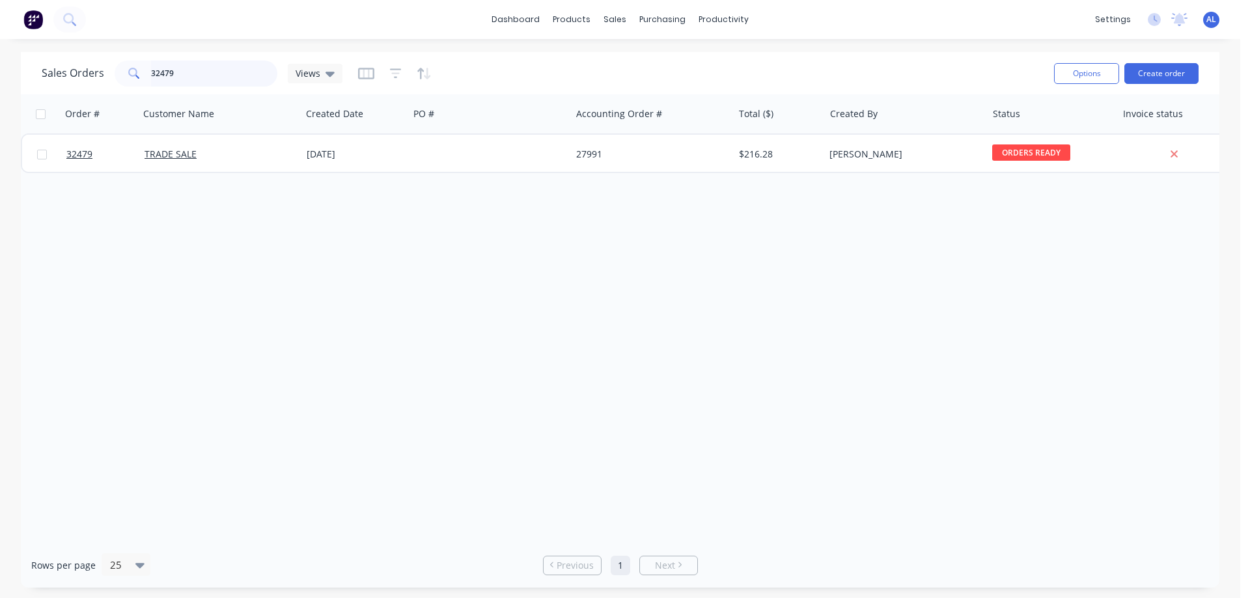
click at [224, 72] on input "32479" at bounding box center [214, 74] width 127 height 26
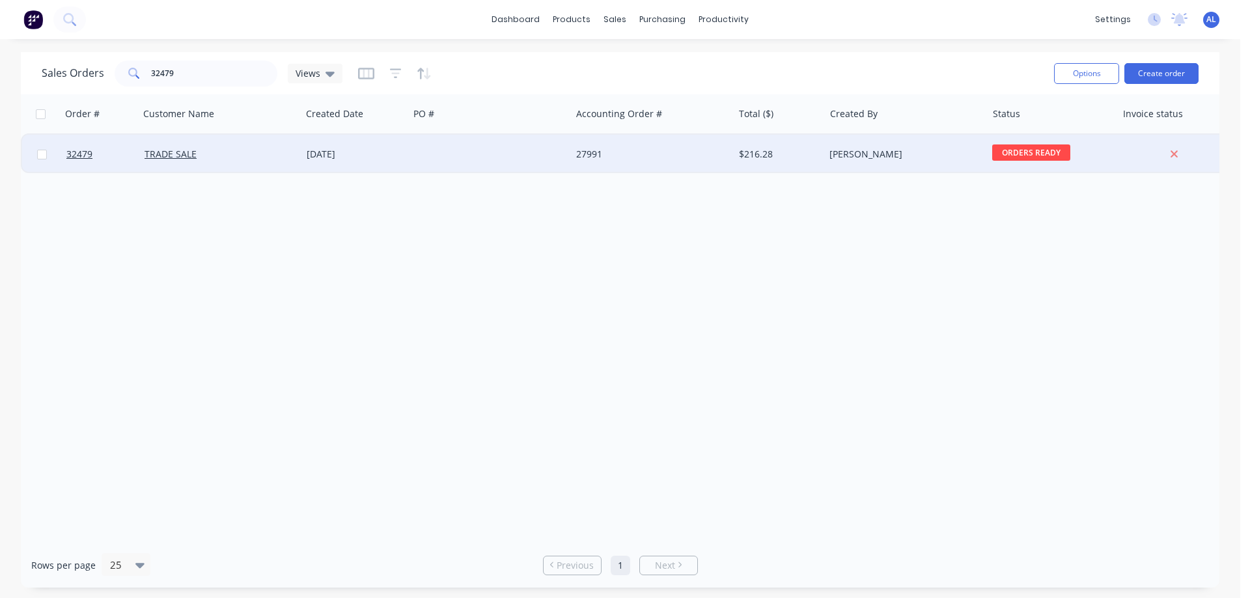
click at [527, 149] on div at bounding box center [490, 154] width 162 height 39
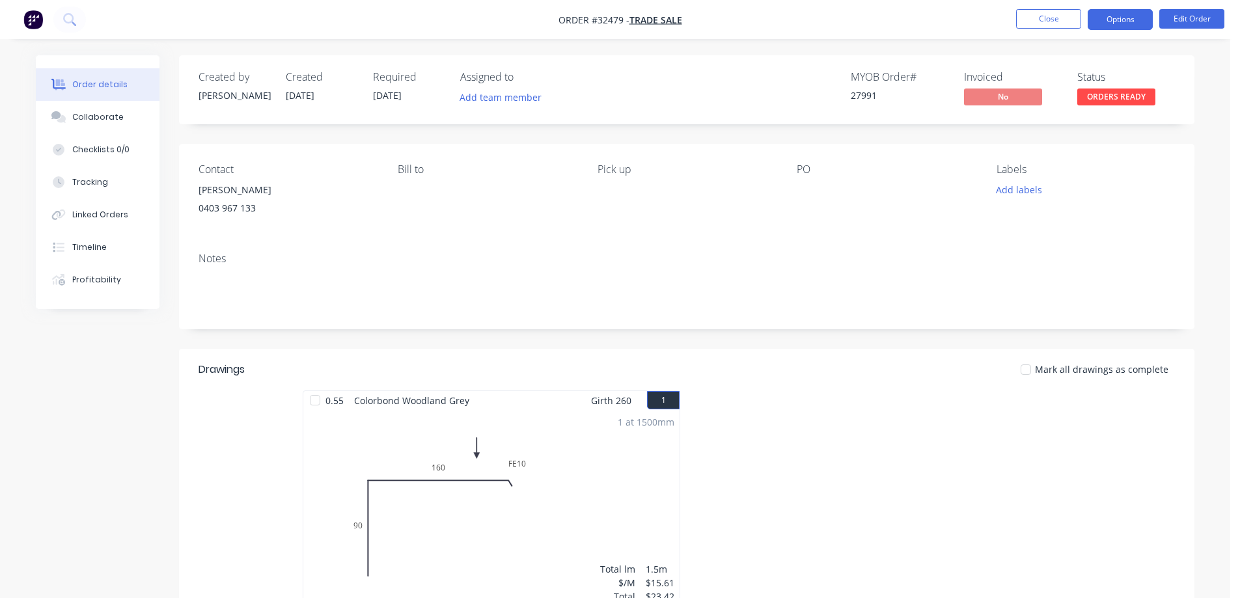
click at [1128, 24] on button "Options" at bounding box center [1120, 19] width 65 height 21
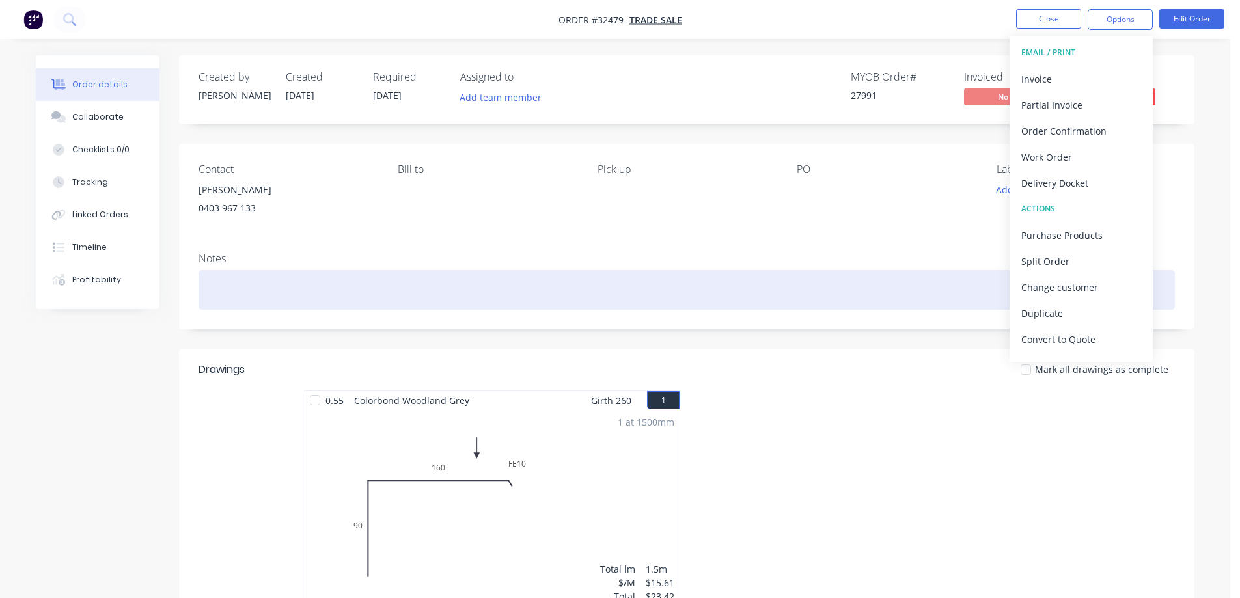
click at [957, 300] on div at bounding box center [687, 290] width 976 height 40
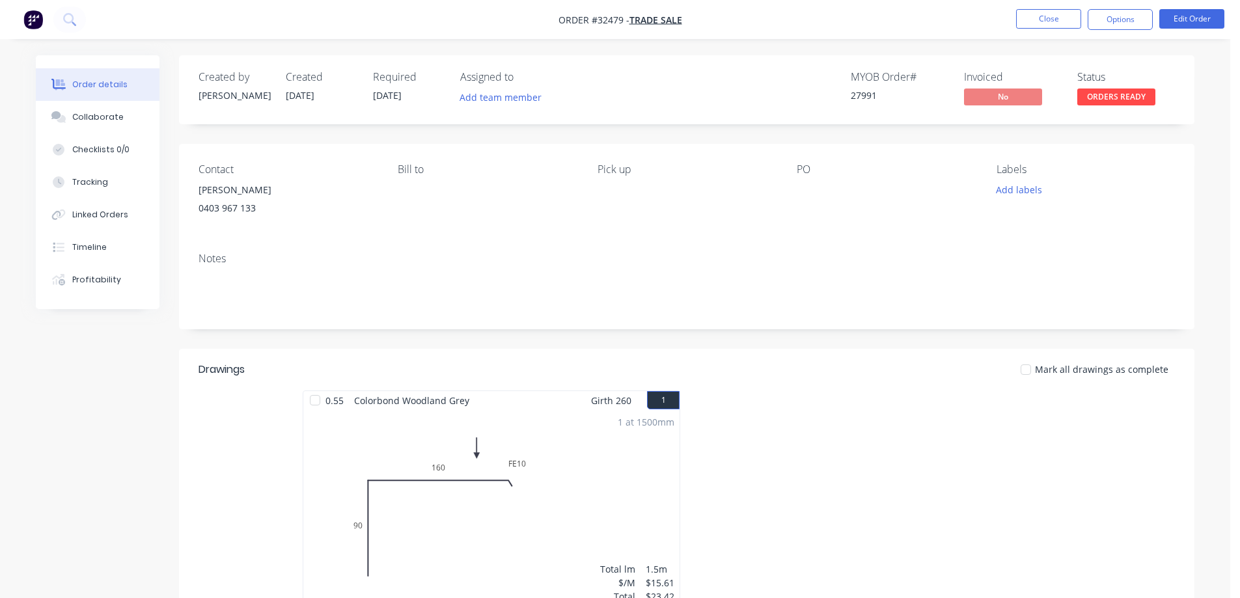
click at [1136, 89] on span "ORDERS READY" at bounding box center [1116, 97] width 78 height 16
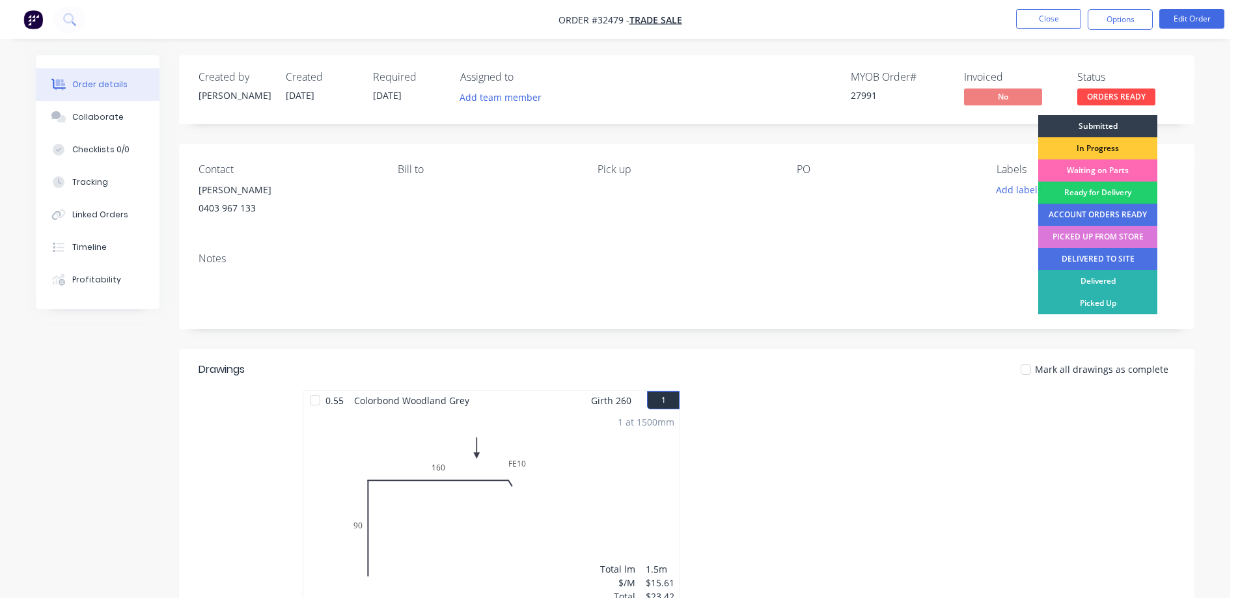
click at [1125, 164] on div "Waiting on Parts" at bounding box center [1097, 170] width 119 height 22
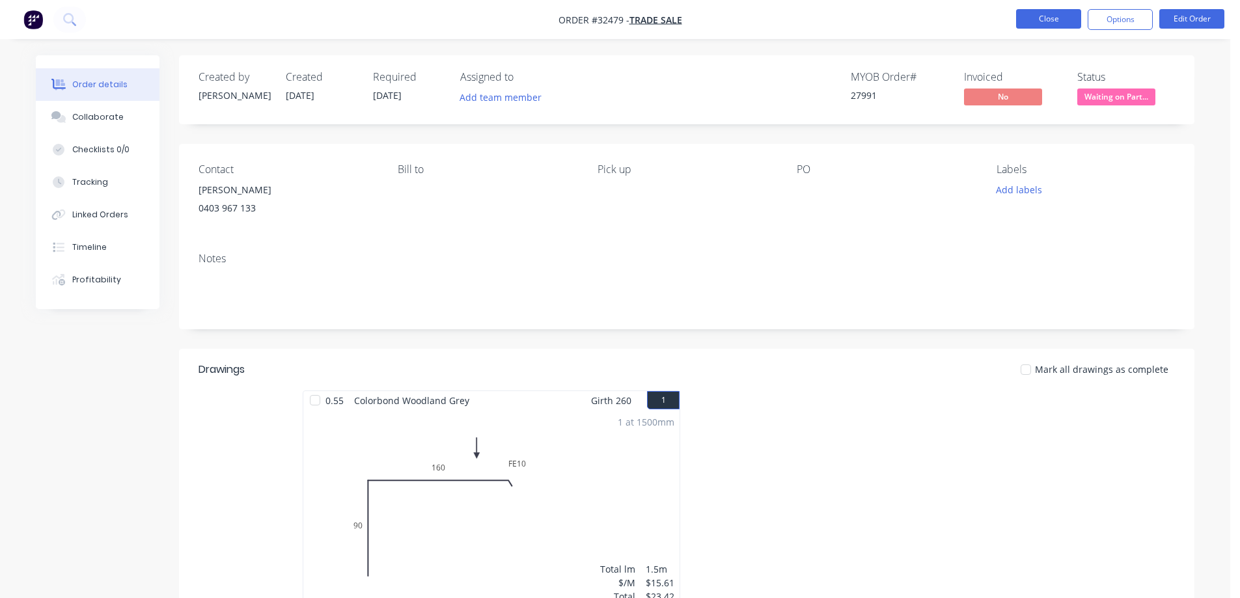
click at [1045, 15] on button "Close" at bounding box center [1048, 19] width 65 height 20
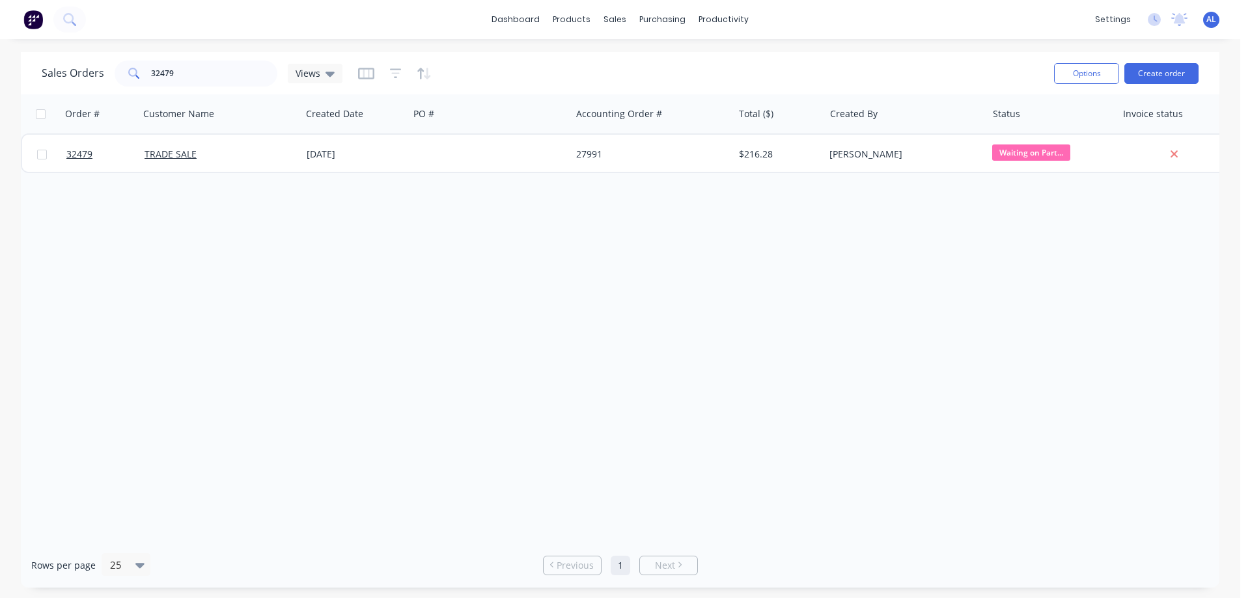
drag, startPoint x: 229, startPoint y: 90, endPoint x: 225, endPoint y: 75, distance: 16.3
click at [228, 85] on div "Sales Orders 32479 Views Options Create order" at bounding box center [620, 73] width 1198 height 42
click at [224, 68] on input "32479" at bounding box center [214, 74] width 127 height 26
type input "3"
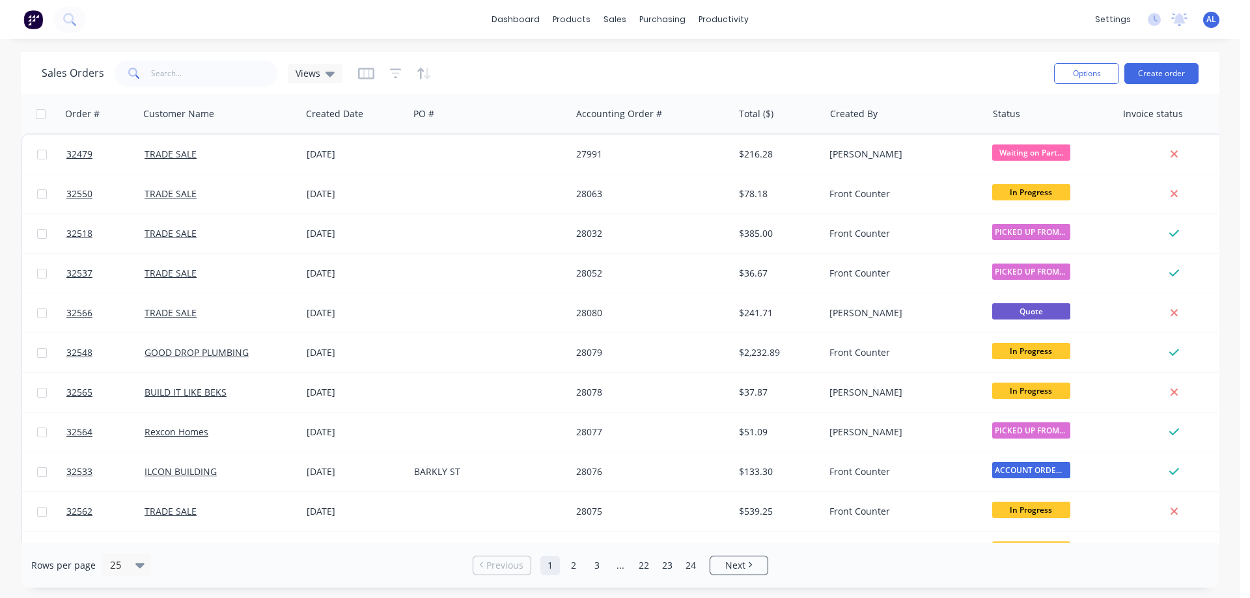
click at [36, 17] on img at bounding box center [33, 20] width 20 height 20
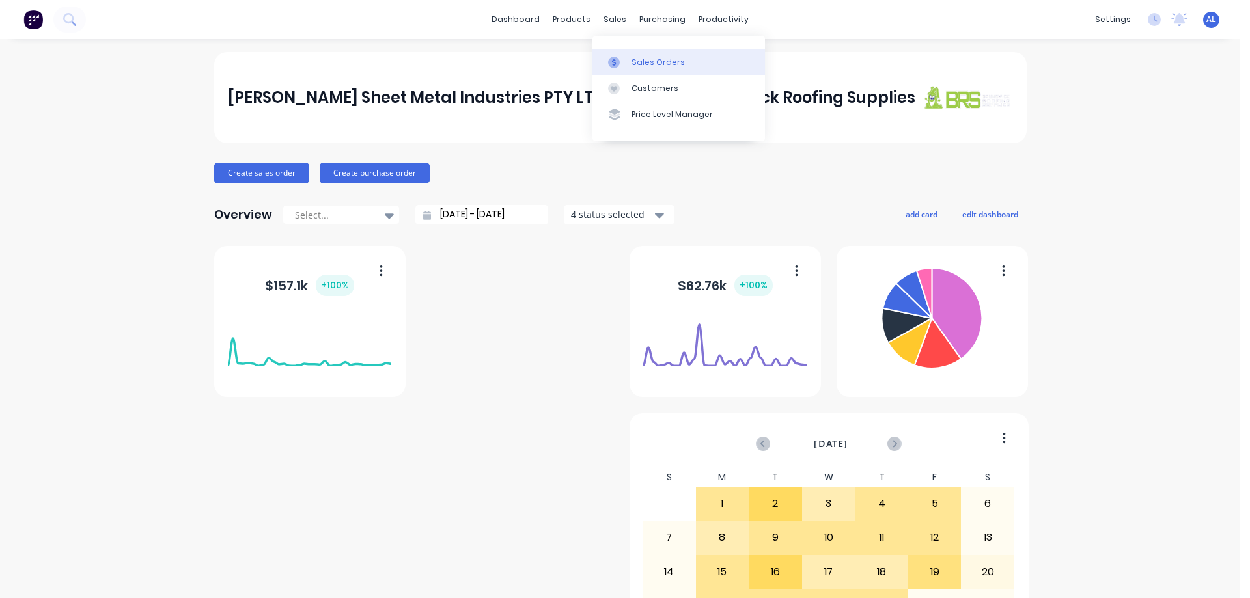
click at [632, 59] on div "Sales Orders" at bounding box center [657, 63] width 53 height 12
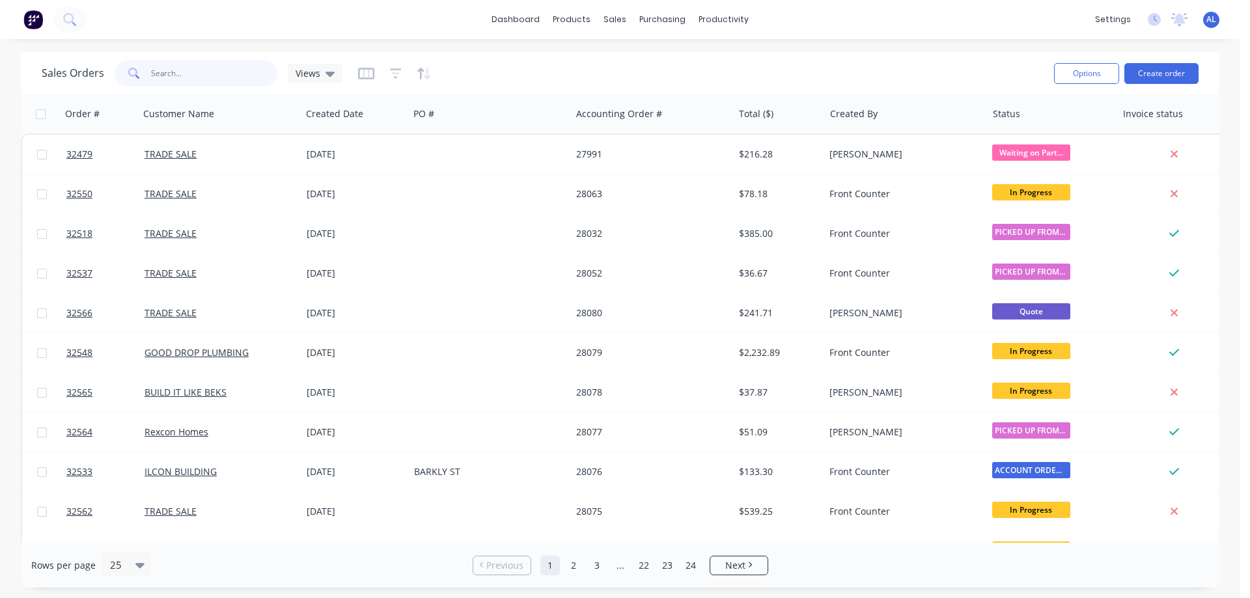
click at [242, 74] on input "text" at bounding box center [214, 74] width 127 height 26
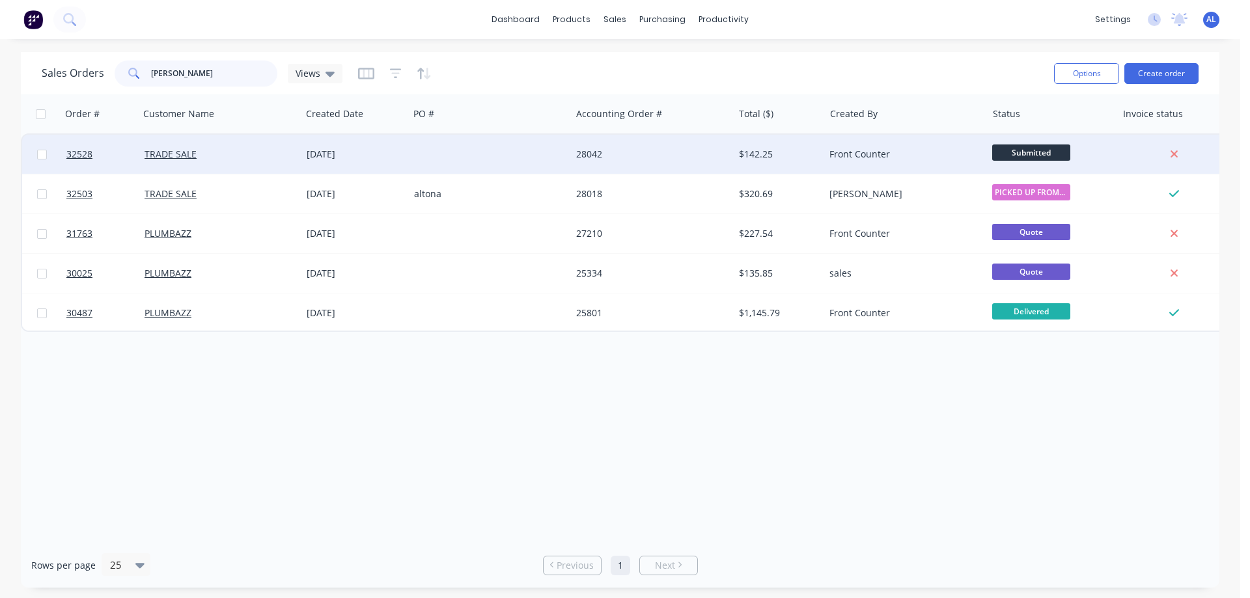
type input "[PERSON_NAME]"
click at [595, 153] on div "28042" at bounding box center [648, 154] width 144 height 13
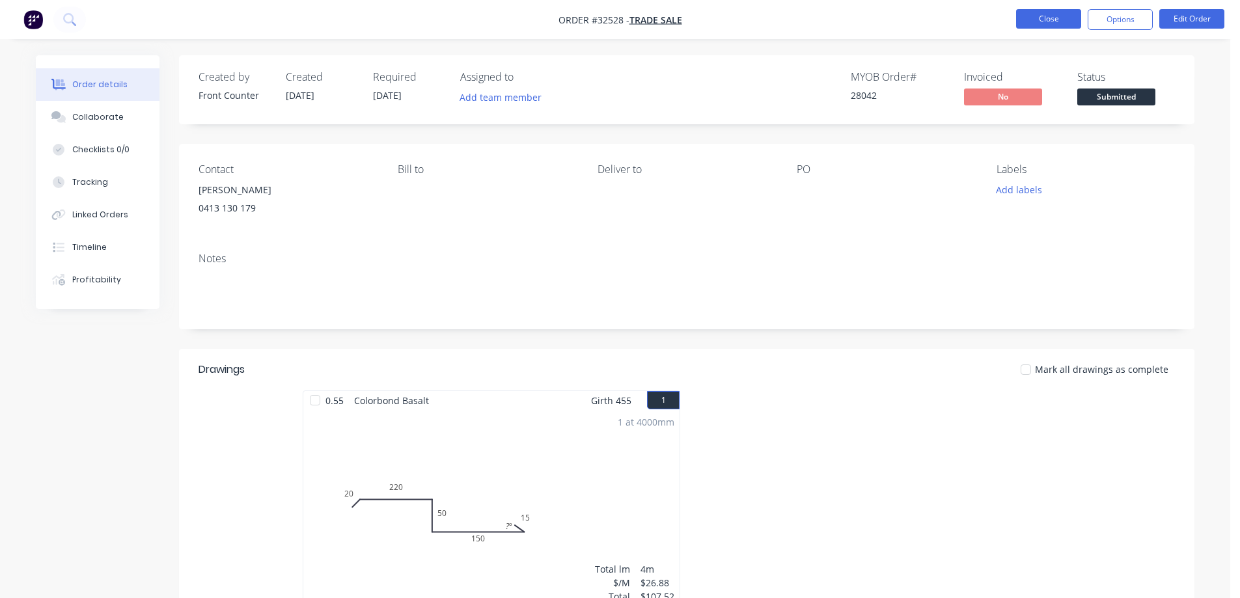
click at [1060, 21] on button "Close" at bounding box center [1048, 19] width 65 height 20
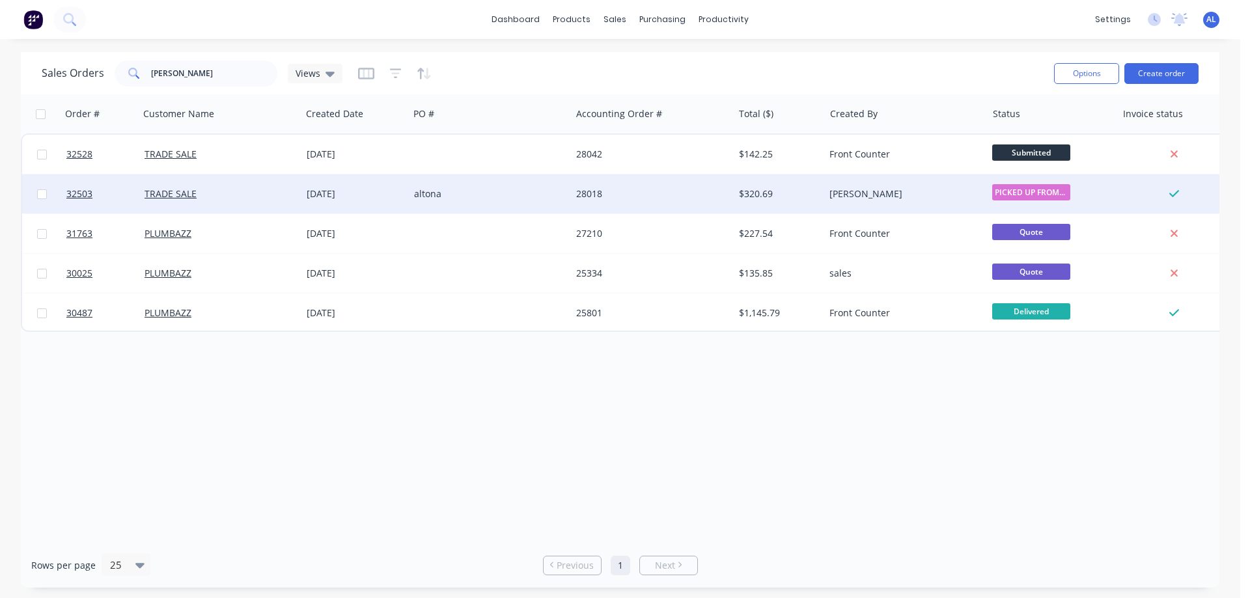
click at [529, 199] on div "altona" at bounding box center [486, 193] width 144 height 13
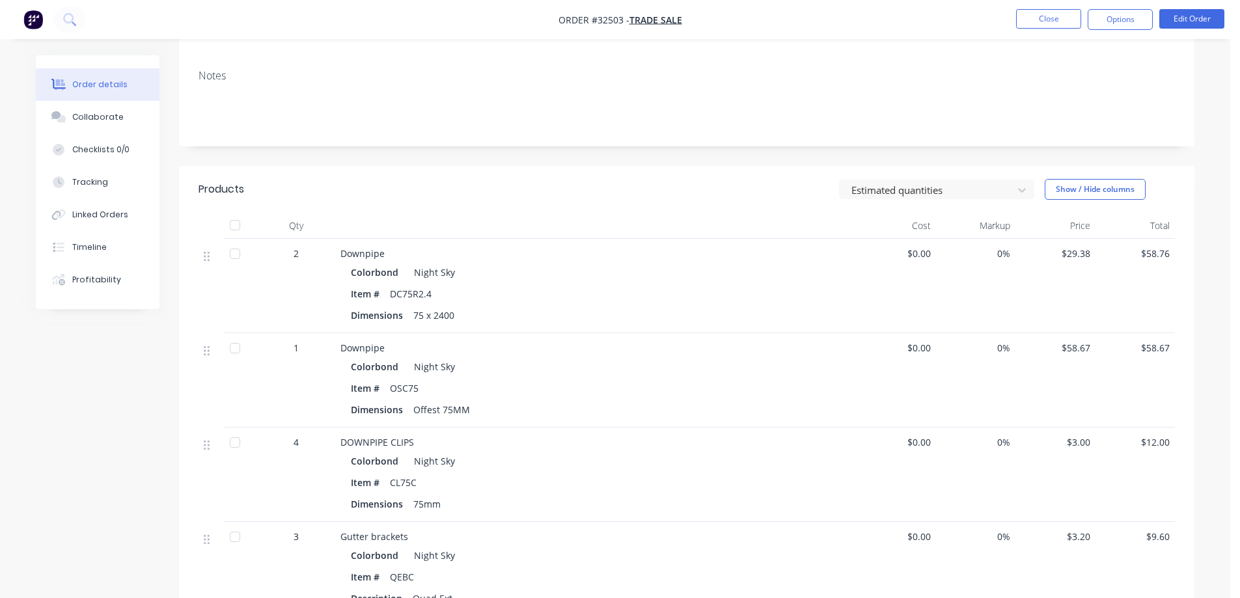
scroll to position [1, 0]
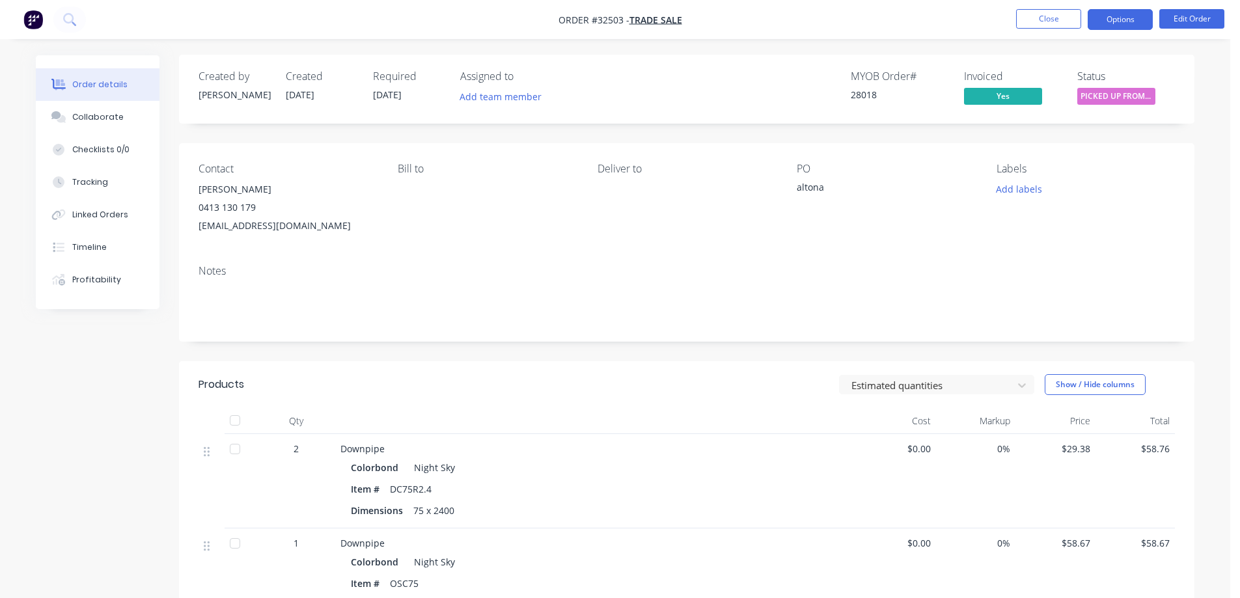
click at [1120, 20] on button "Options" at bounding box center [1120, 19] width 65 height 21
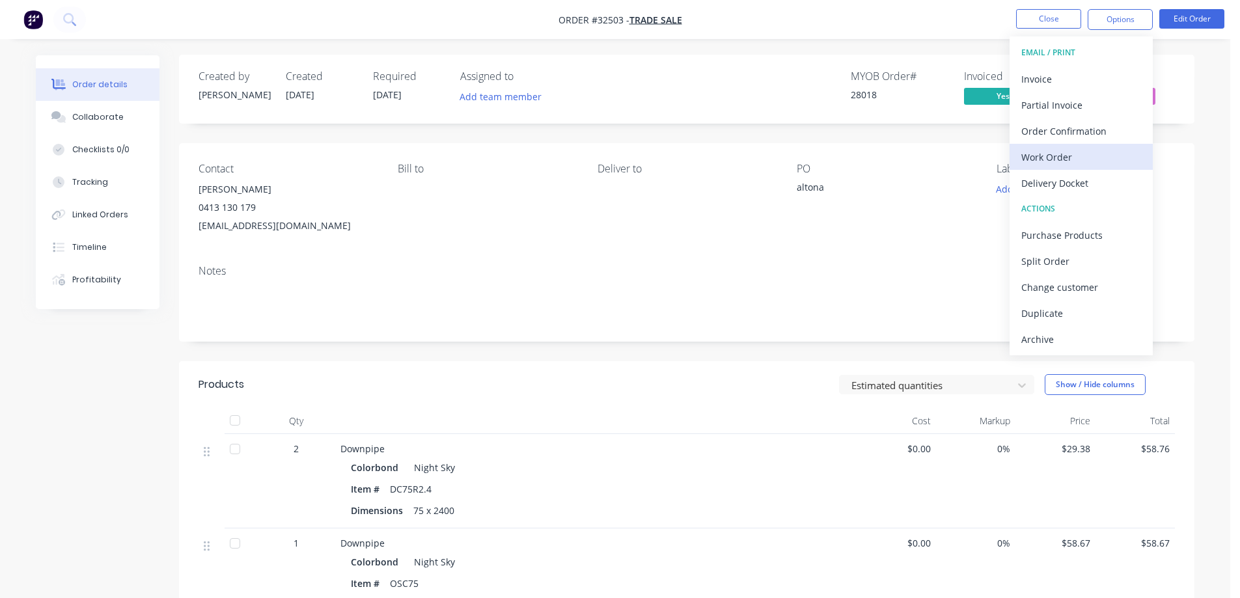
click at [1066, 148] on div "Work Order" at bounding box center [1081, 157] width 120 height 19
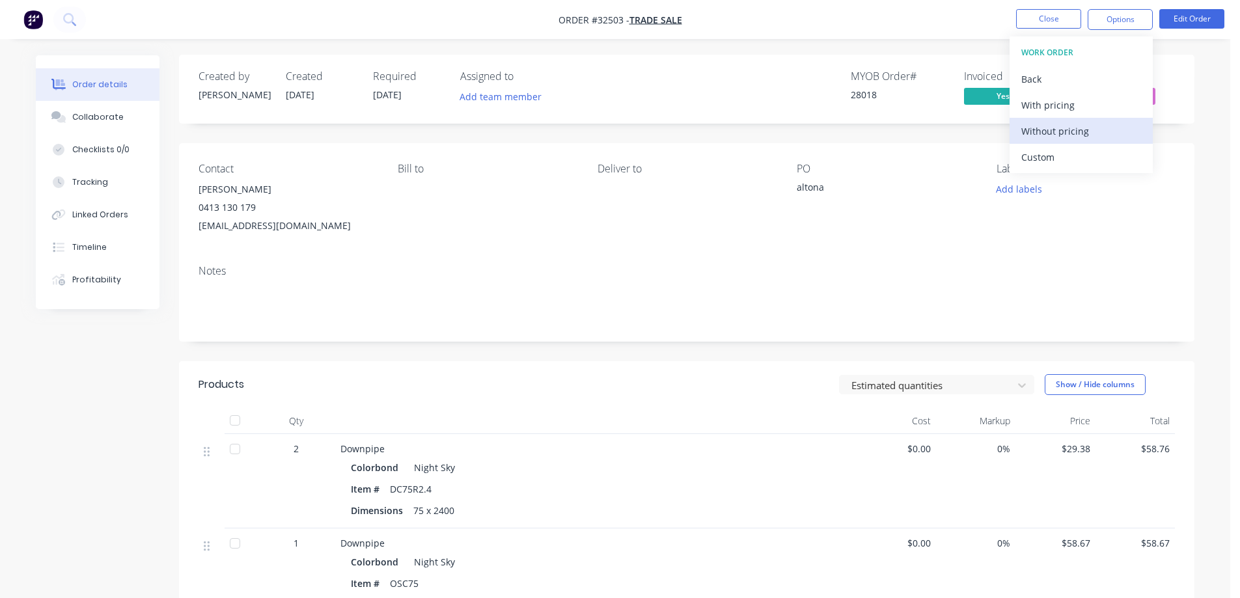
click at [1086, 133] on div "Without pricing" at bounding box center [1081, 131] width 120 height 19
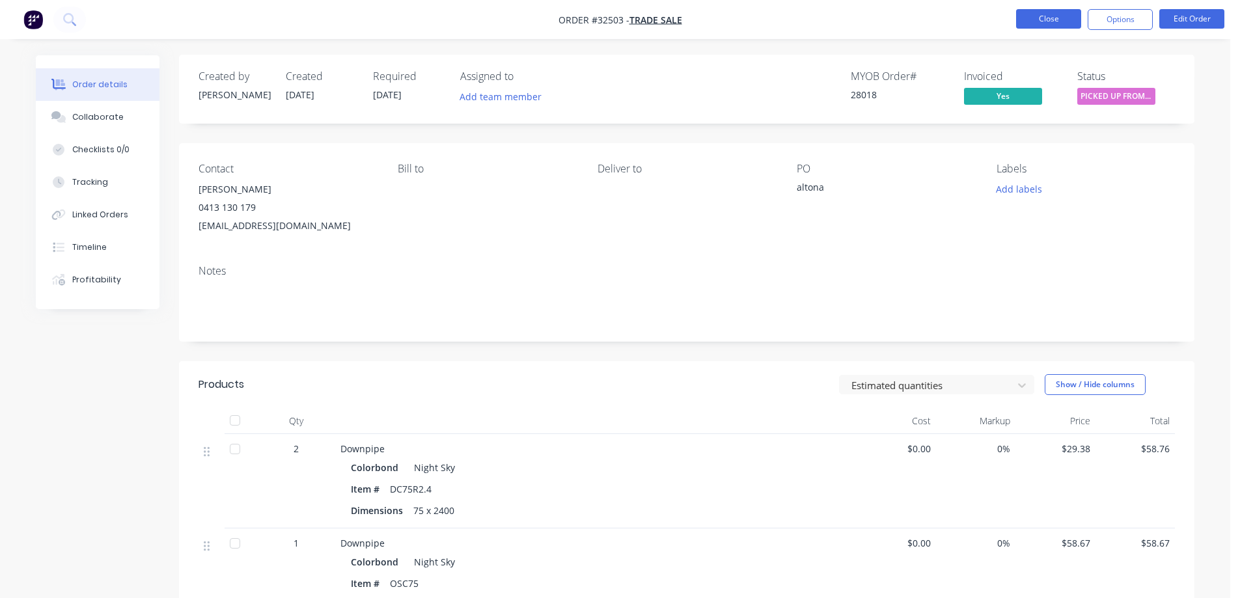
click at [1047, 17] on button "Close" at bounding box center [1048, 19] width 65 height 20
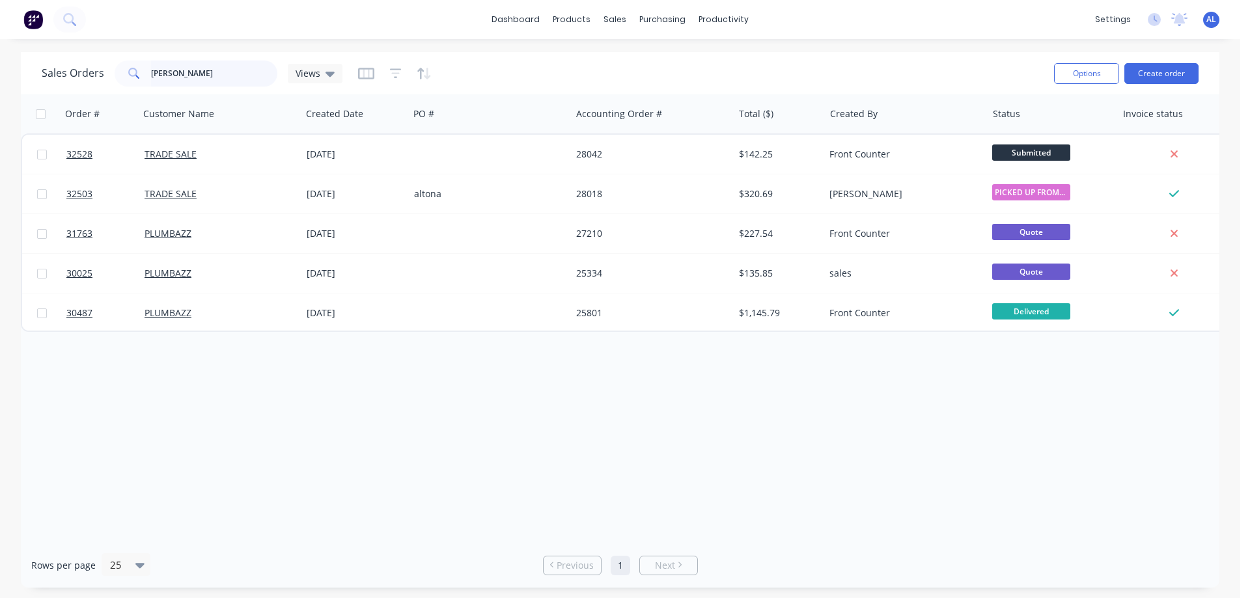
click at [201, 75] on input "[PERSON_NAME]" at bounding box center [214, 74] width 127 height 26
type input "A"
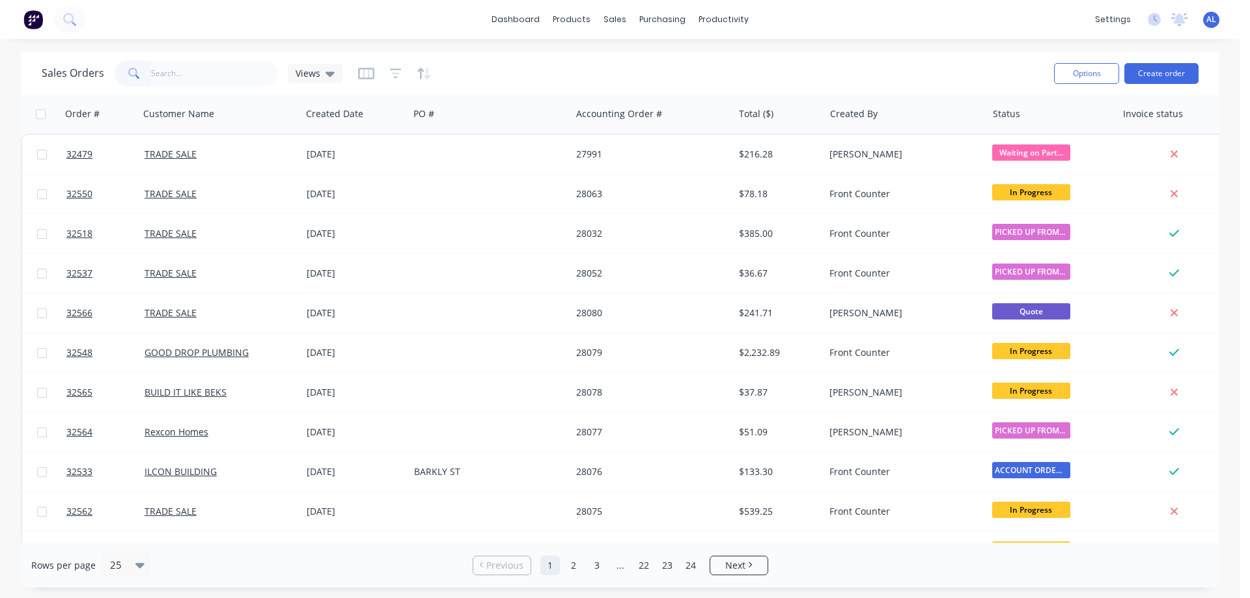
click at [33, 23] on img at bounding box center [33, 20] width 20 height 20
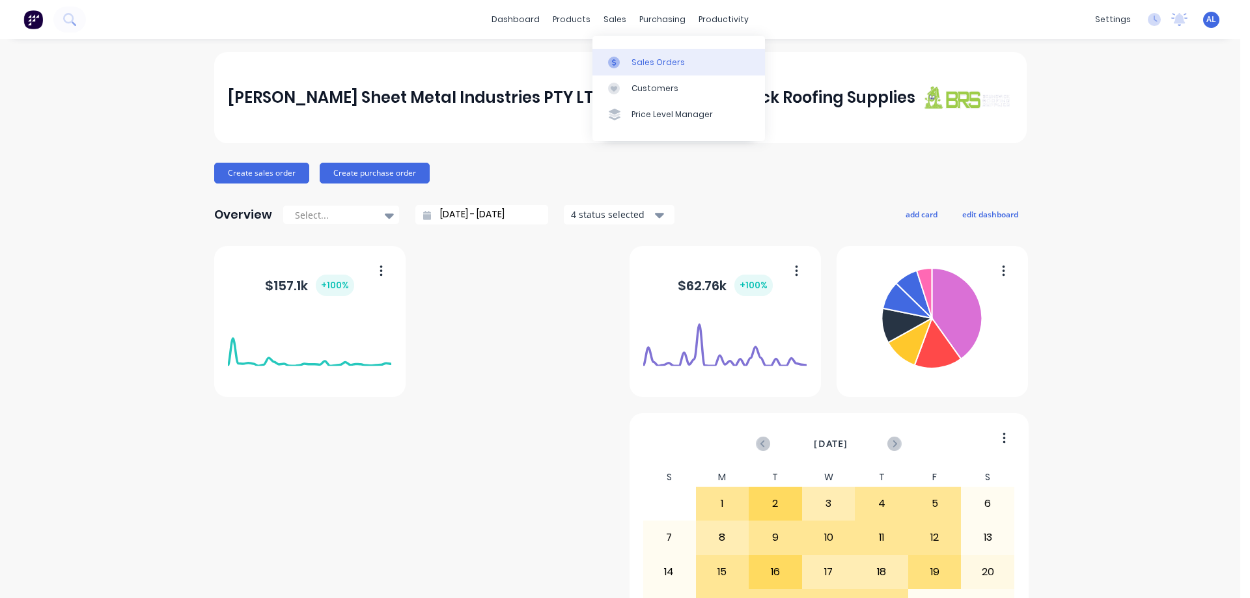
click at [651, 64] on div "Sales Orders" at bounding box center [657, 63] width 53 height 12
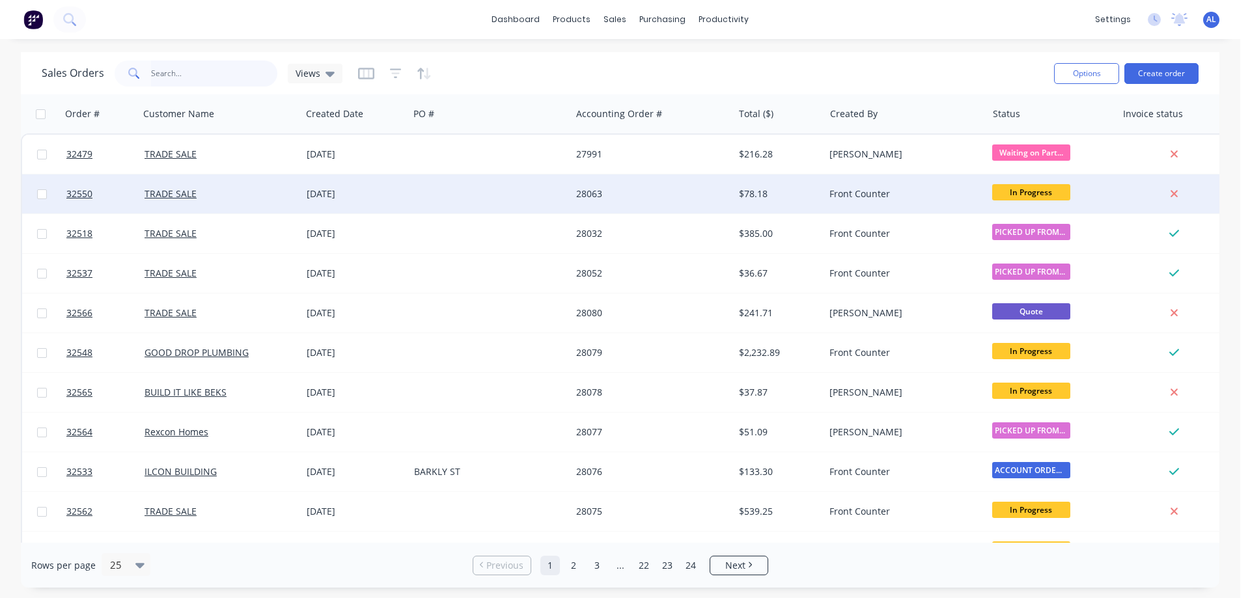
click at [189, 79] on input "text" at bounding box center [214, 74] width 127 height 26
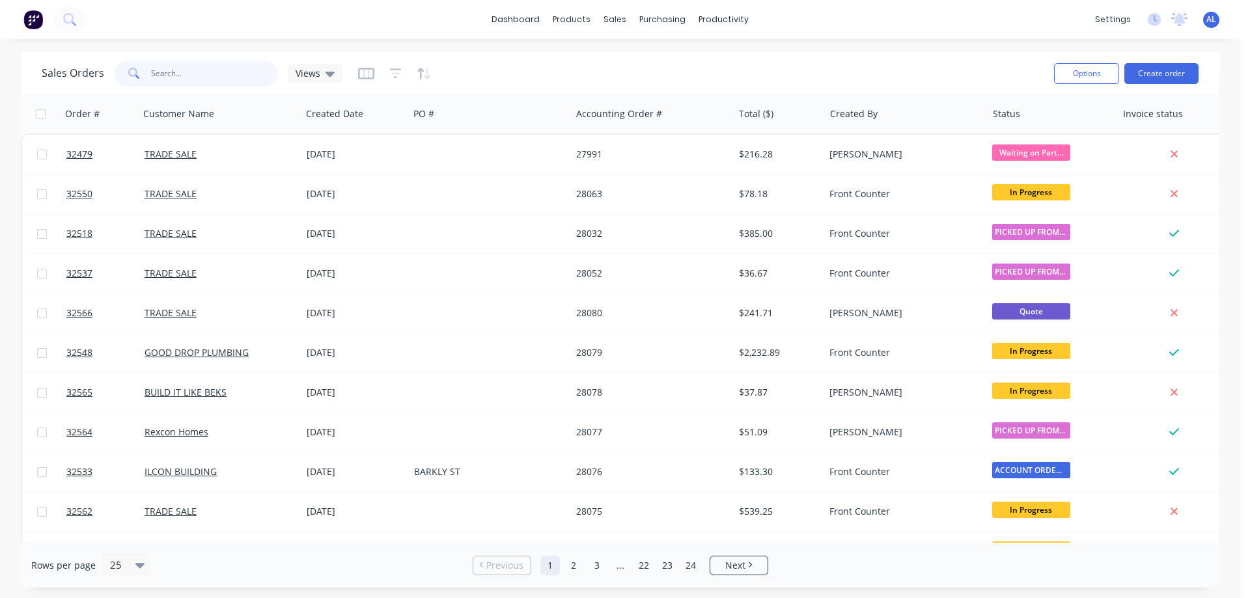
click at [185, 68] on input "text" at bounding box center [214, 74] width 127 height 26
click at [204, 79] on input "text" at bounding box center [214, 74] width 127 height 26
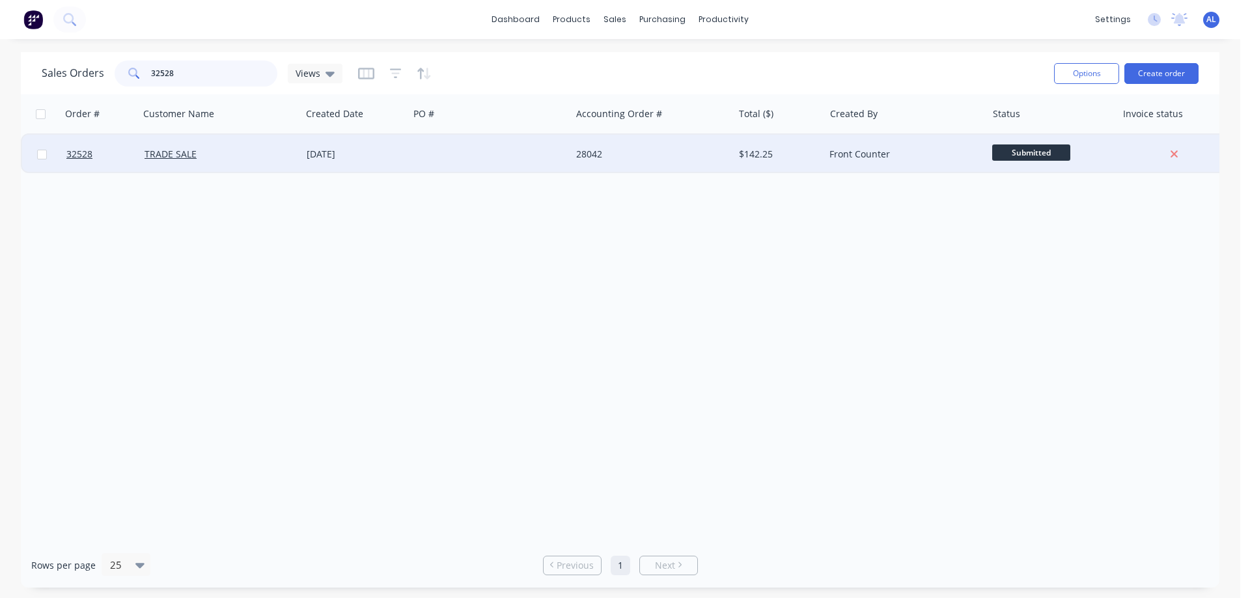
type input "32528"
click at [499, 152] on div at bounding box center [490, 154] width 162 height 39
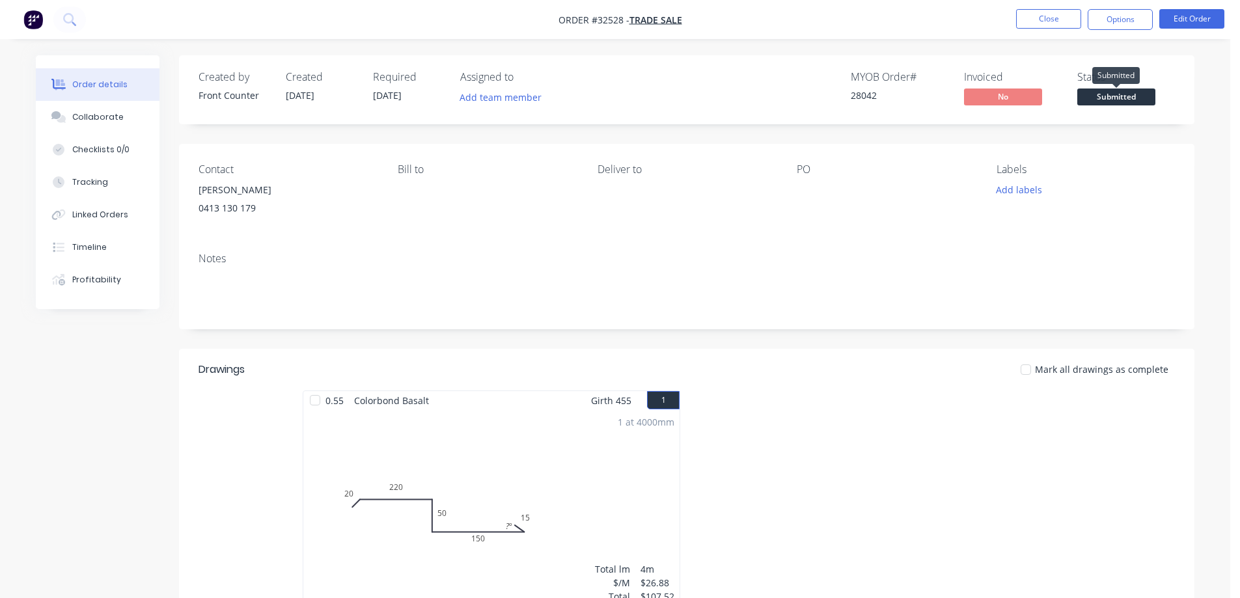
click at [1130, 94] on span "Submitted" at bounding box center [1116, 97] width 78 height 16
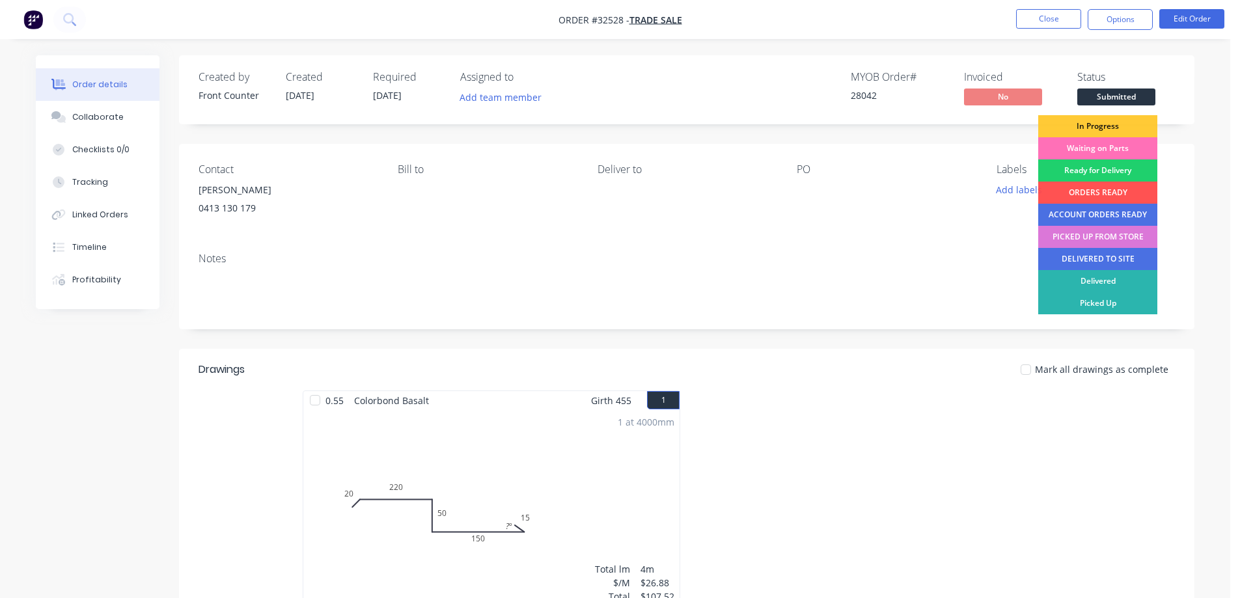
click at [1096, 193] on div "ORDERS READY" at bounding box center [1097, 193] width 119 height 22
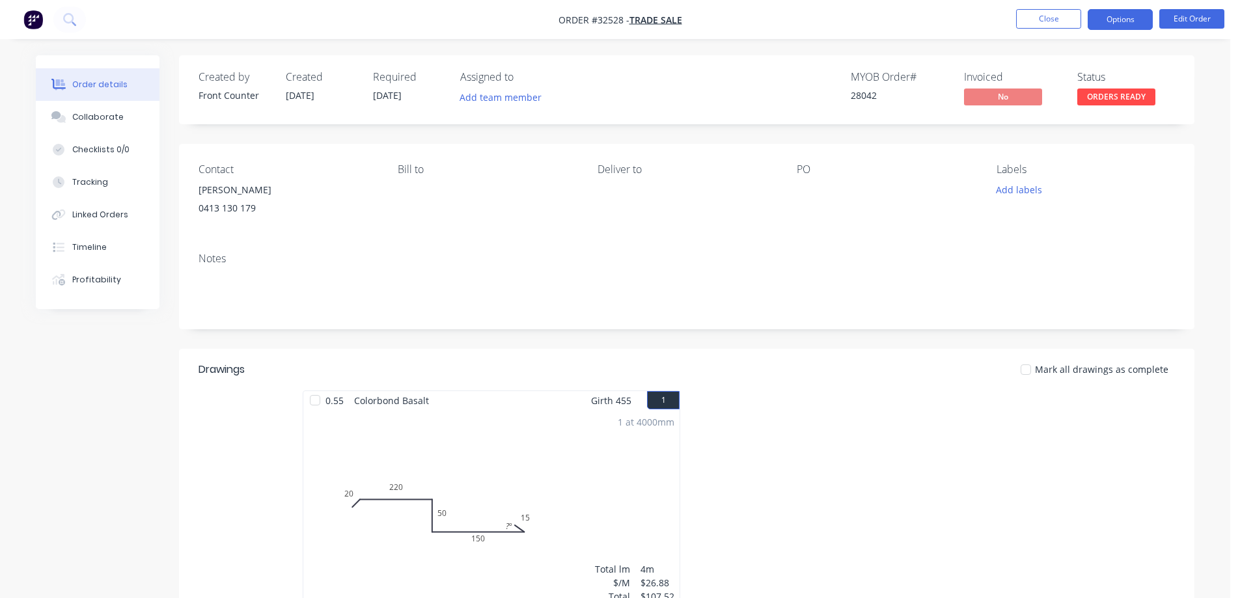
click at [1112, 13] on button "Options" at bounding box center [1120, 19] width 65 height 21
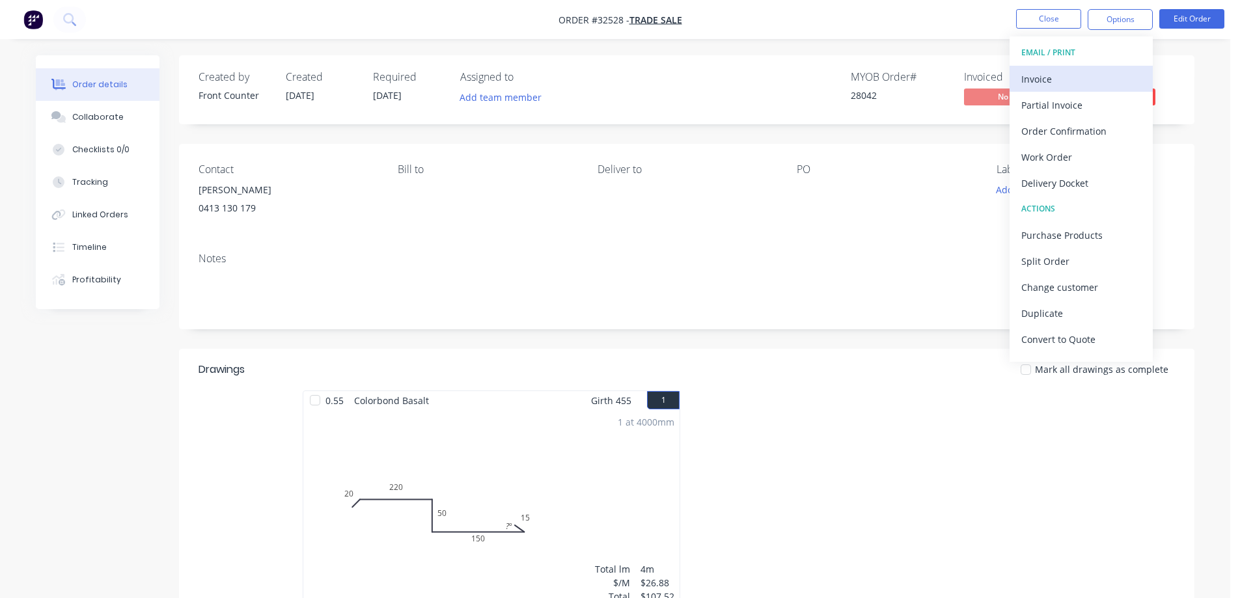
click at [1065, 71] on div "Invoice" at bounding box center [1081, 79] width 120 height 19
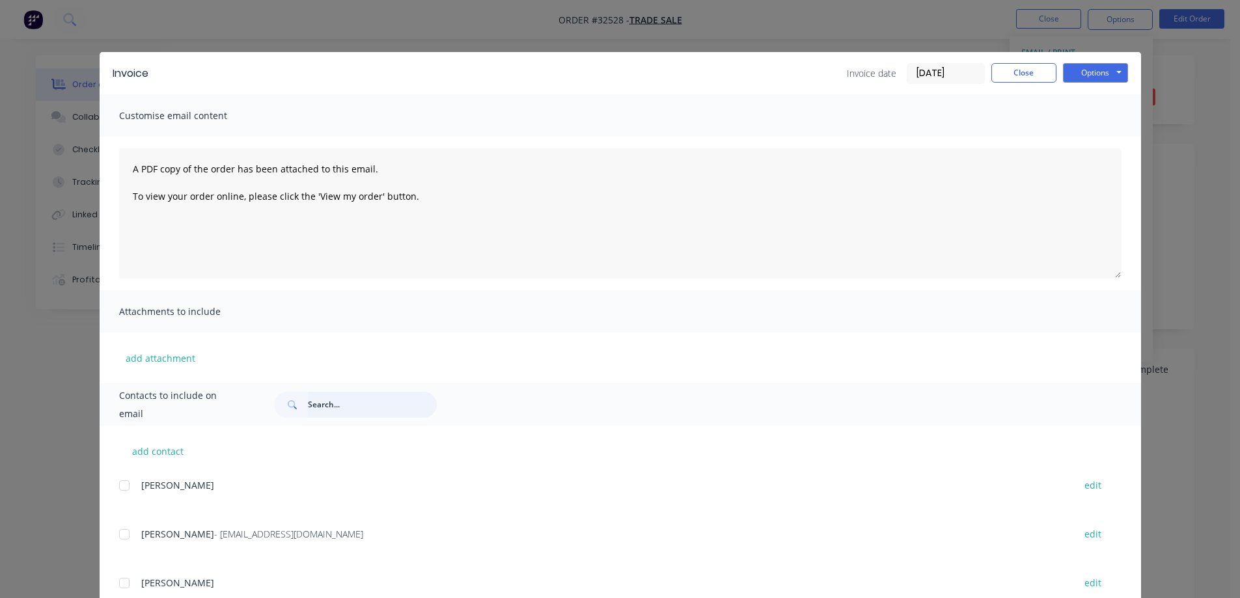
click at [339, 406] on input "text" at bounding box center [372, 405] width 129 height 26
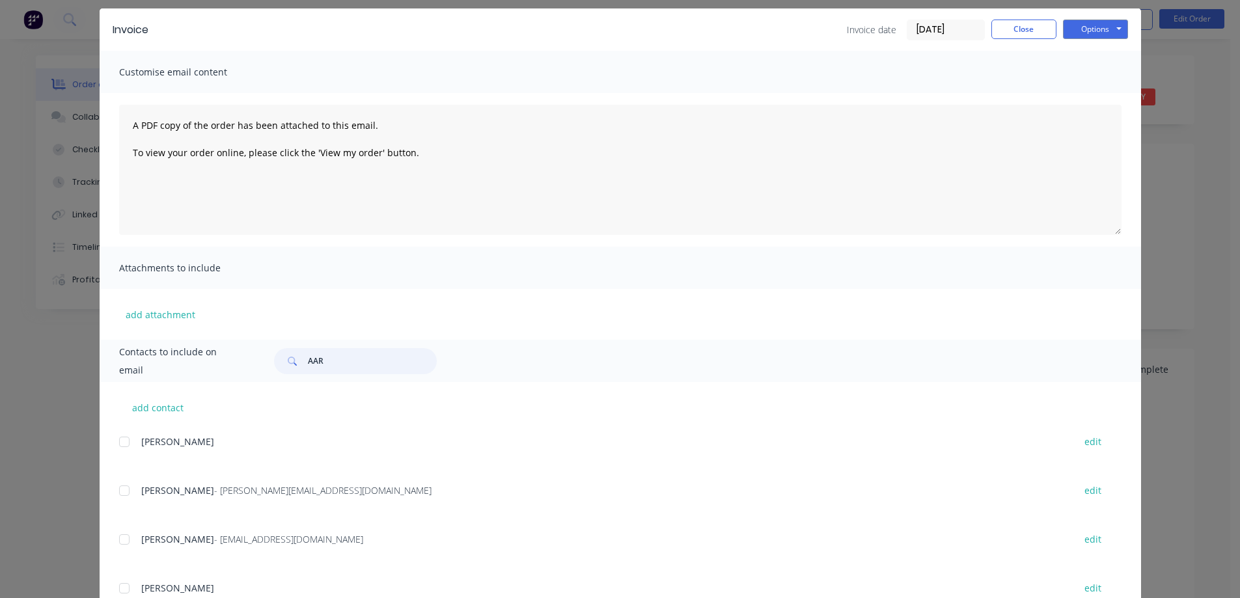
scroll to position [92, 0]
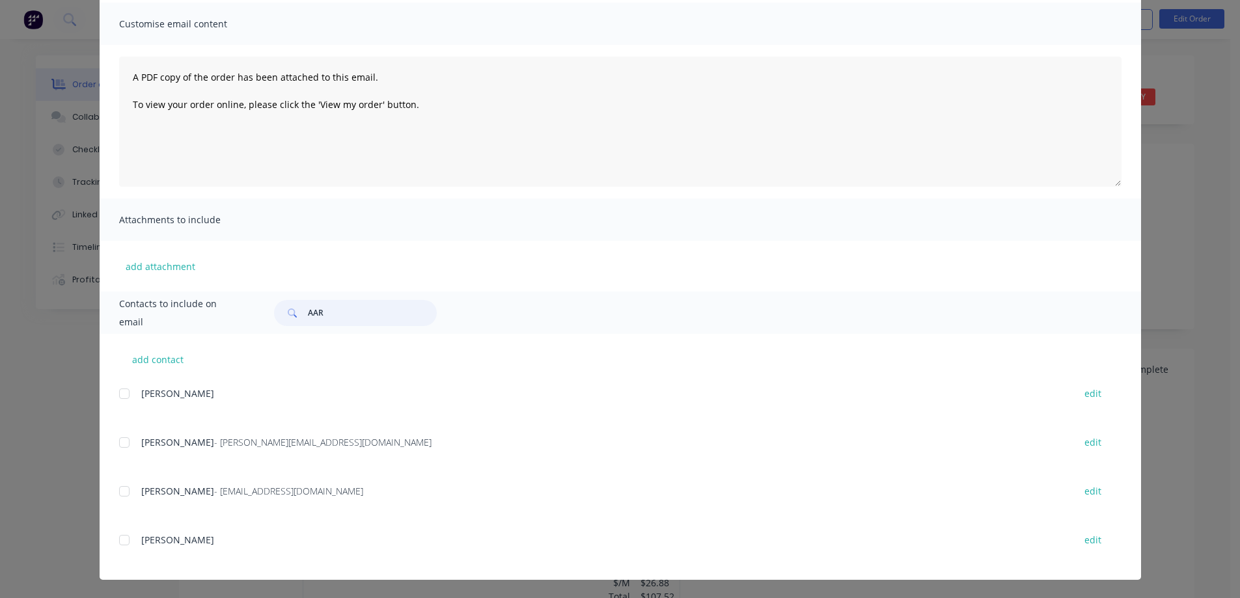
click at [120, 491] on div at bounding box center [124, 491] width 26 height 26
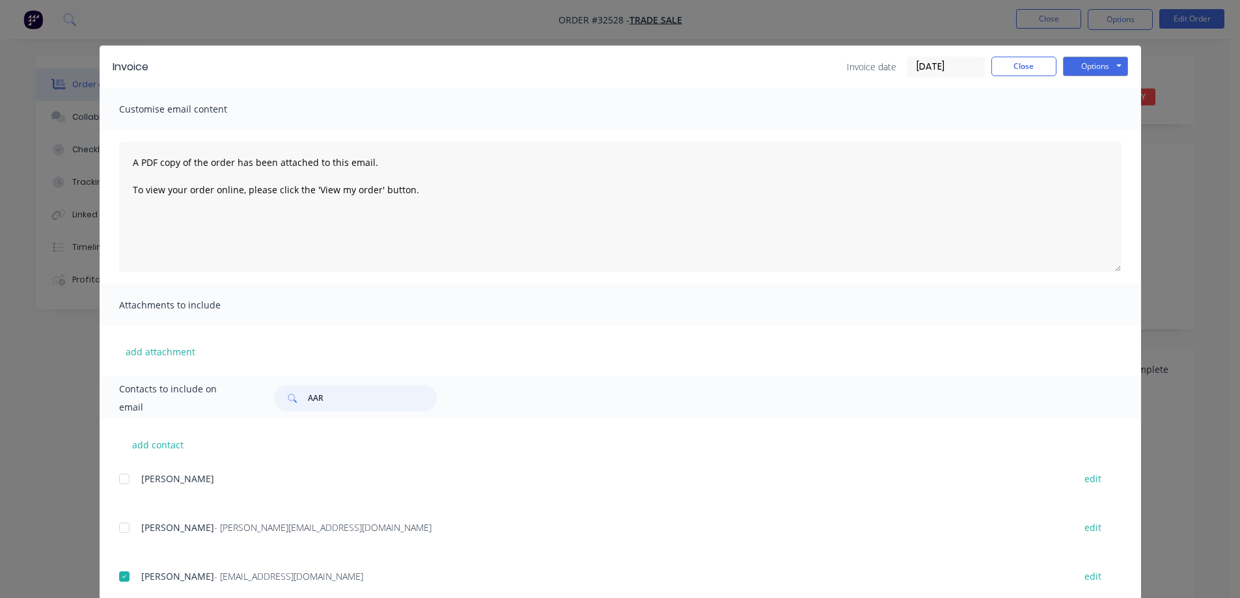
scroll to position [0, 0]
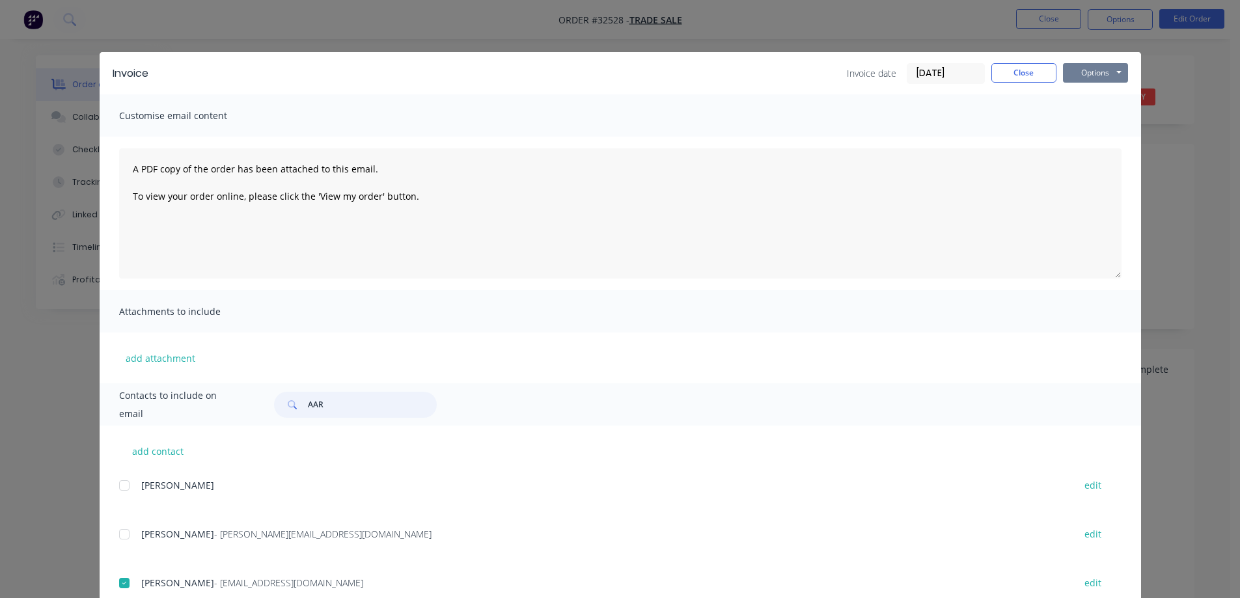
type input "AAR"
click at [1103, 70] on button "Options" at bounding box center [1095, 73] width 65 height 20
click at [1100, 134] on button "Email" at bounding box center [1104, 138] width 83 height 21
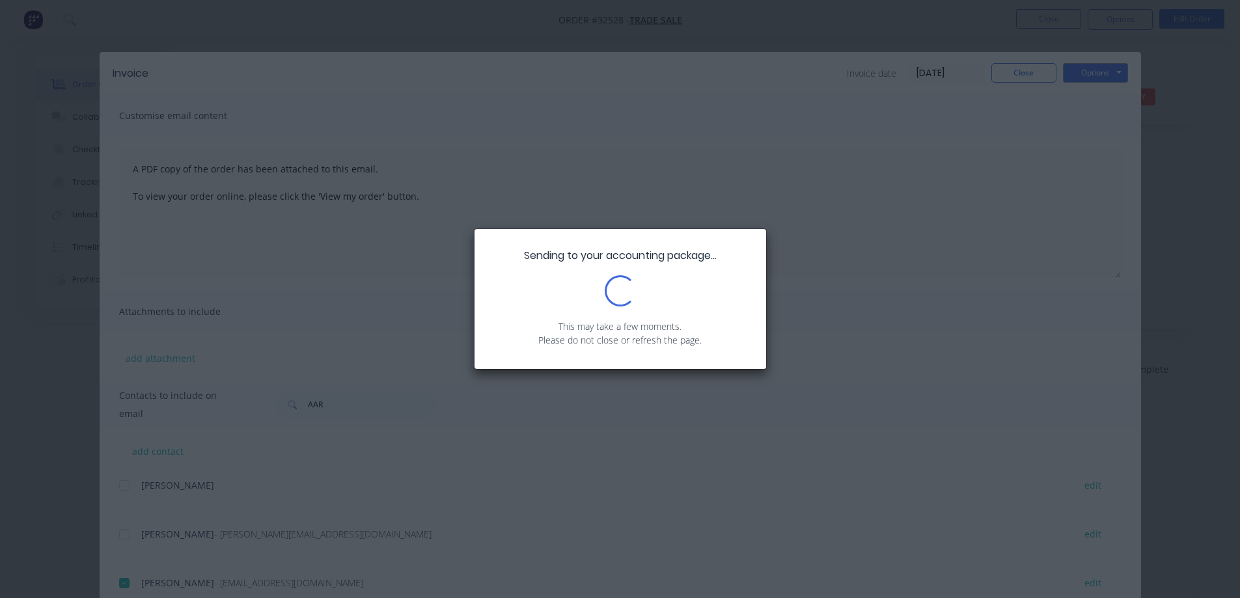
click at [1028, 71] on div "Sending to your accounting package... Loading... This may take a few moments. P…" at bounding box center [620, 299] width 1240 height 598
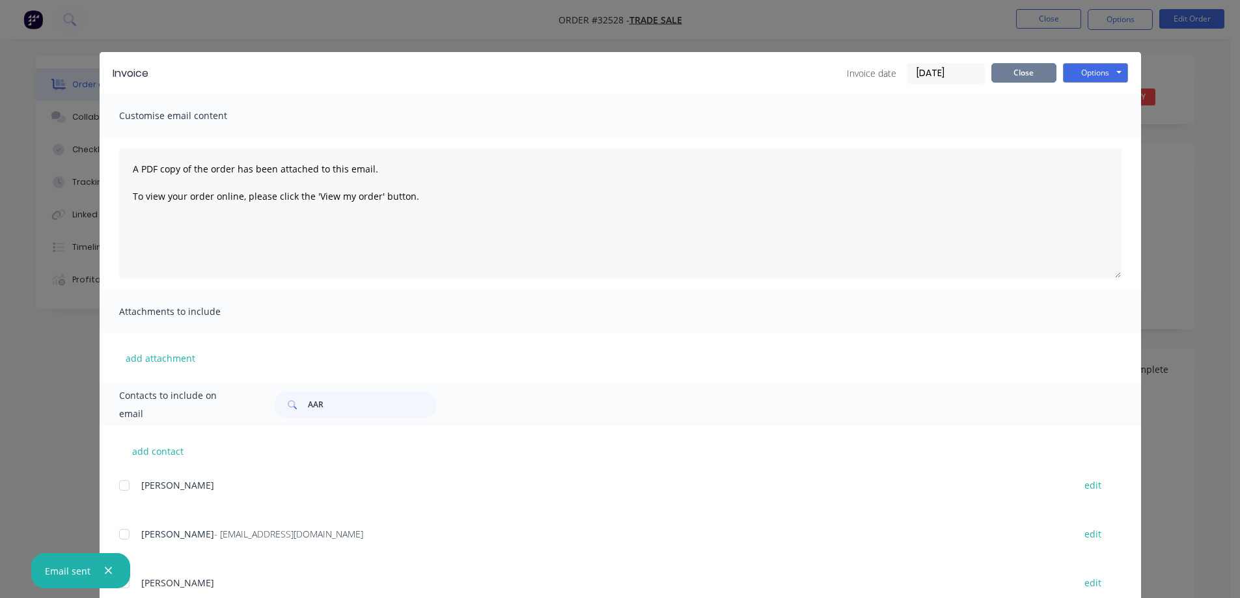
click at [998, 71] on button "Close" at bounding box center [1023, 73] width 65 height 20
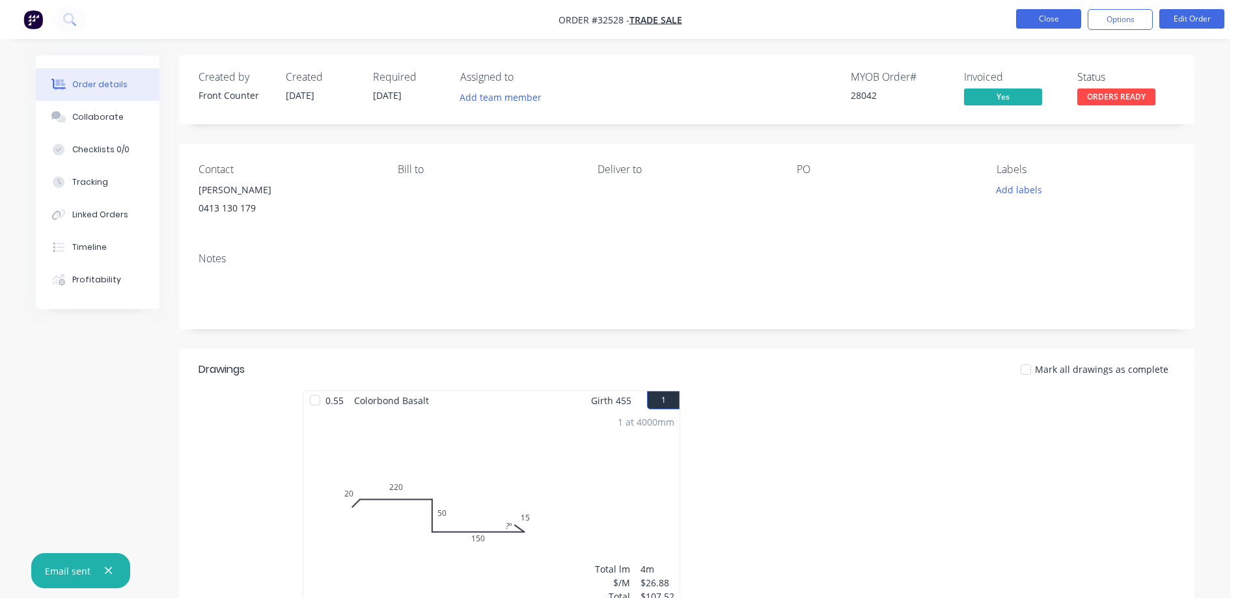
click at [1064, 20] on button "Close" at bounding box center [1048, 19] width 65 height 20
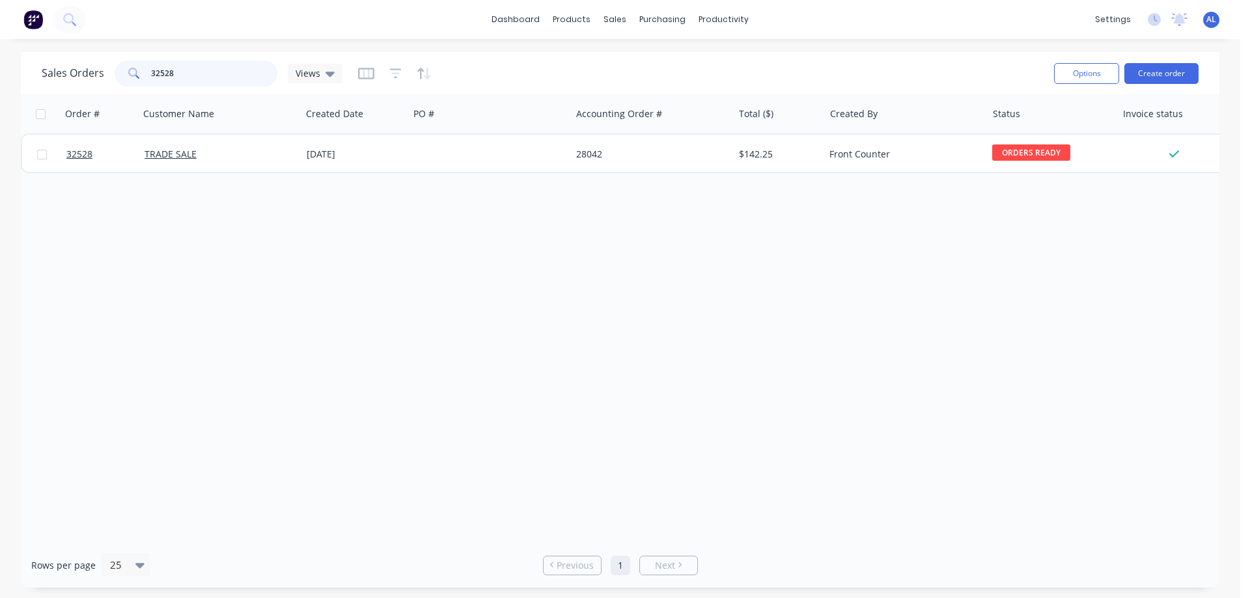
click at [199, 68] on input "32528" at bounding box center [214, 74] width 127 height 26
type input "3"
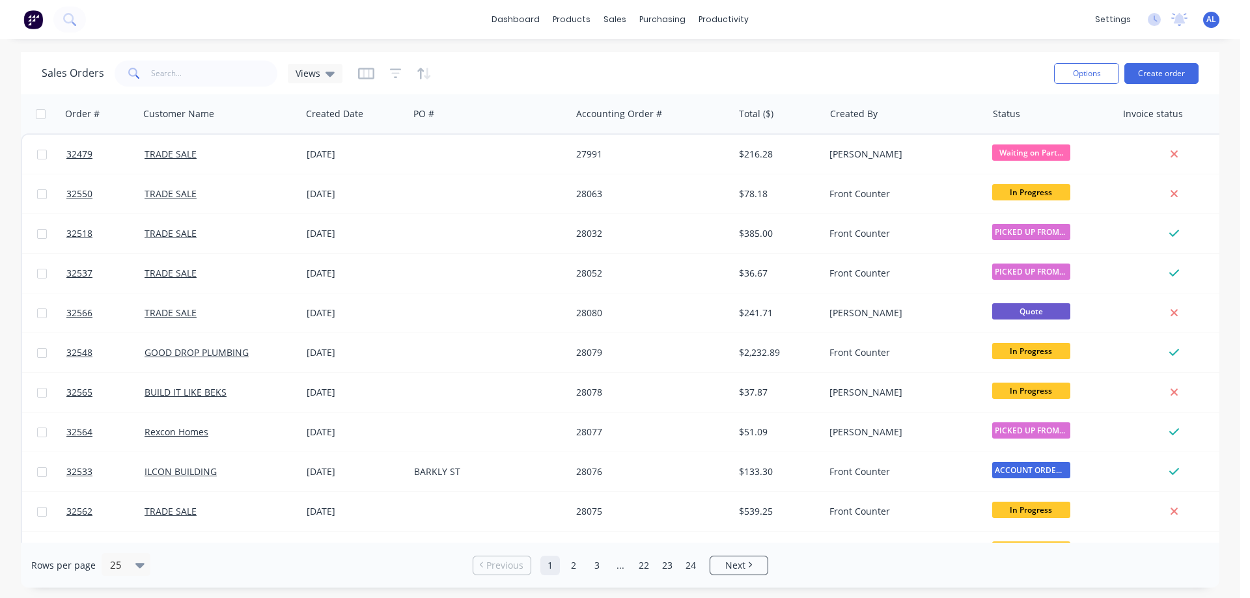
click at [29, 20] on img at bounding box center [33, 20] width 20 height 20
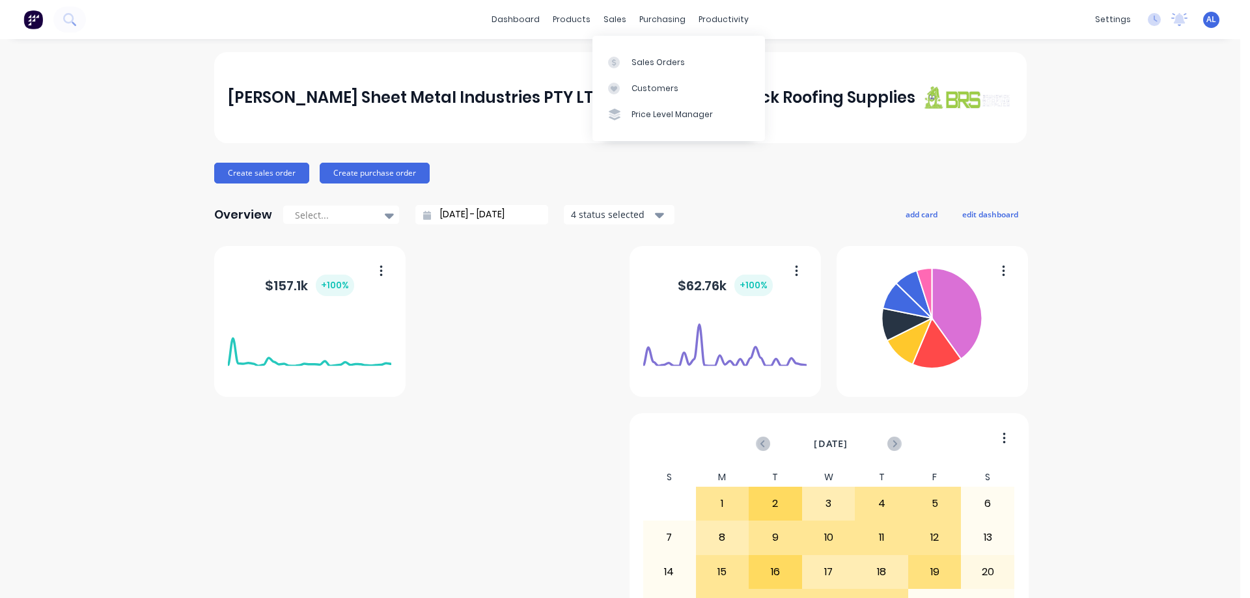
drag, startPoint x: 609, startPoint y: 20, endPoint x: 614, endPoint y: 29, distance: 10.5
click at [609, 21] on div "sales" at bounding box center [615, 20] width 36 height 20
click at [672, 59] on div "Sales Orders" at bounding box center [657, 63] width 53 height 12
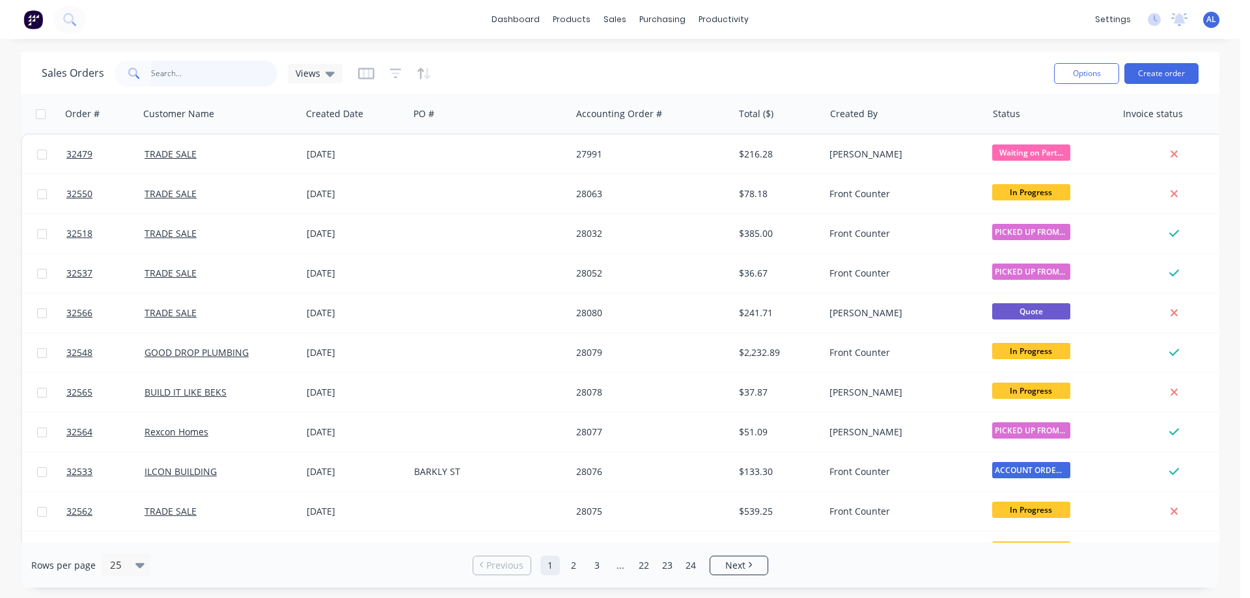
click at [197, 78] on input "text" at bounding box center [214, 74] width 127 height 26
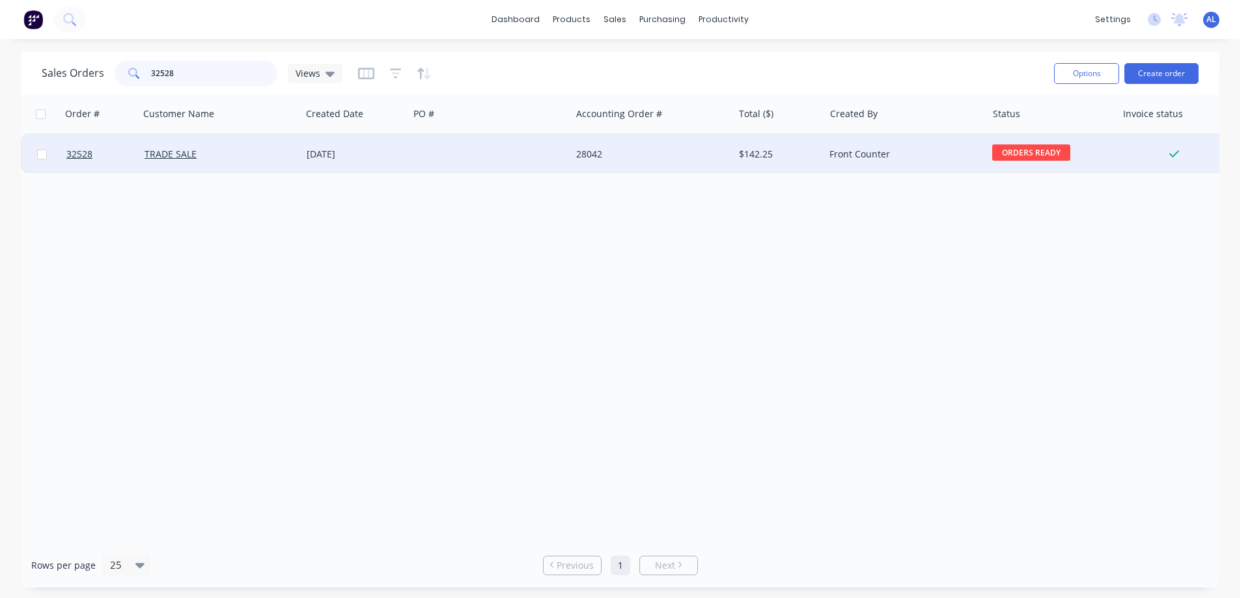
type input "32528"
click at [582, 164] on div "28042" at bounding box center [652, 154] width 162 height 39
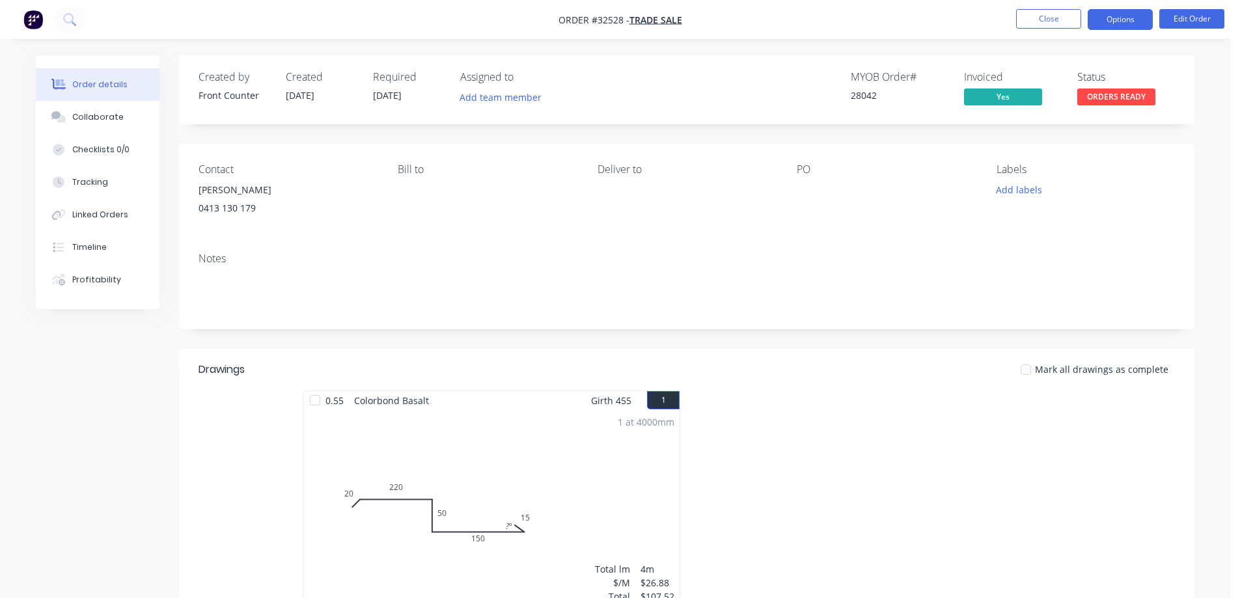
click at [1104, 23] on button "Options" at bounding box center [1120, 19] width 65 height 21
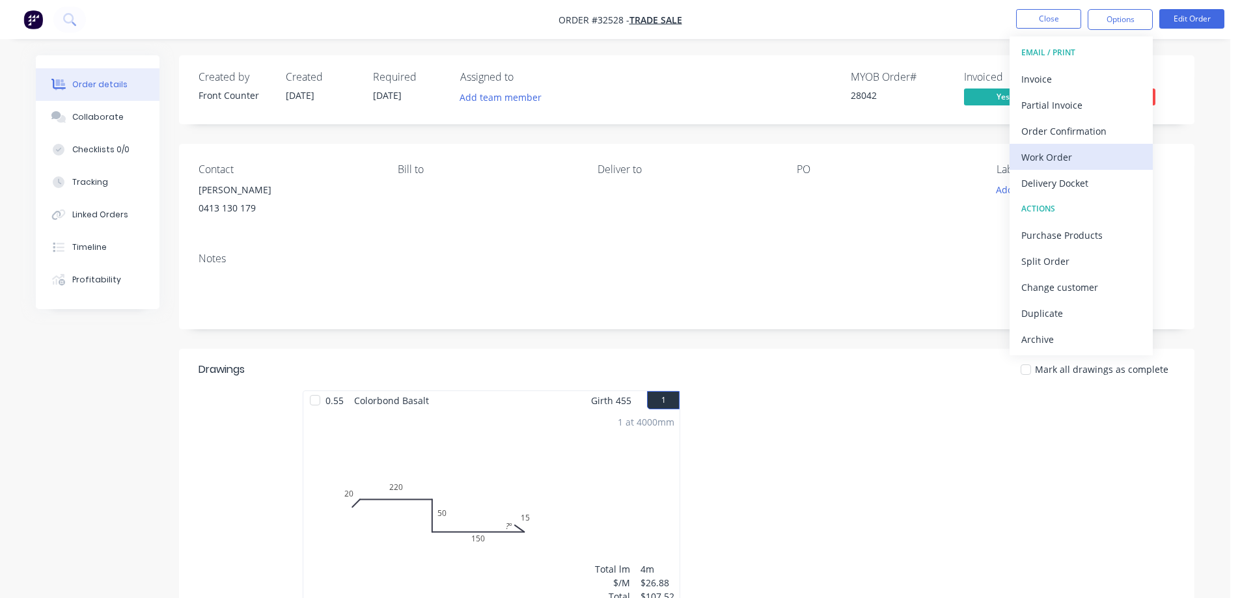
click at [1076, 154] on div "Work Order" at bounding box center [1081, 157] width 120 height 19
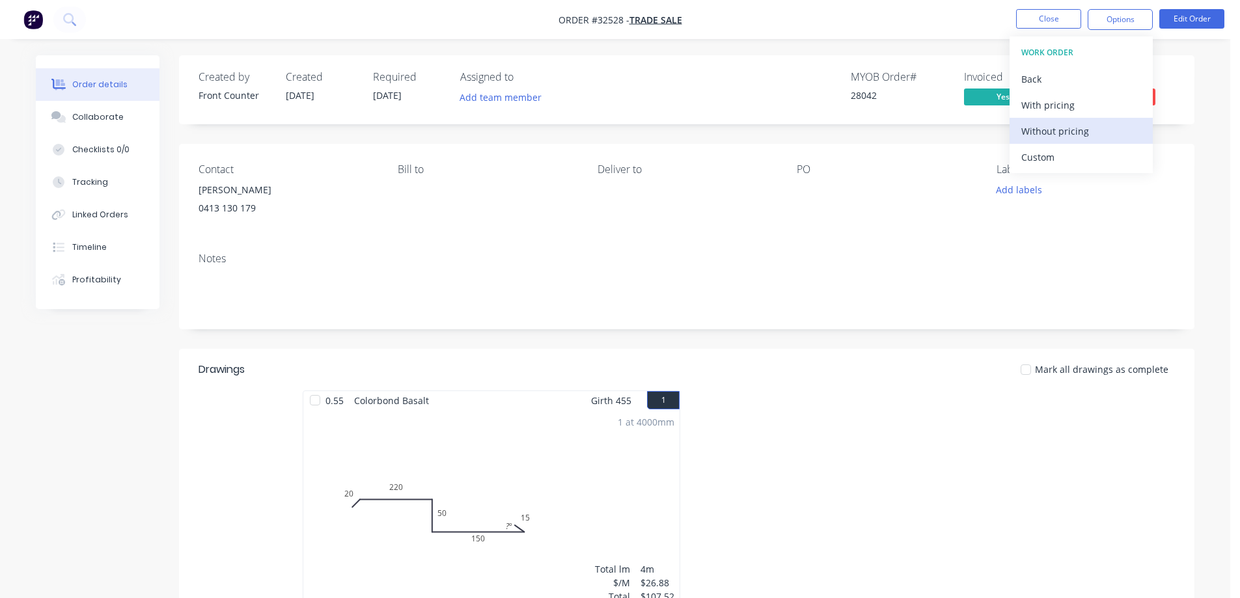
click at [1092, 131] on div "Without pricing" at bounding box center [1081, 131] width 120 height 19
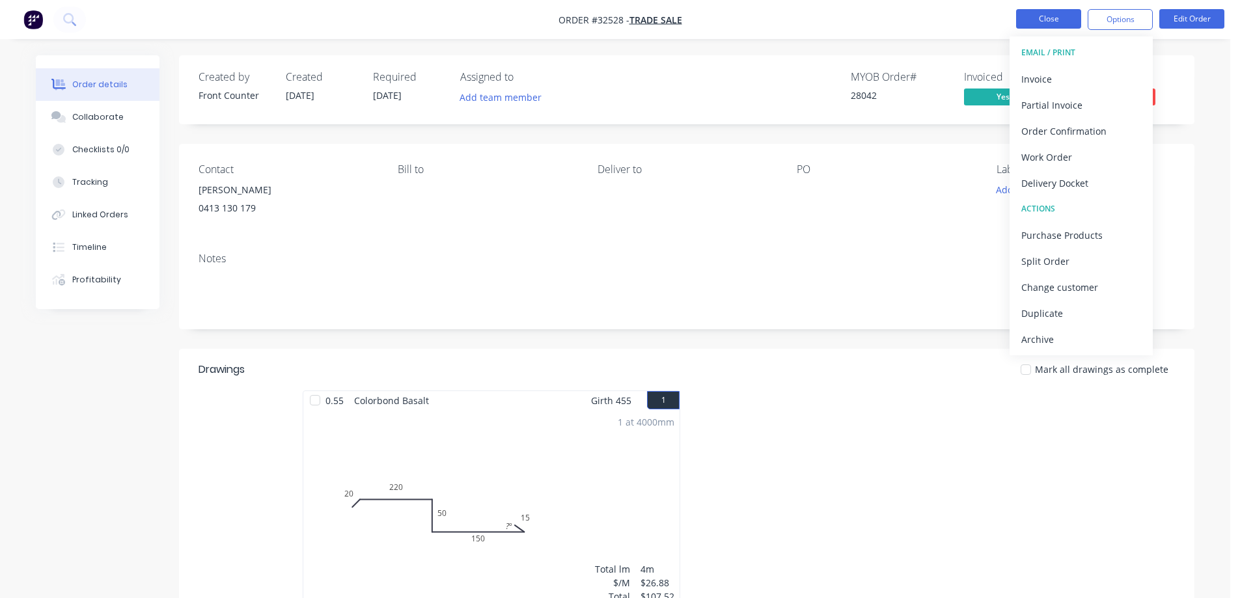
click at [1058, 21] on button "Close" at bounding box center [1048, 19] width 65 height 20
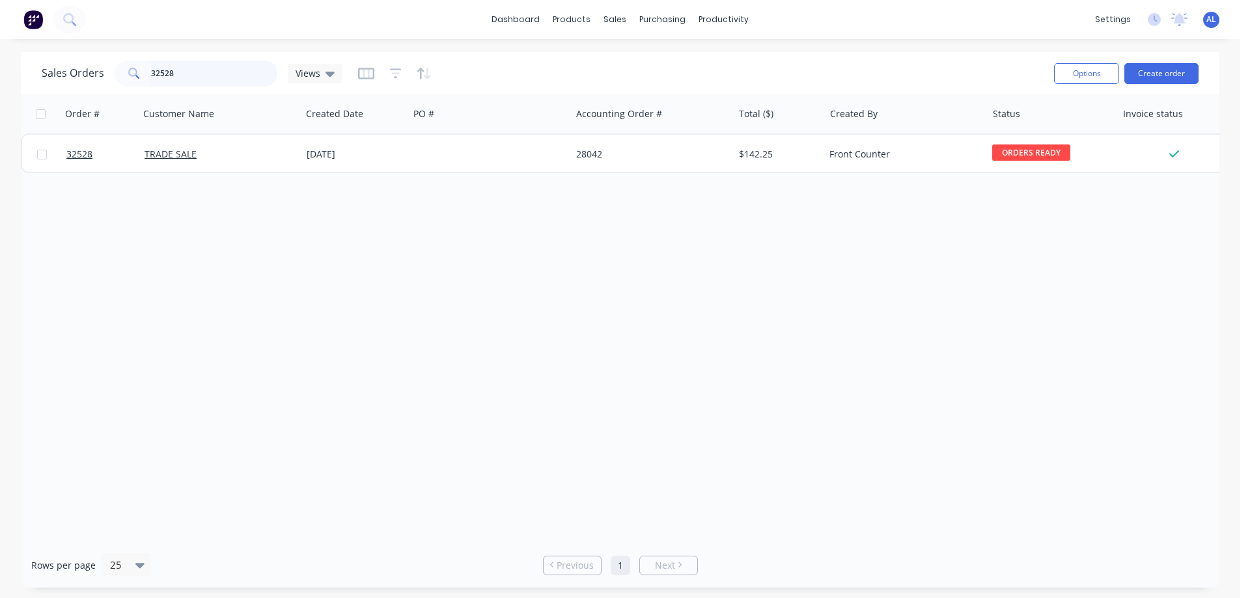
click at [210, 81] on input "32528" at bounding box center [214, 74] width 127 height 26
type input "3"
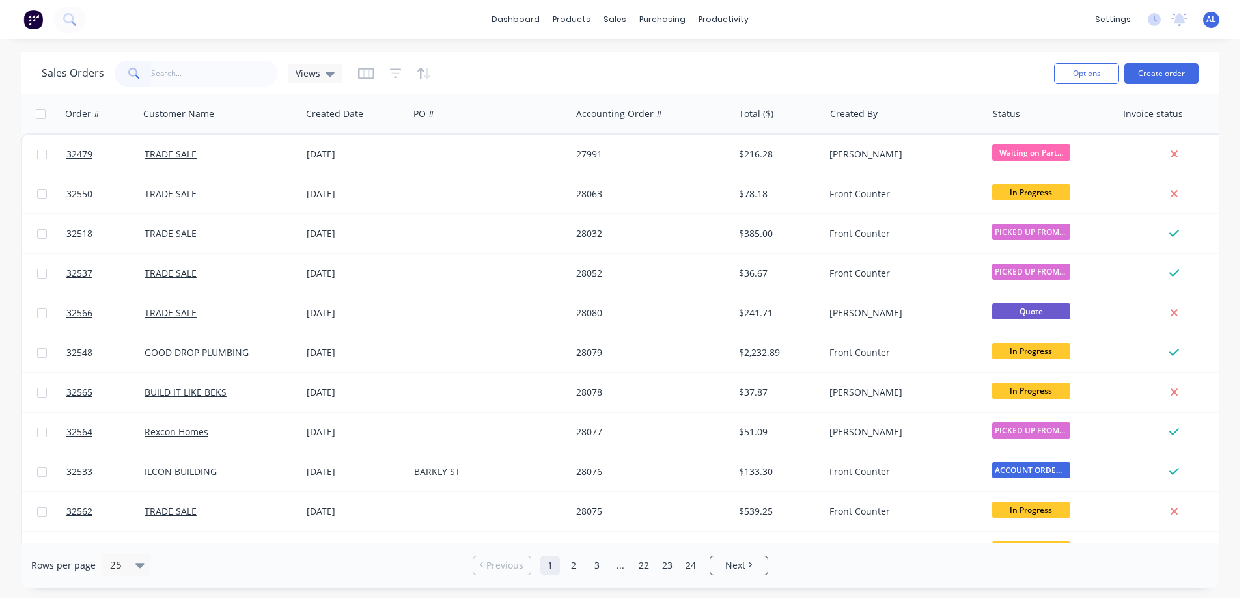
click at [38, 23] on img at bounding box center [33, 20] width 20 height 20
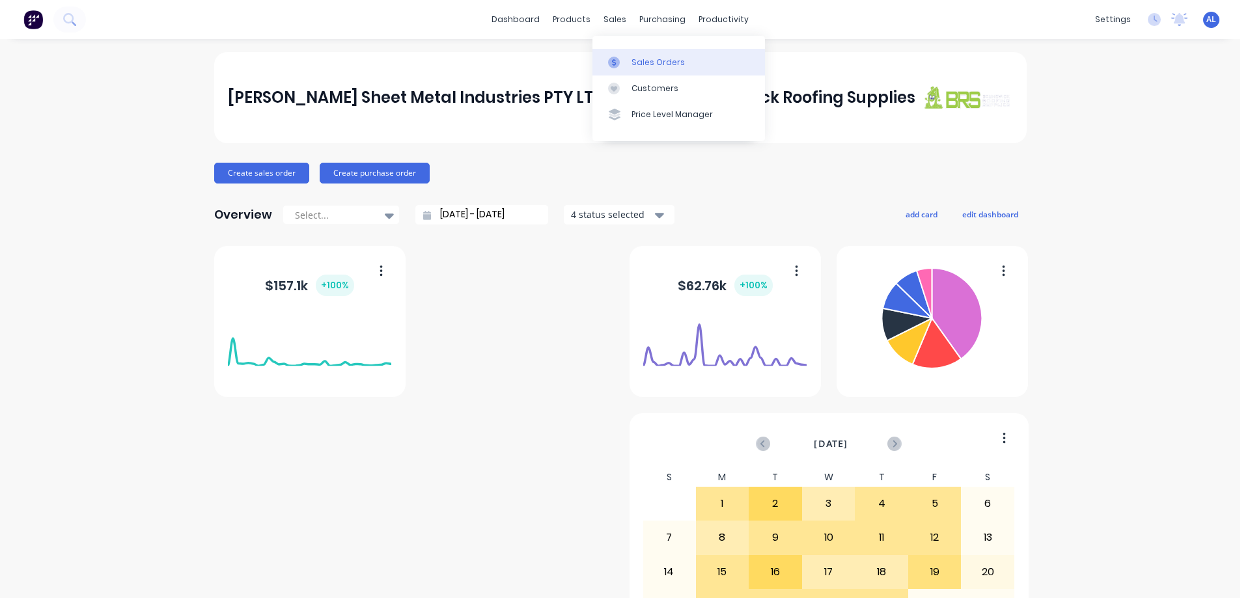
click at [648, 59] on div "Sales Orders" at bounding box center [657, 63] width 53 height 12
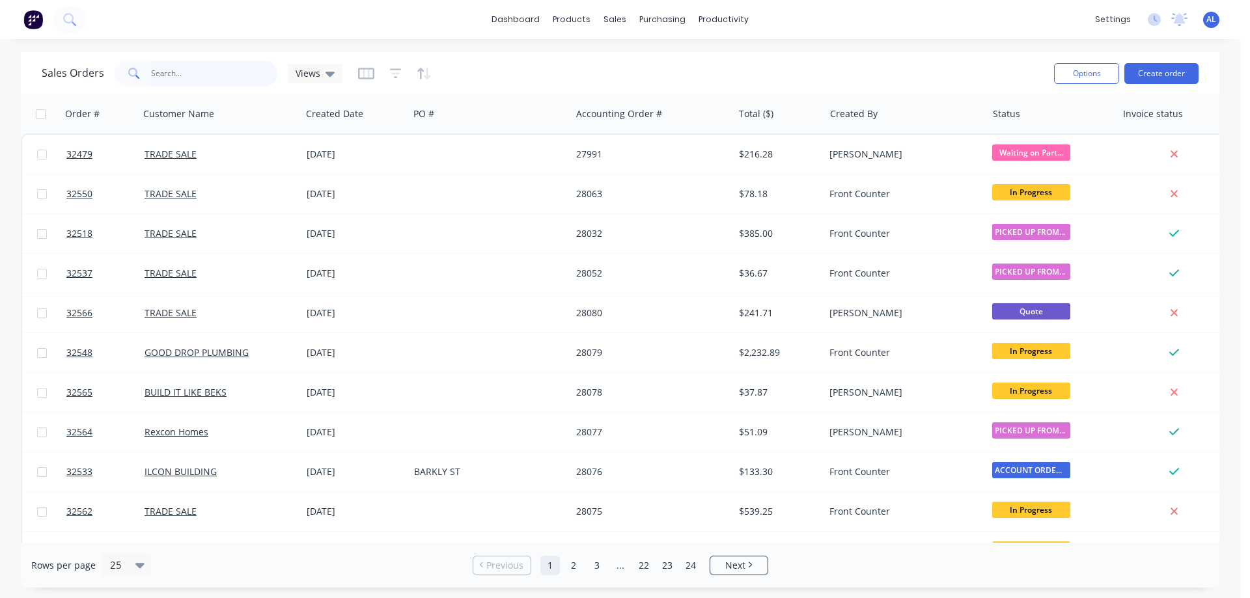
click at [224, 76] on input "text" at bounding box center [214, 74] width 127 height 26
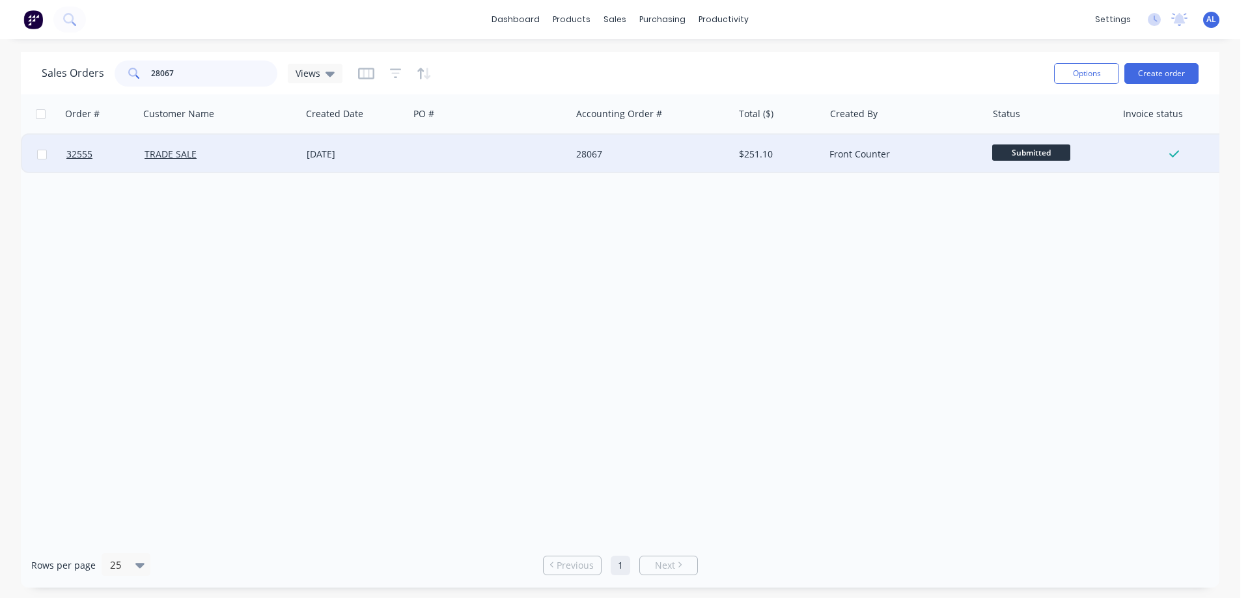
type input "28067"
click at [447, 159] on div at bounding box center [490, 154] width 162 height 39
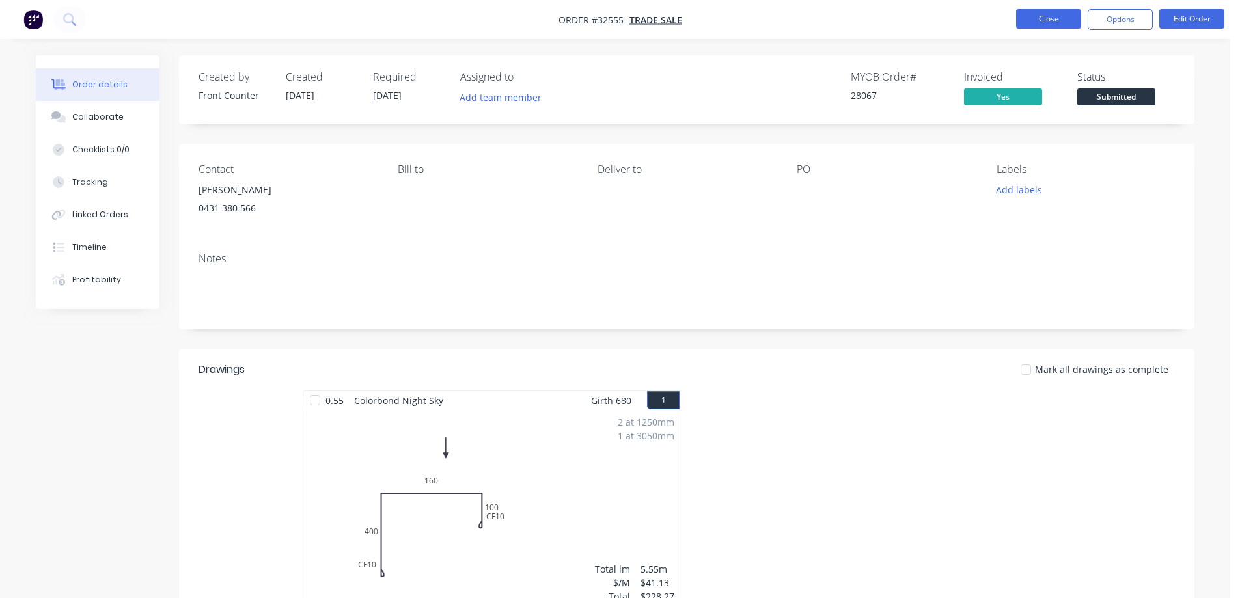
click at [1050, 20] on button "Close" at bounding box center [1048, 19] width 65 height 20
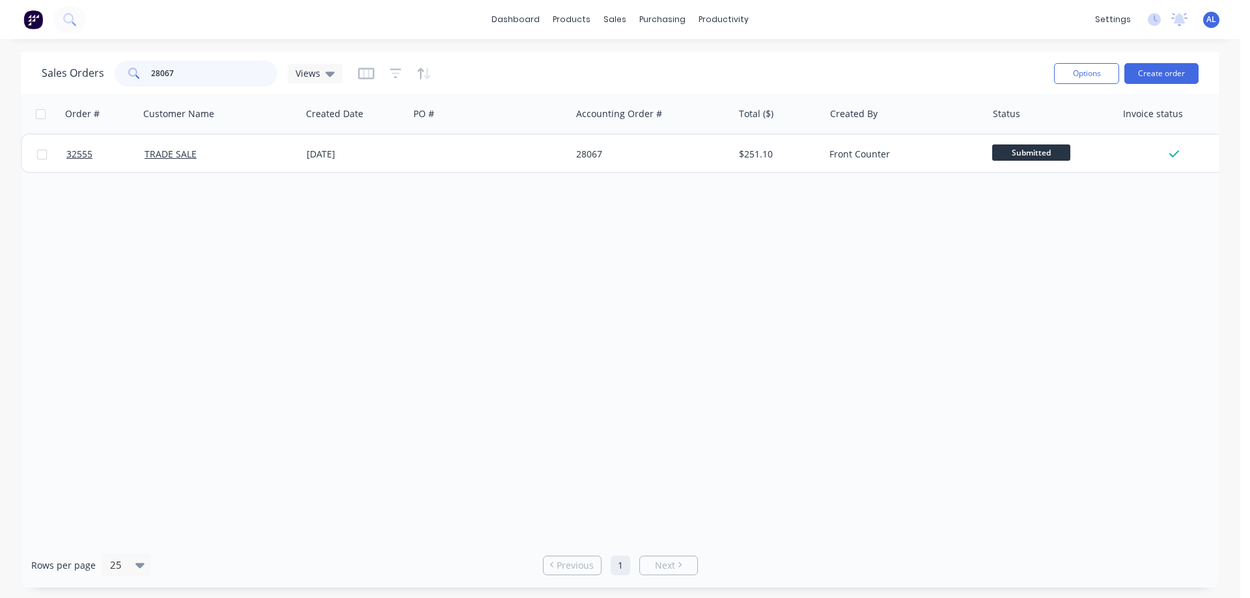
click at [192, 81] on input "28067" at bounding box center [214, 74] width 127 height 26
type input "2"
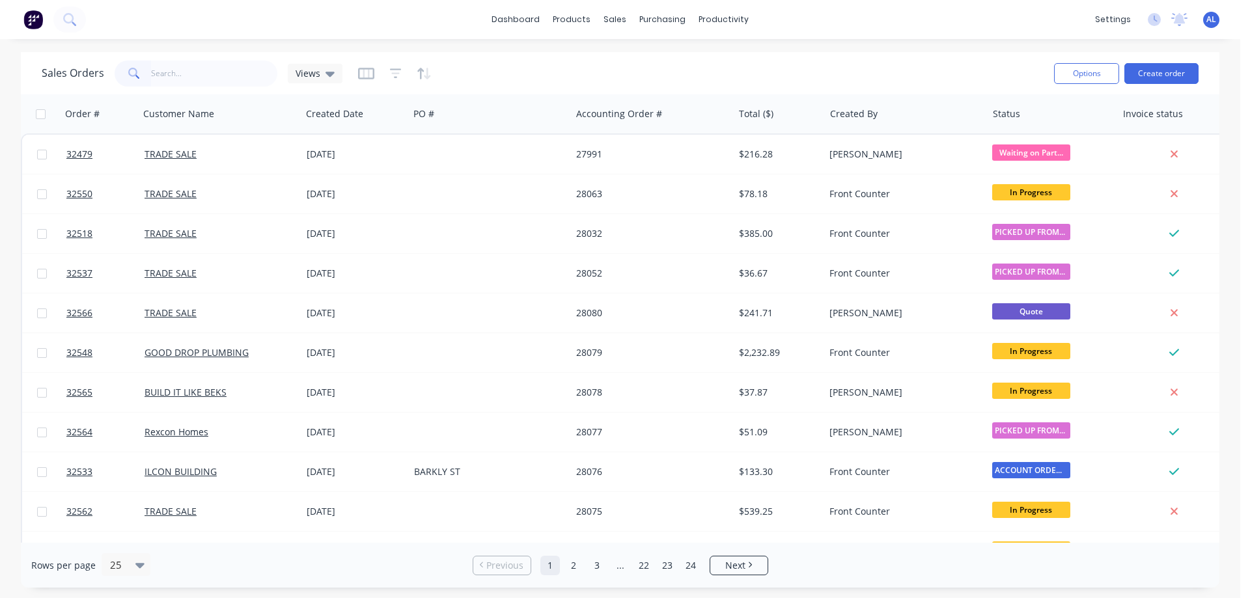
click at [31, 16] on img at bounding box center [33, 20] width 20 height 20
